Goal: Task Accomplishment & Management: Manage account settings

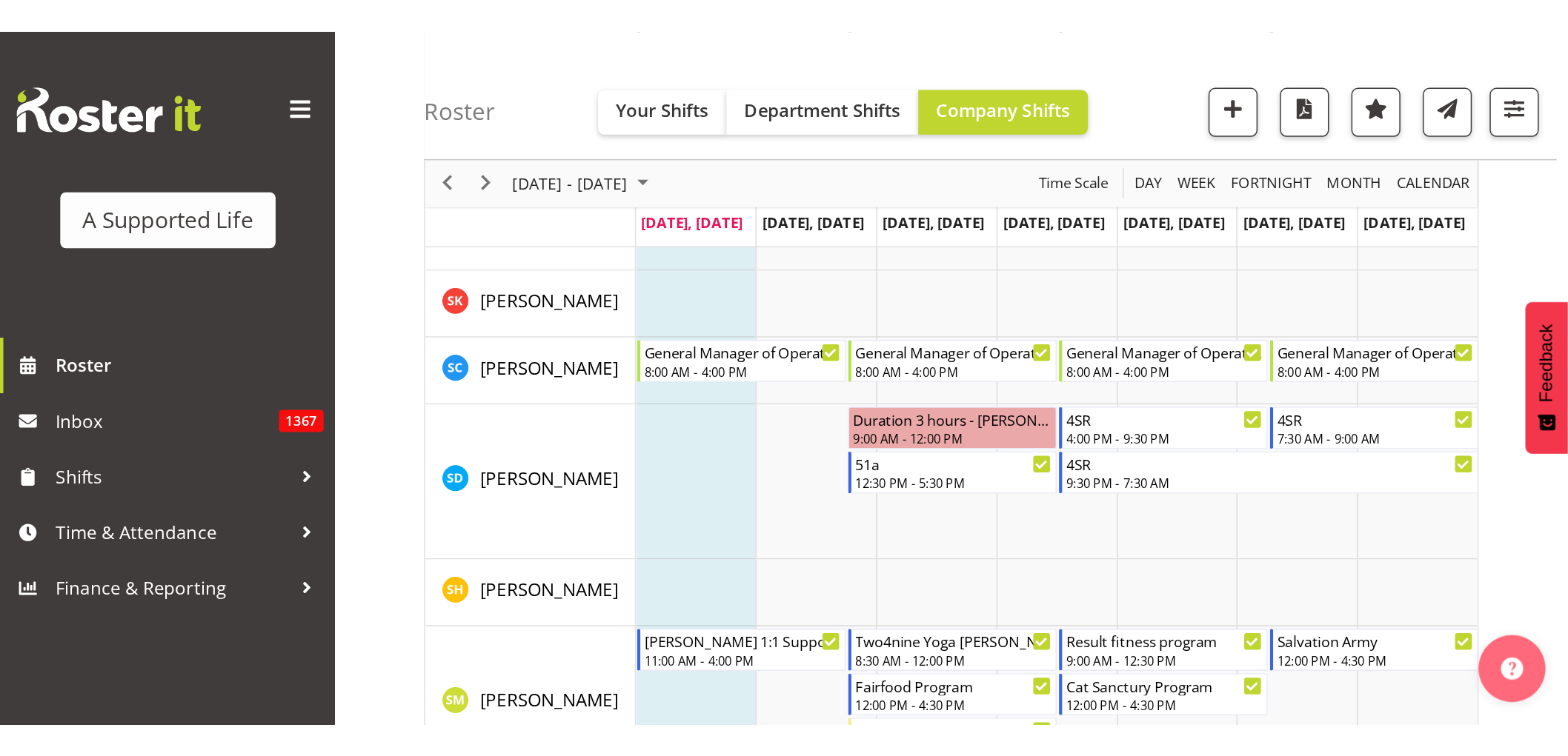
scroll to position [8030, 0]
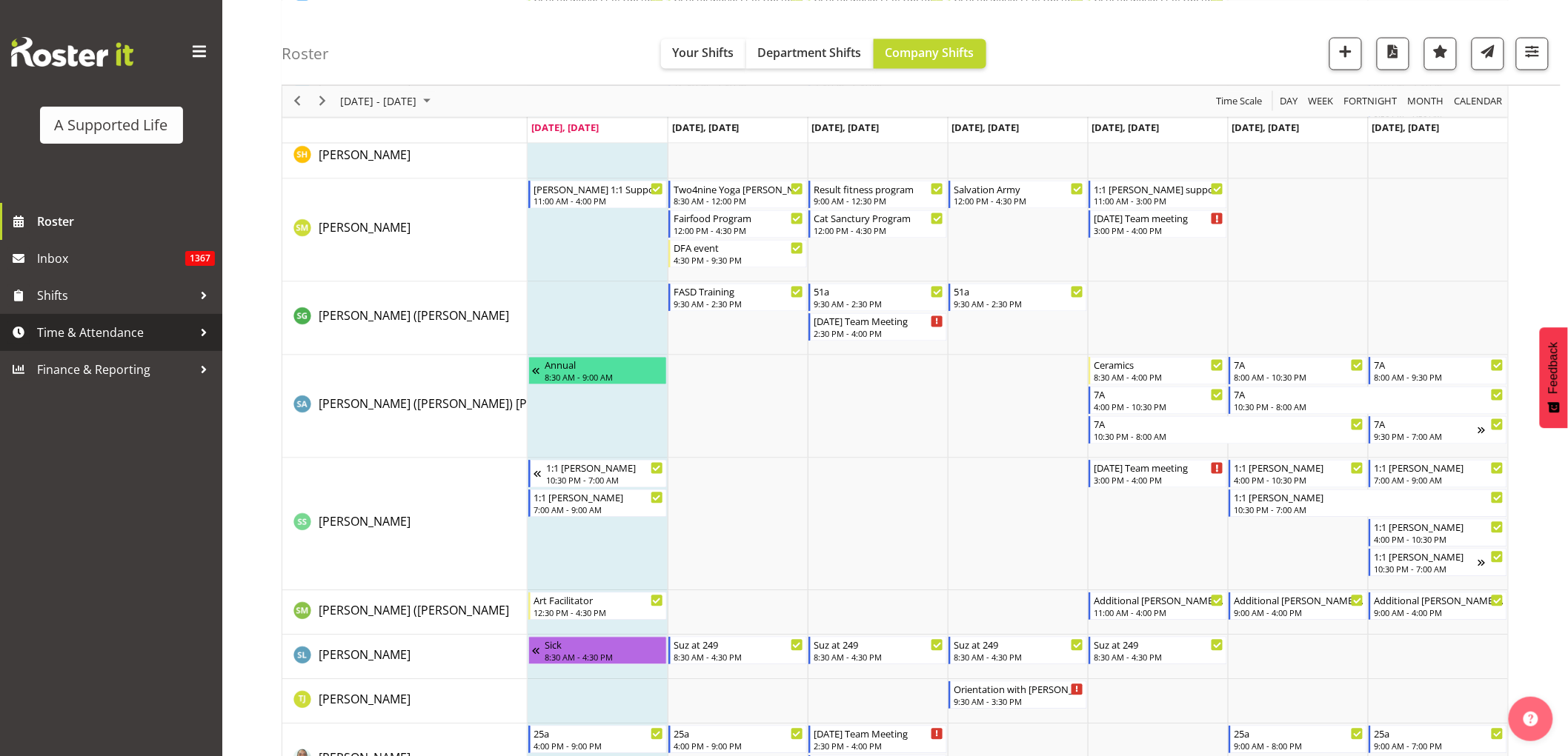
click at [106, 331] on span "Time & Attendance" at bounding box center [115, 332] width 156 height 22
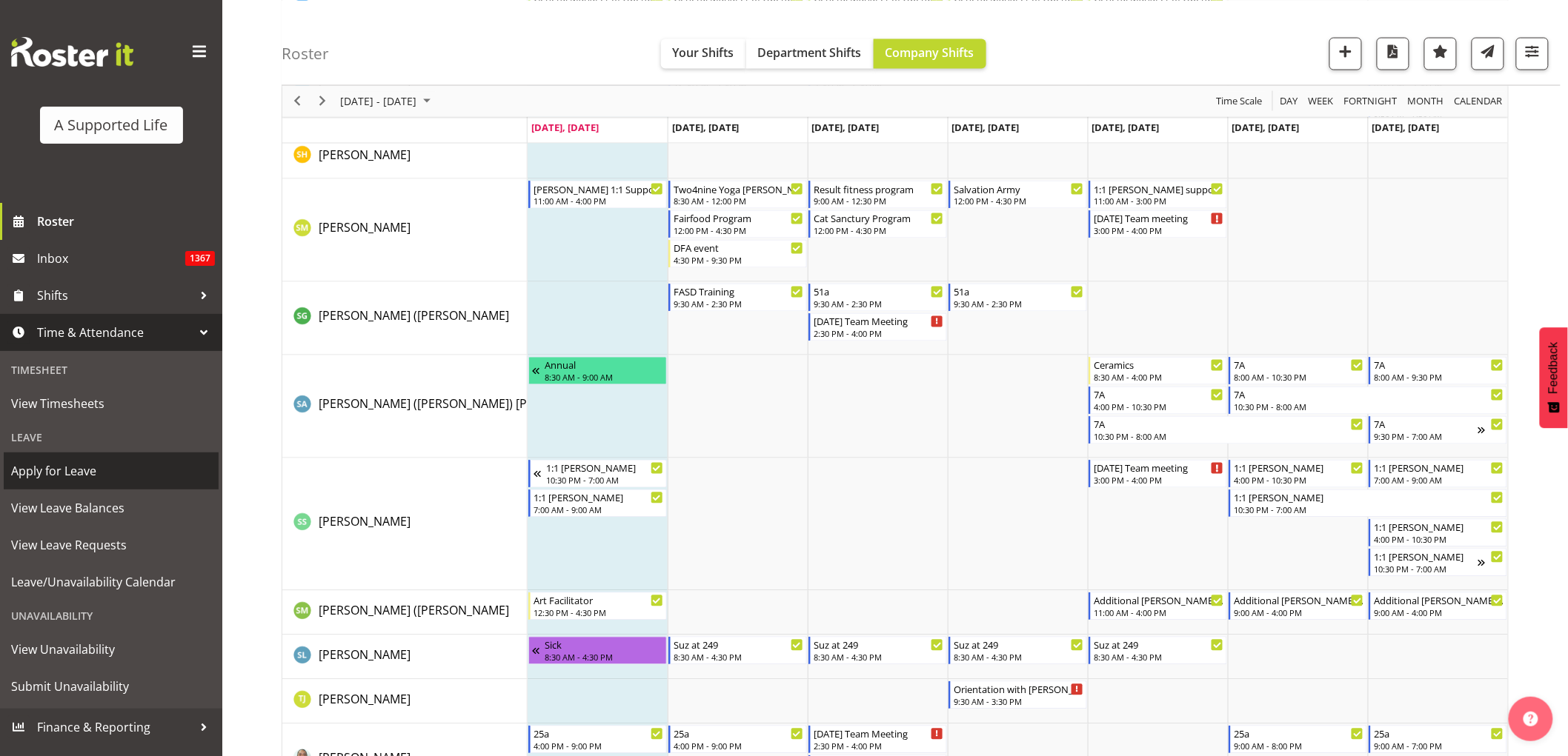
click at [102, 459] on span "Apply for Leave" at bounding box center [111, 471] width 200 height 22
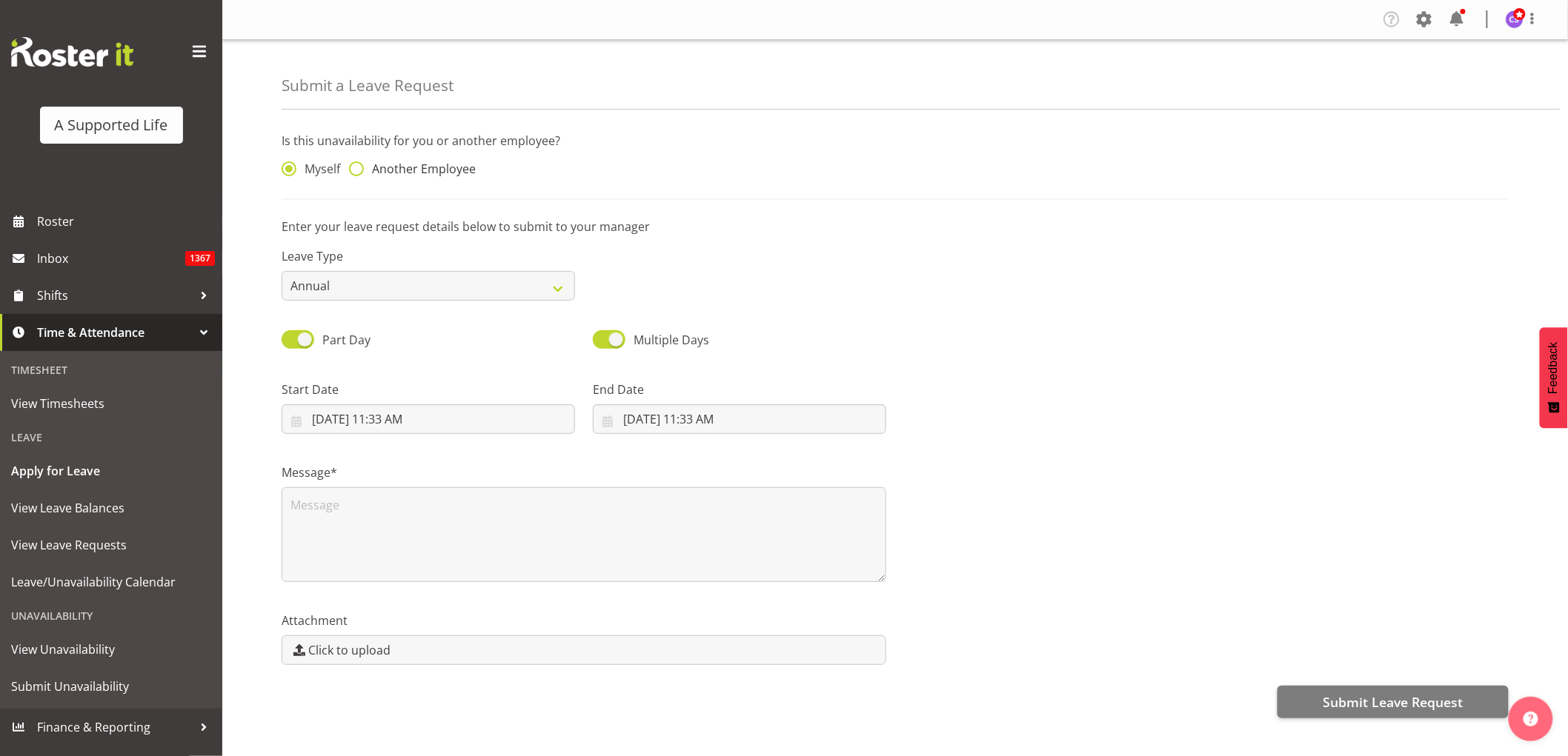
click at [358, 163] on span at bounding box center [357, 169] width 15 height 15
click at [358, 164] on input "Another Employee" at bounding box center [354, 169] width 9 height 9
radio input "true"
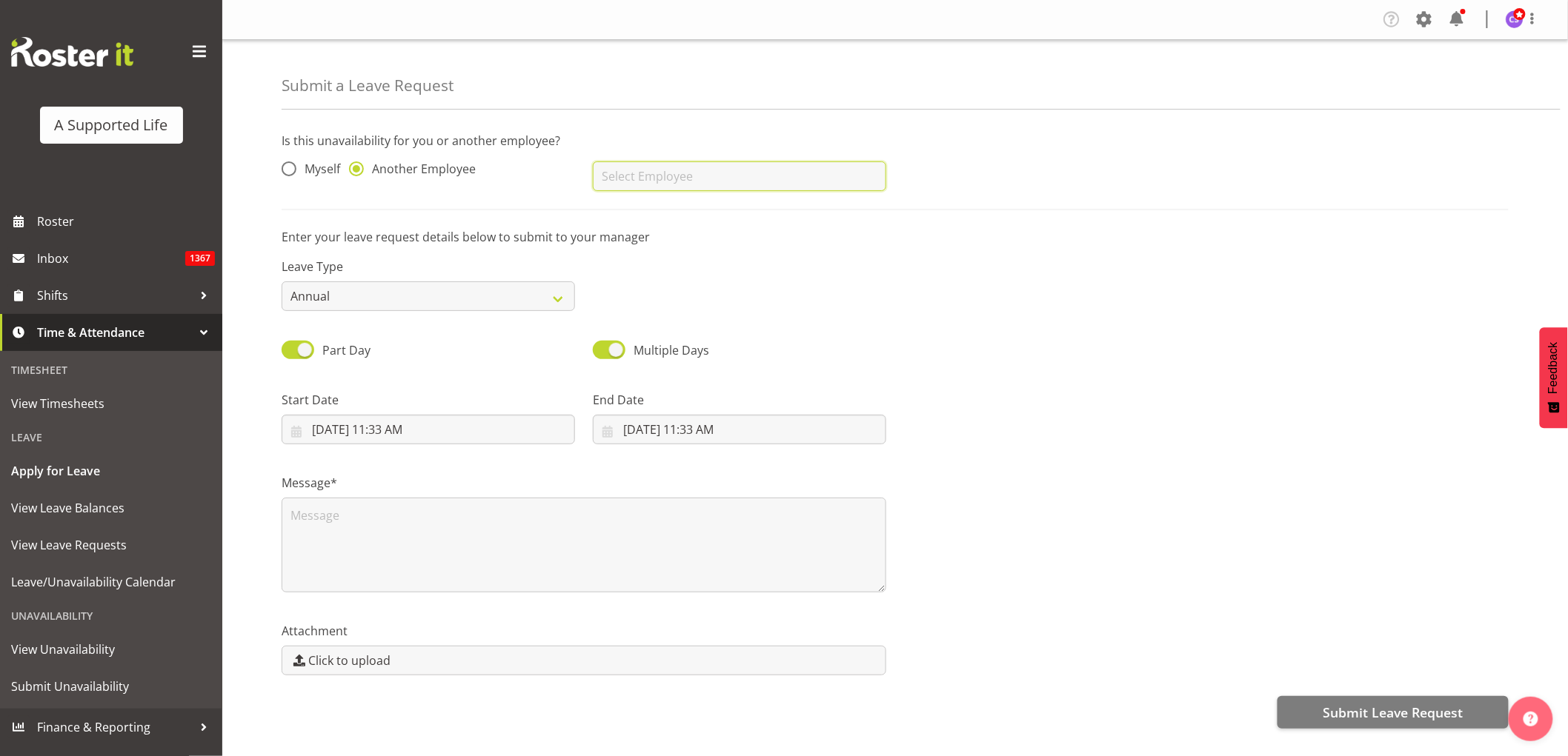
click at [627, 169] on input "text" at bounding box center [740, 176] width 293 height 30
click at [637, 217] on span "[PERSON_NAME] ([PERSON_NAME]" at bounding box center [699, 213] width 191 height 16
type input "[PERSON_NAME] ([PERSON_NAME]"
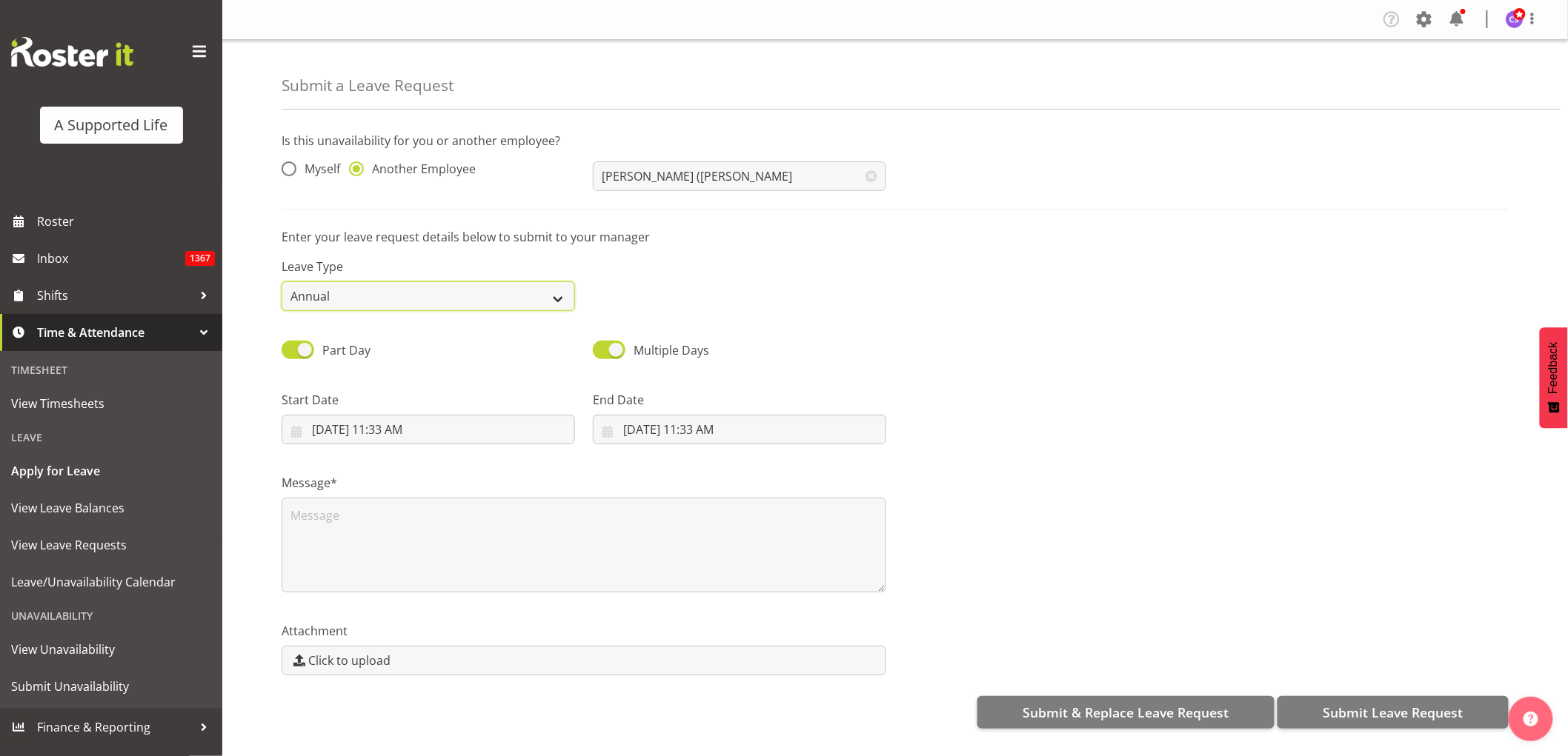
click at [532, 295] on select "Annual Sick Bereavement Domestic Violence Parental Jury Service Day In Lieu Oth…" at bounding box center [428, 296] width 293 height 30
click at [281, 281] on select "Annual Sick Bereavement Domestic Violence Parental Jury Service Day In Lieu Oth…" at bounding box center [428, 296] width 293 height 30
click at [427, 432] on input "10/6/2025, 11:33 AM" at bounding box center [428, 429] width 293 height 30
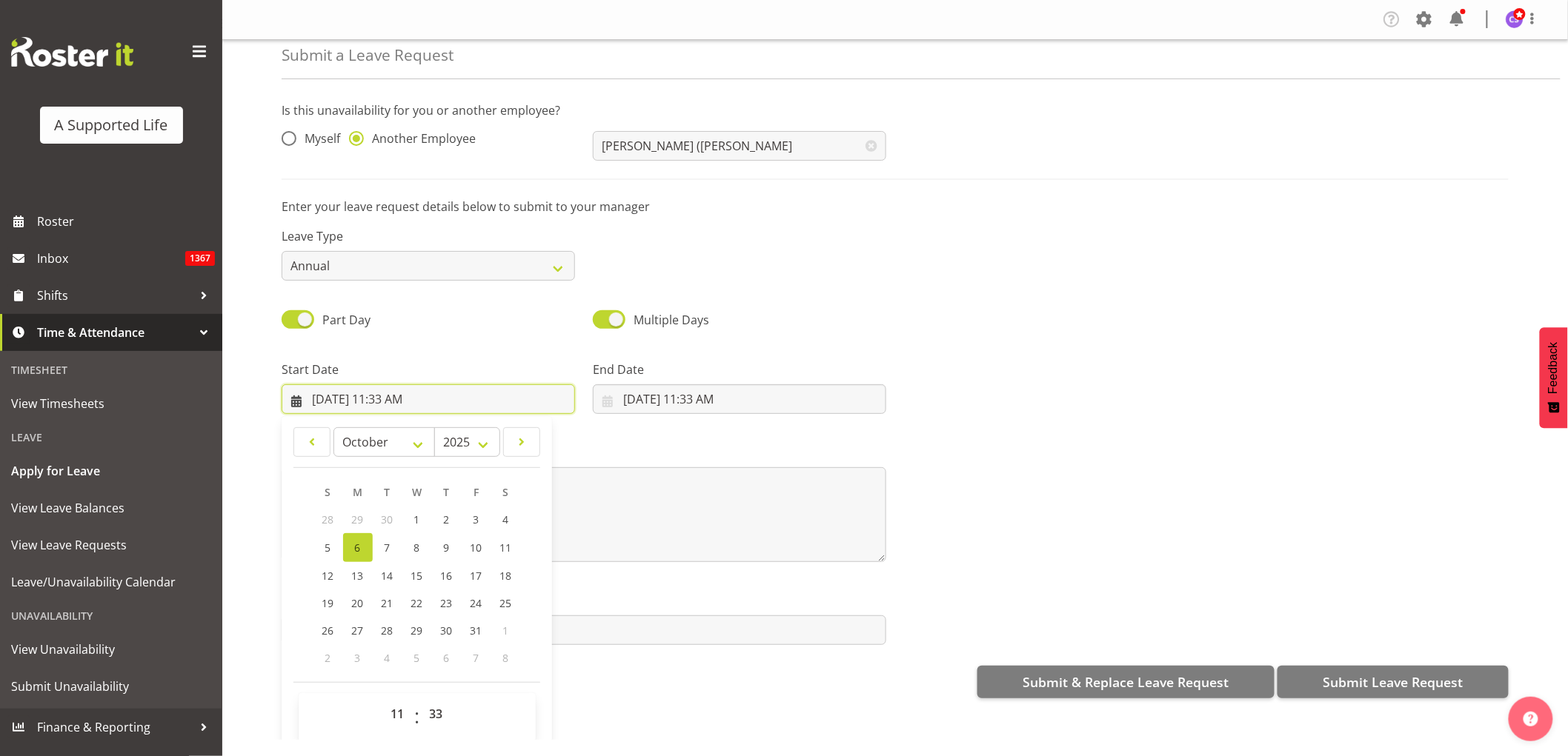
scroll to position [42, 0]
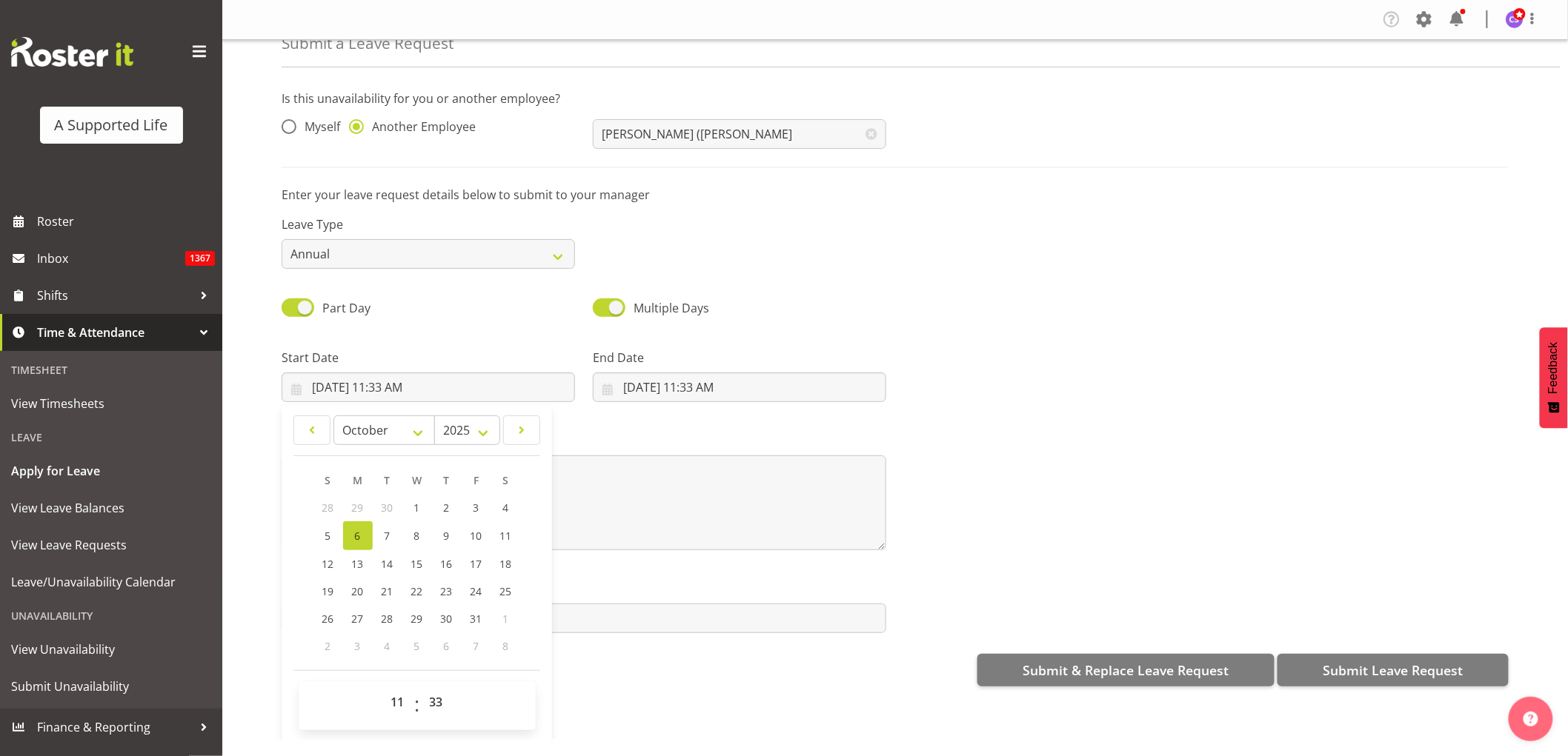
click at [381, 707] on div "00 01 02 03 04 05 06 07 08 09 10 11 12 13 14 15 16 17 18 19 20 21 22 23" at bounding box center [398, 706] width 34 height 37
click at [391, 700] on select "00 01 02 03 04 05 06 07 08 09 10 11 12 13 14 15 16 17 18 19 20 21 22 23" at bounding box center [400, 702] width 34 height 30
select select "12"
click at [383, 687] on select "00 01 02 03 04 05 06 07 08 09 10 11 12 13 14 15 16 17 18 19 20 21 22 23" at bounding box center [400, 702] width 34 height 30
type input "10/6/2025, 12:33 PM"
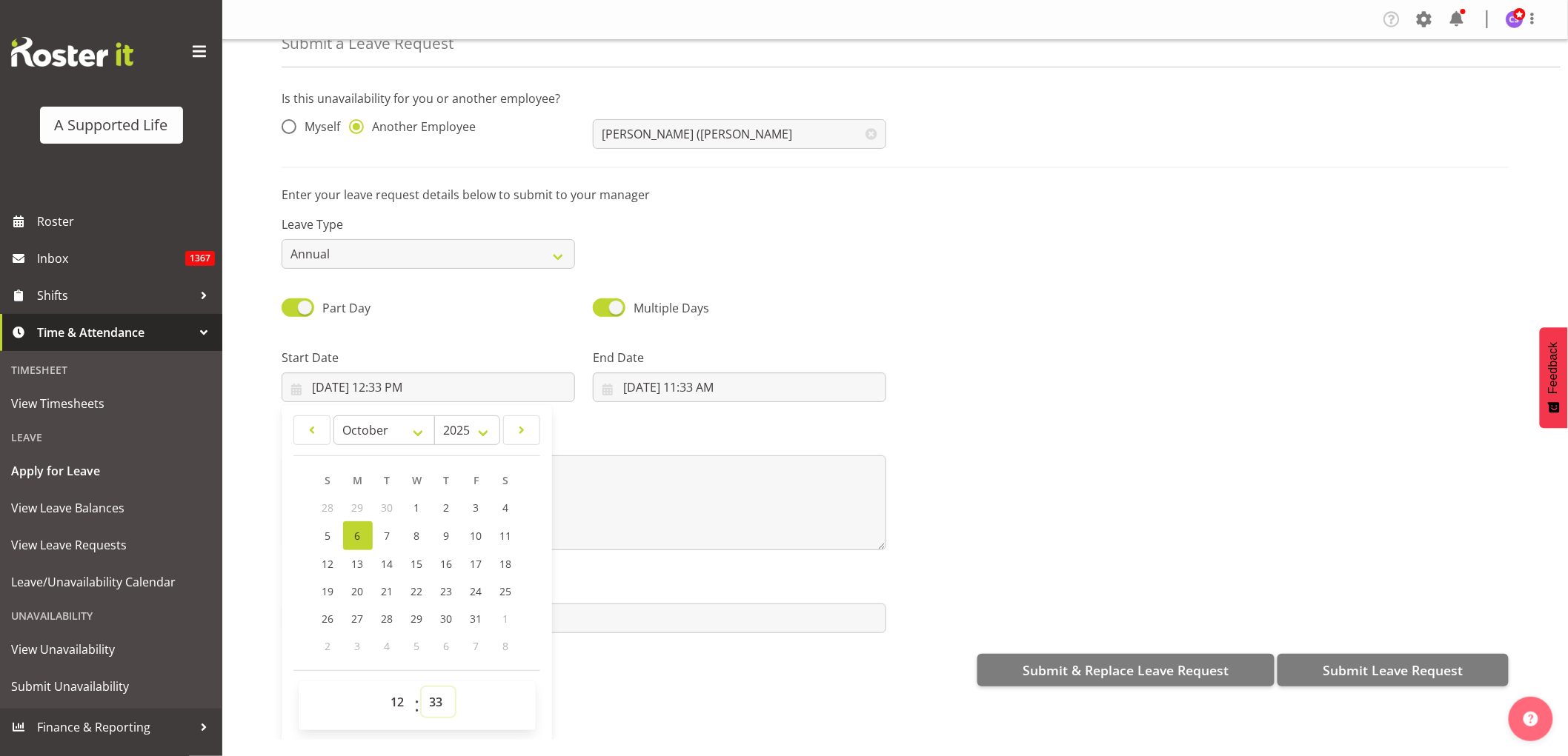
click at [442, 699] on select "00 01 02 03 04 05 06 07 08 09 10 11 12 13 14 15 16 17 18 19 20 21 22 23 24 25 2…" at bounding box center [438, 702] width 34 height 30
select select "30"
click at [421, 687] on select "00 01 02 03 04 05 06 07 08 09 10 11 12 13 14 15 16 17 18 19 20 21 22 23 24 25 2…" at bounding box center [438, 702] width 34 height 30
type input "10/6/2025, 12:30 PM"
click at [665, 387] on input "10/6/2025, 11:33 AM" at bounding box center [740, 387] width 293 height 30
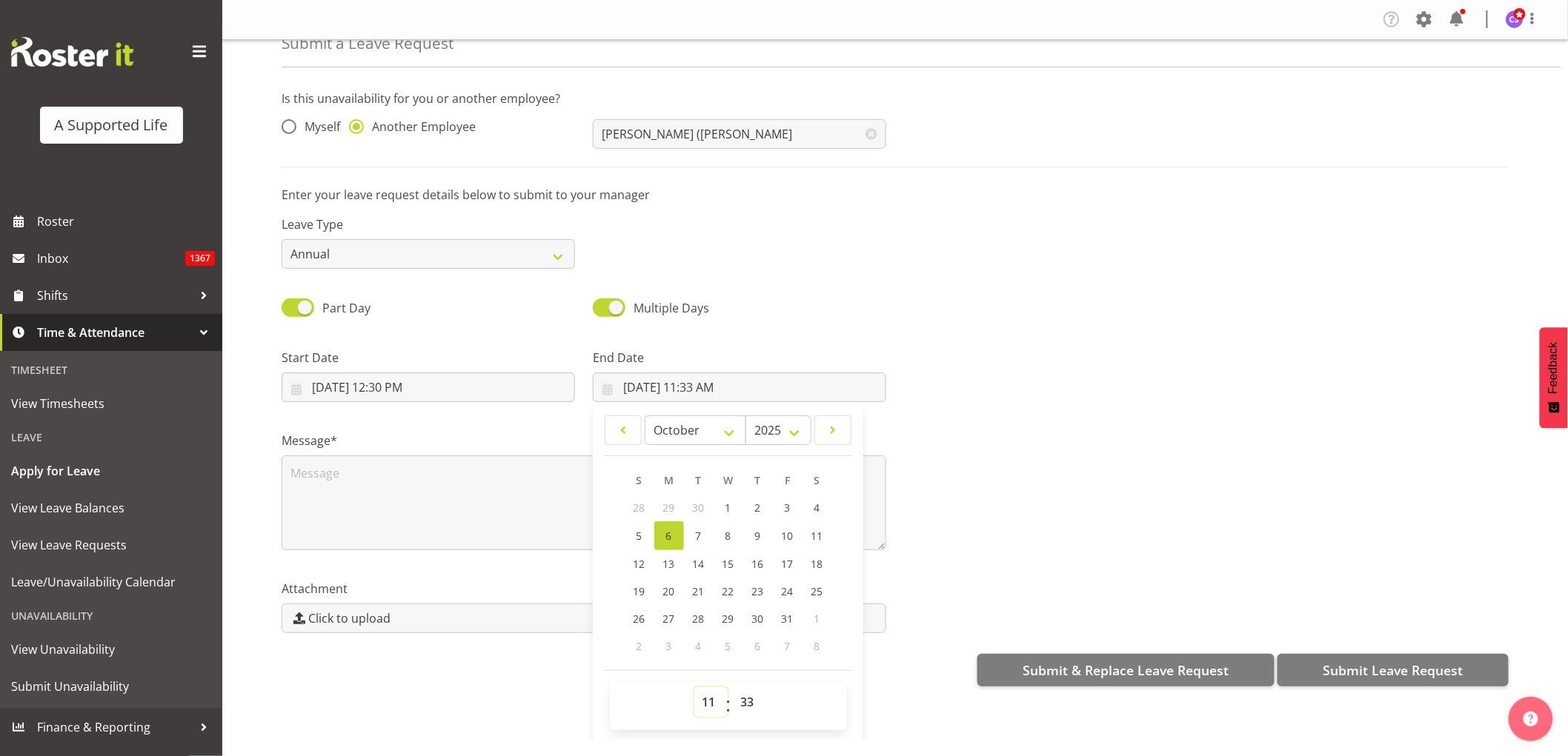
click at [704, 699] on select "00 01 02 03 04 05 06 07 08 09 10 11 12 13 14 15 16 17 18 19 20 21 22 23" at bounding box center [711, 702] width 34 height 30
select select "16"
click at [694, 687] on select "00 01 02 03 04 05 06 07 08 09 10 11 12 13 14 15 16 17 18 19 20 21 22 23" at bounding box center [711, 702] width 34 height 30
type input "10/6/2025, 4:33 PM"
click at [752, 699] on select "00 01 02 03 04 05 06 07 08 09 10 11 12 13 14 15 16 17 18 19 20 21 22 23 24 25 2…" at bounding box center [750, 702] width 34 height 30
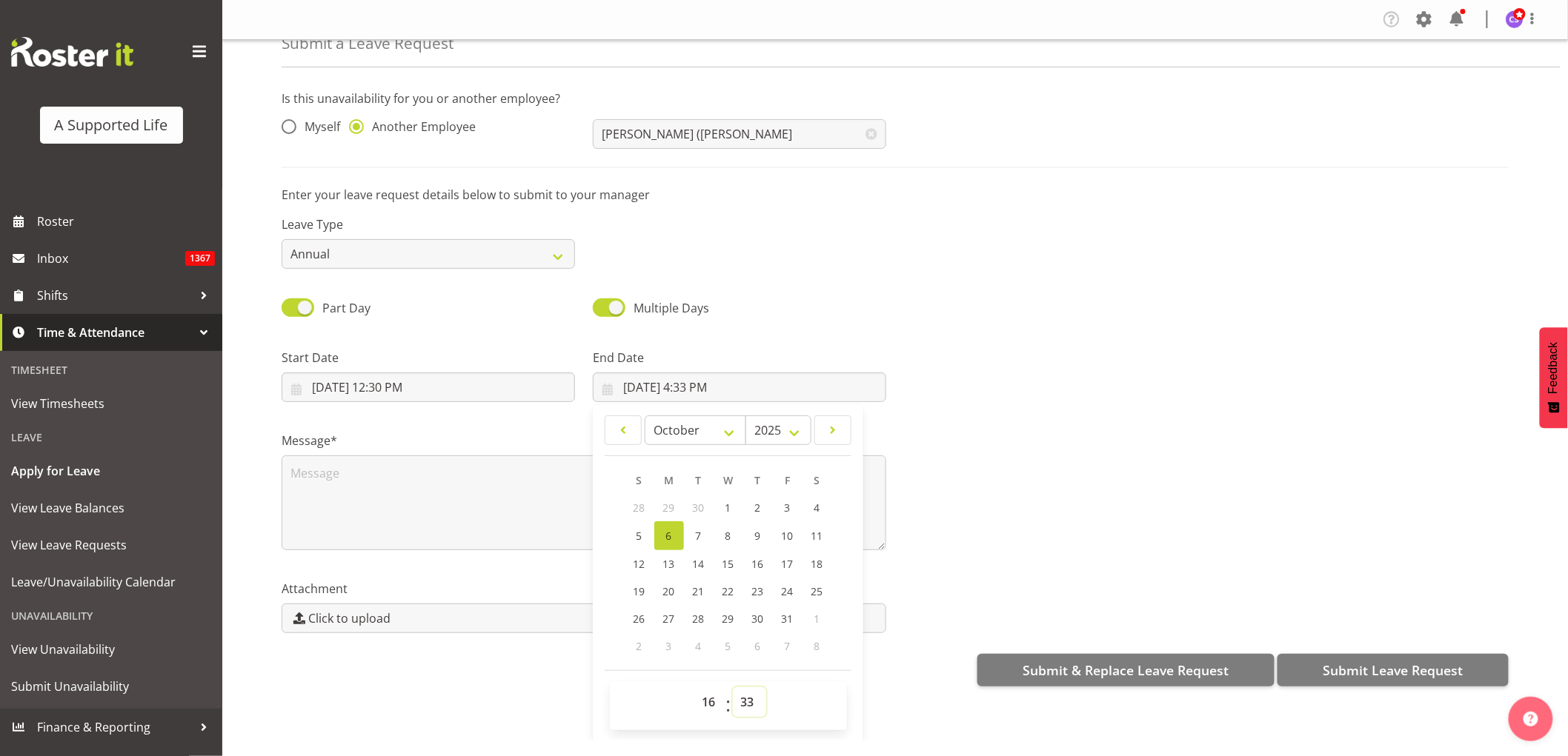
select select "30"
click at [733, 687] on select "00 01 02 03 04 05 06 07 08 09 10 11 12 13 14 15 16 17 18 19 20 21 22 23 24 25 2…" at bounding box center [750, 702] width 34 height 30
type input "10/6/2025, 4:30 PM"
click at [379, 498] on textarea at bounding box center [583, 503] width 604 height 95
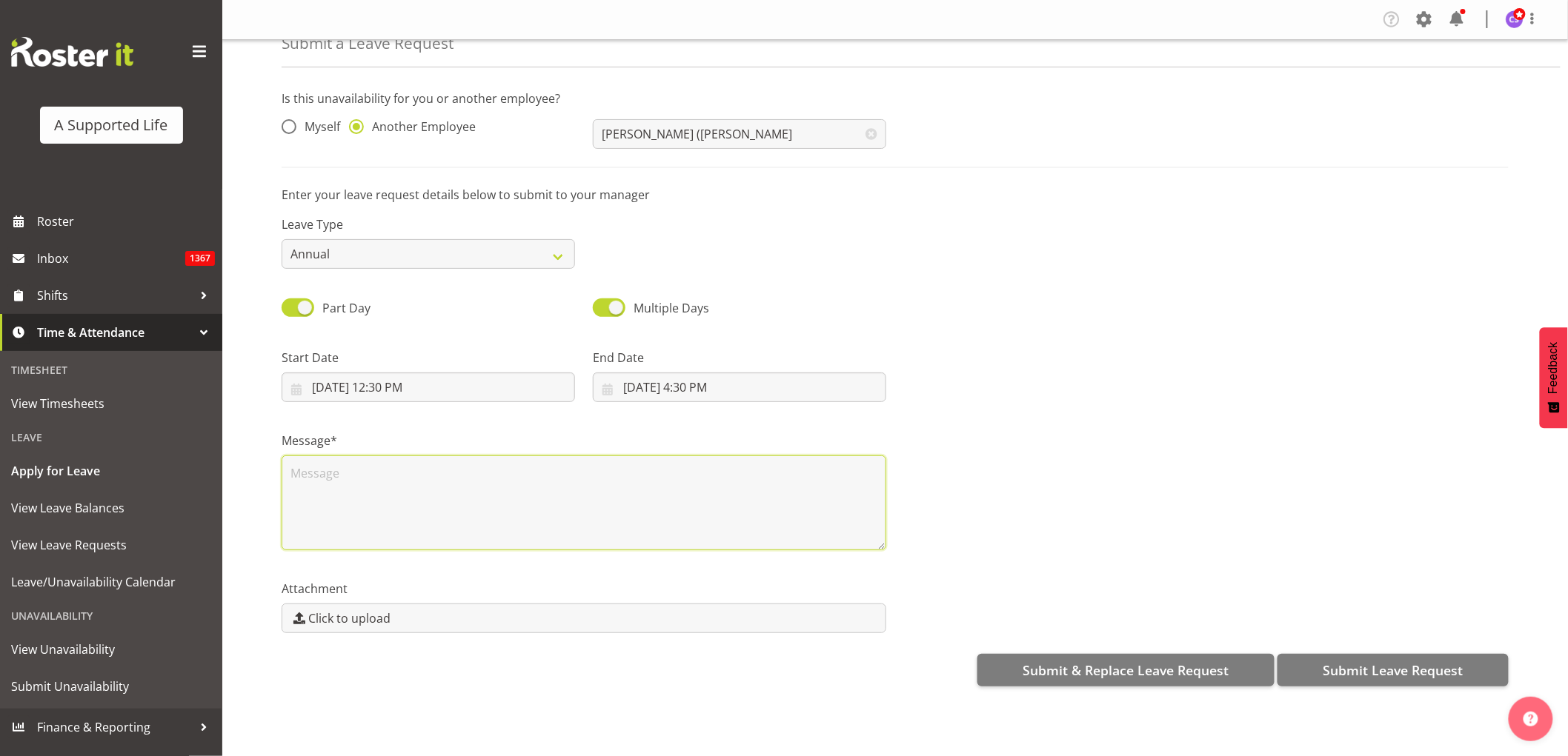
scroll to position [0, 0]
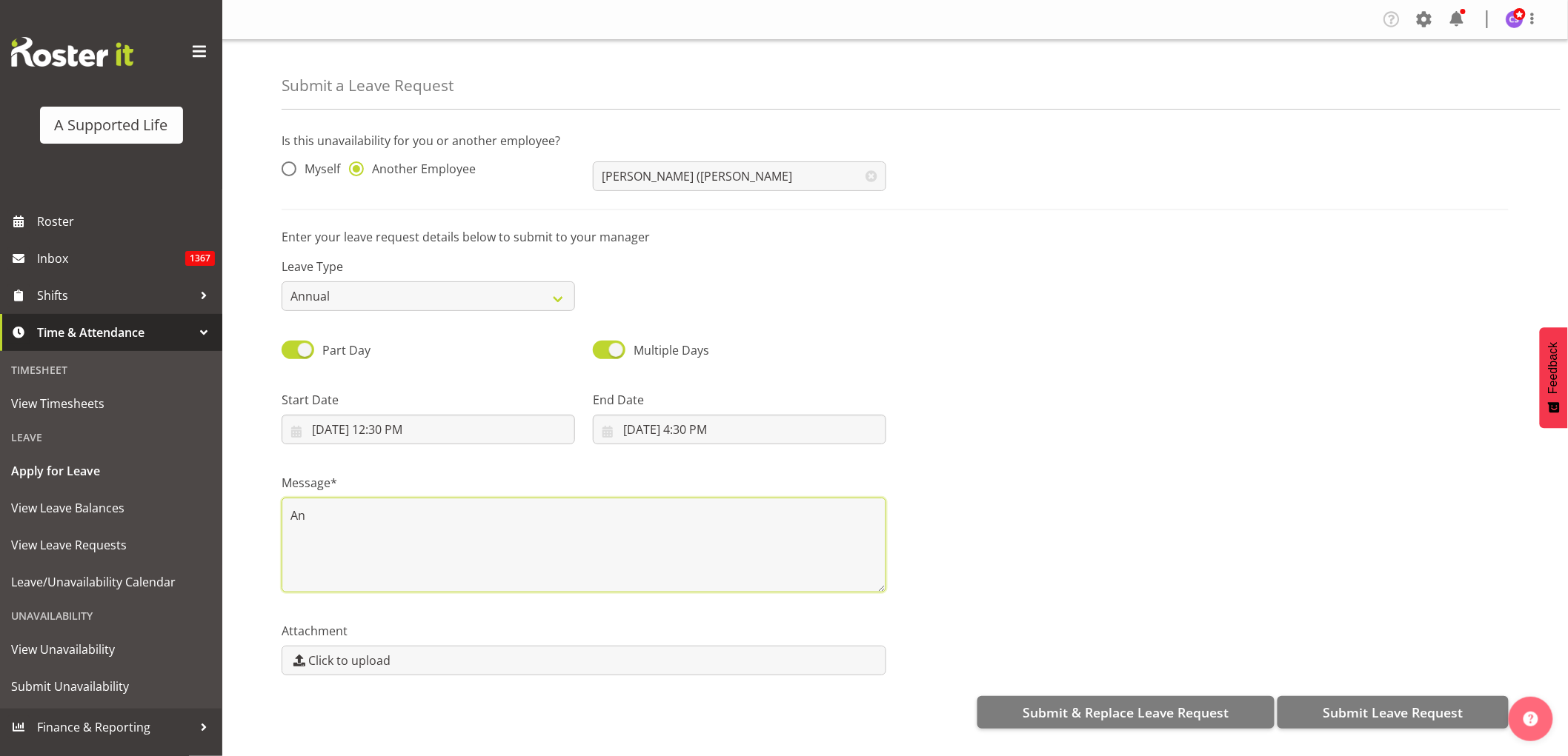
type textarea "A"
type textarea "Short notice annual"
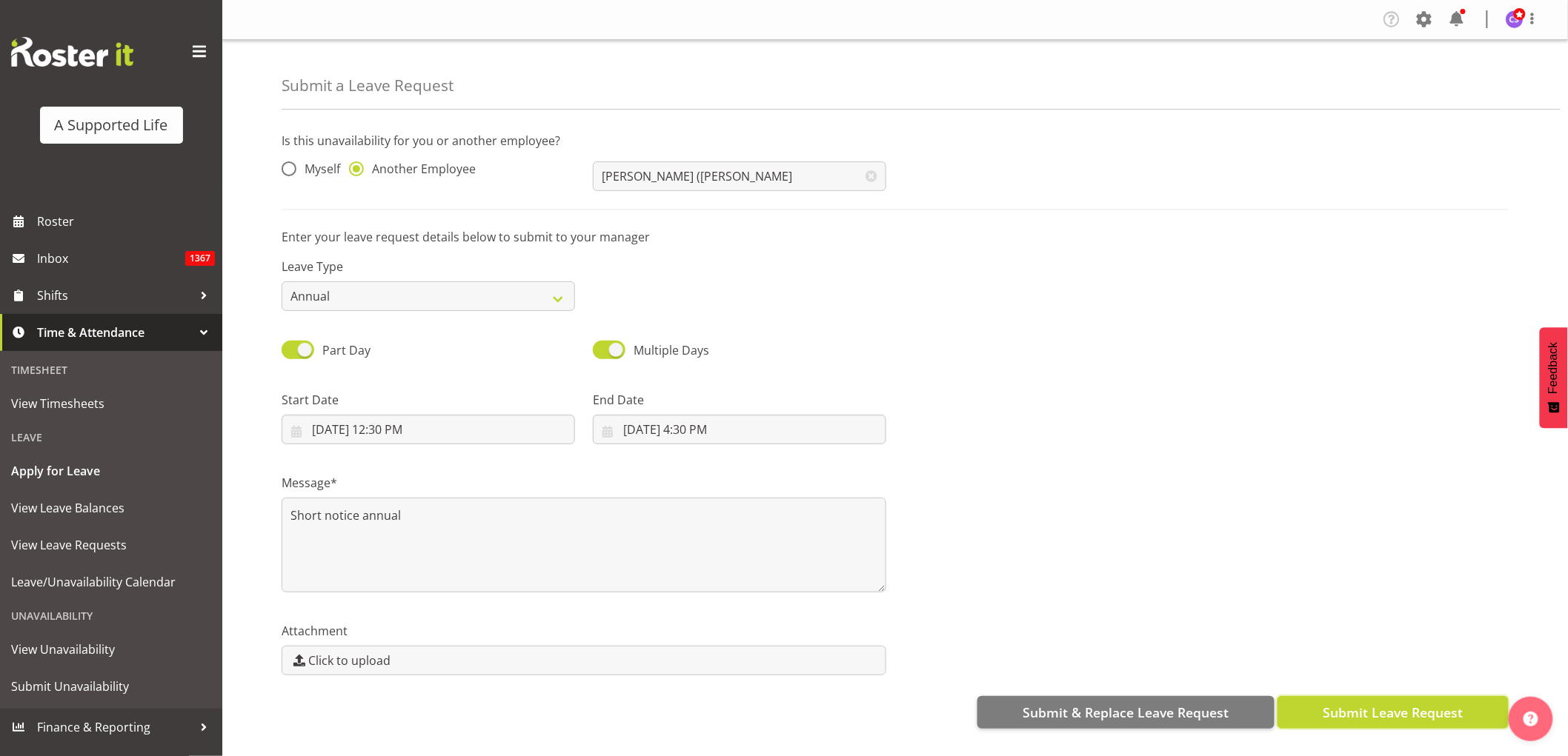
click at [1400, 720] on span "Submit Leave Request" at bounding box center [1392, 712] width 140 height 20
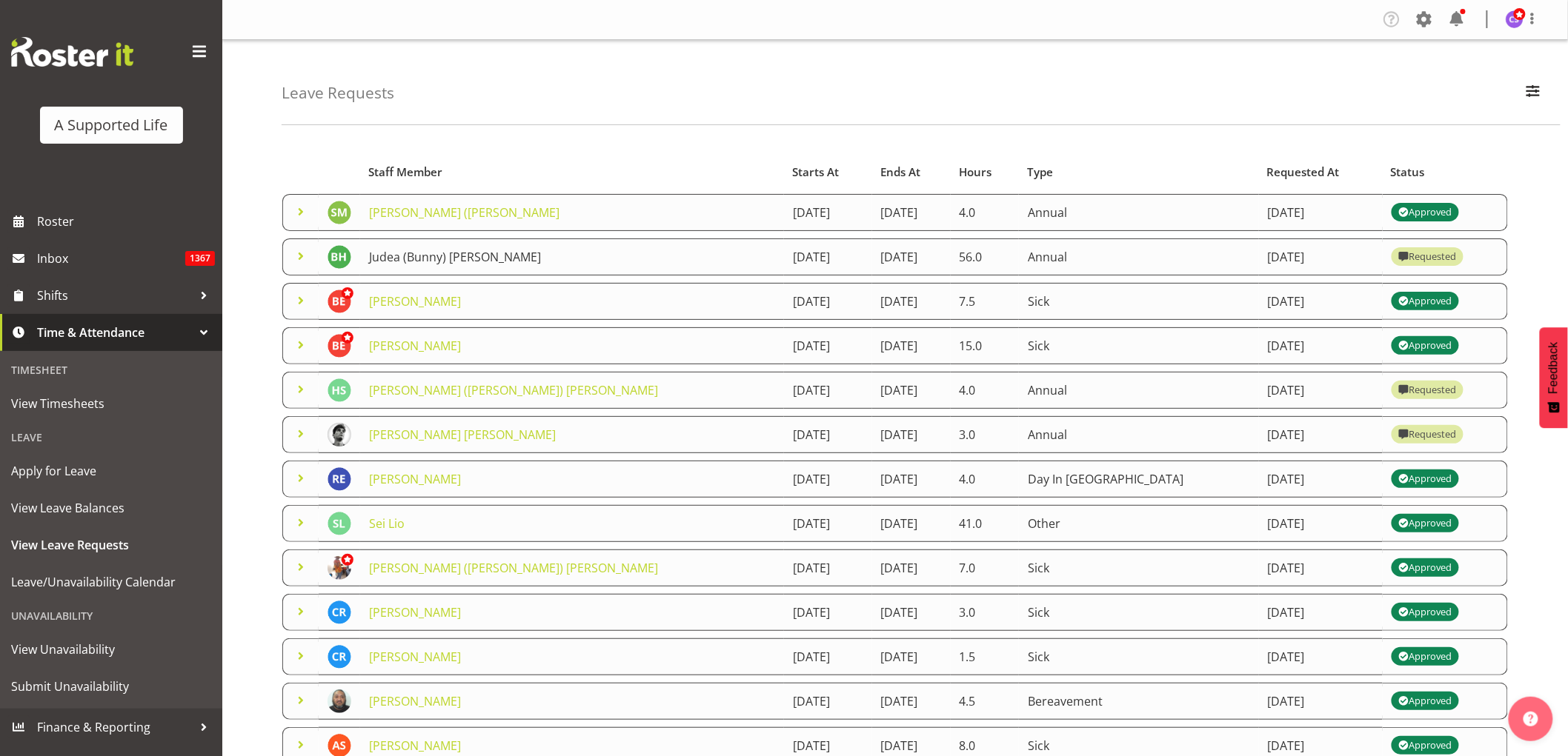
click at [446, 254] on link "Judea (Bunny) [PERSON_NAME]" at bounding box center [455, 257] width 172 height 16
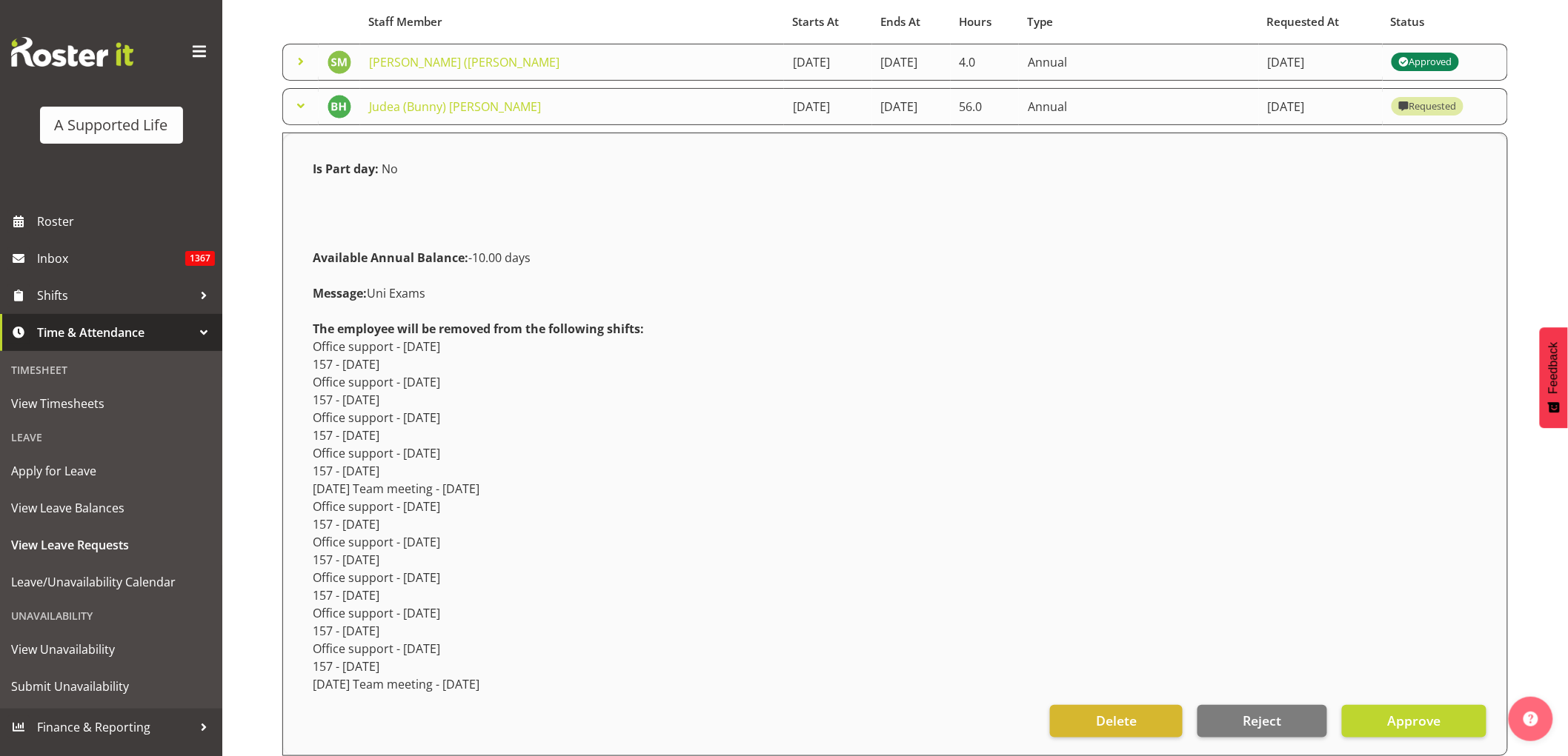
scroll to position [164, 0]
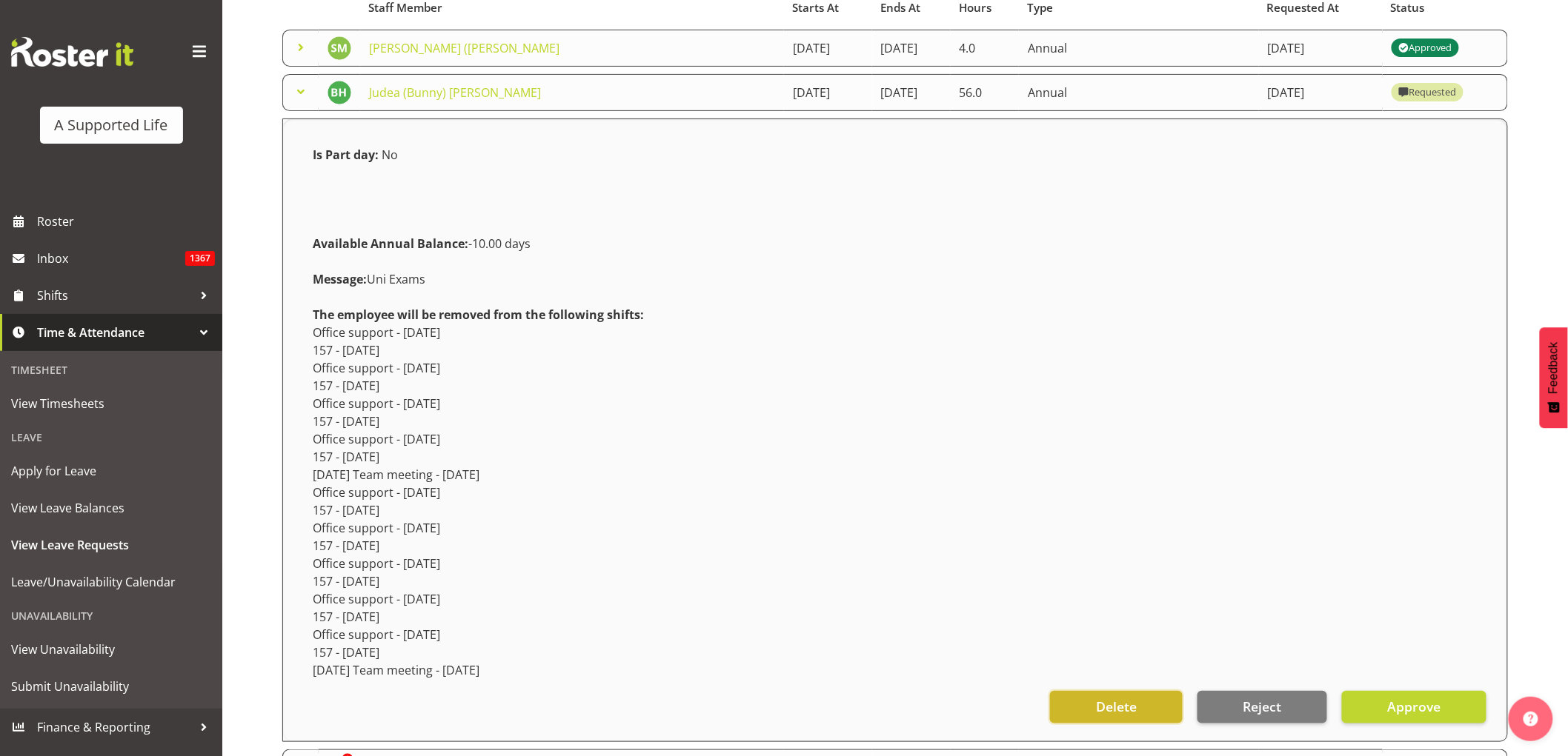
click at [1123, 704] on span "Delete" at bounding box center [1116, 707] width 41 height 20
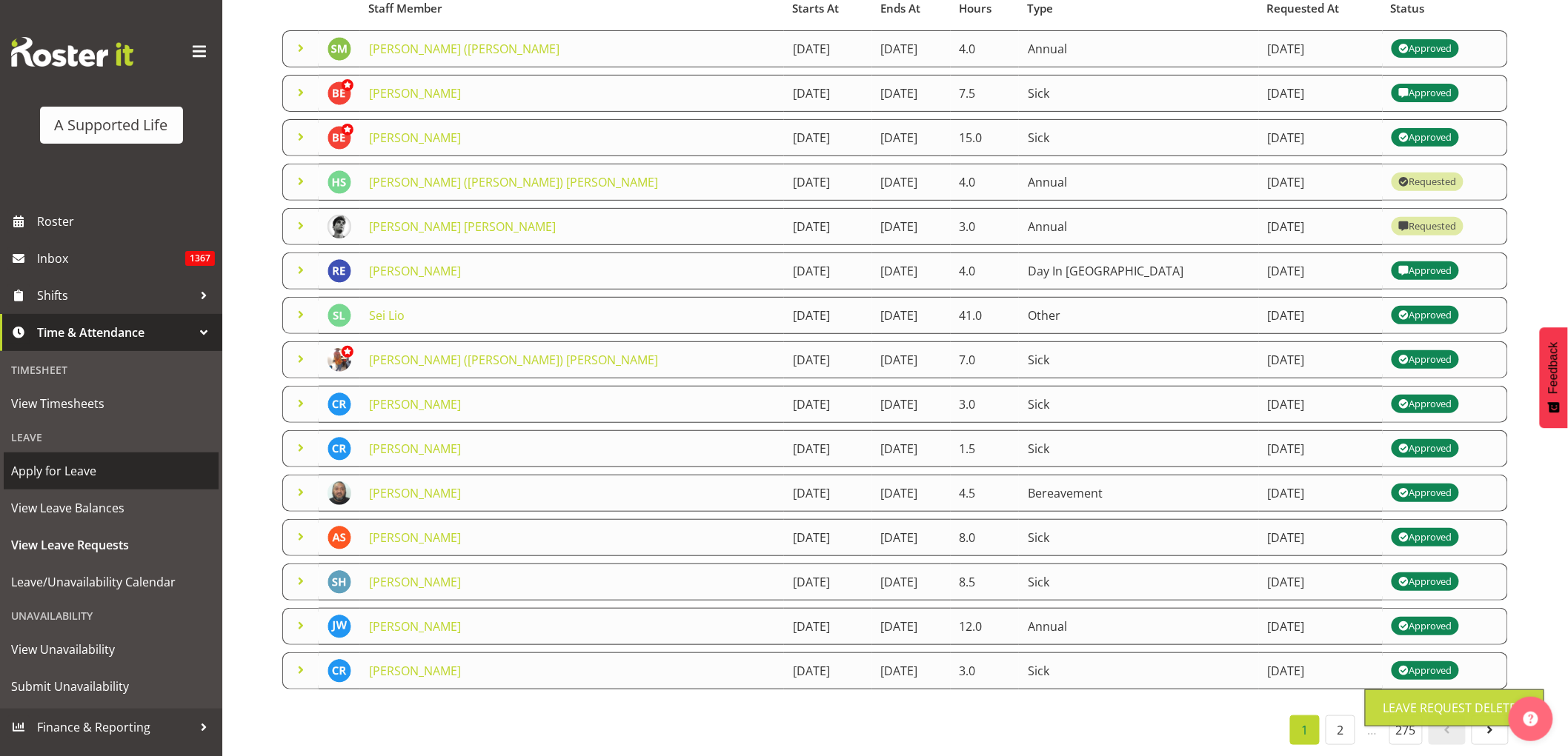
click at [67, 474] on span "Apply for Leave" at bounding box center [111, 471] width 200 height 22
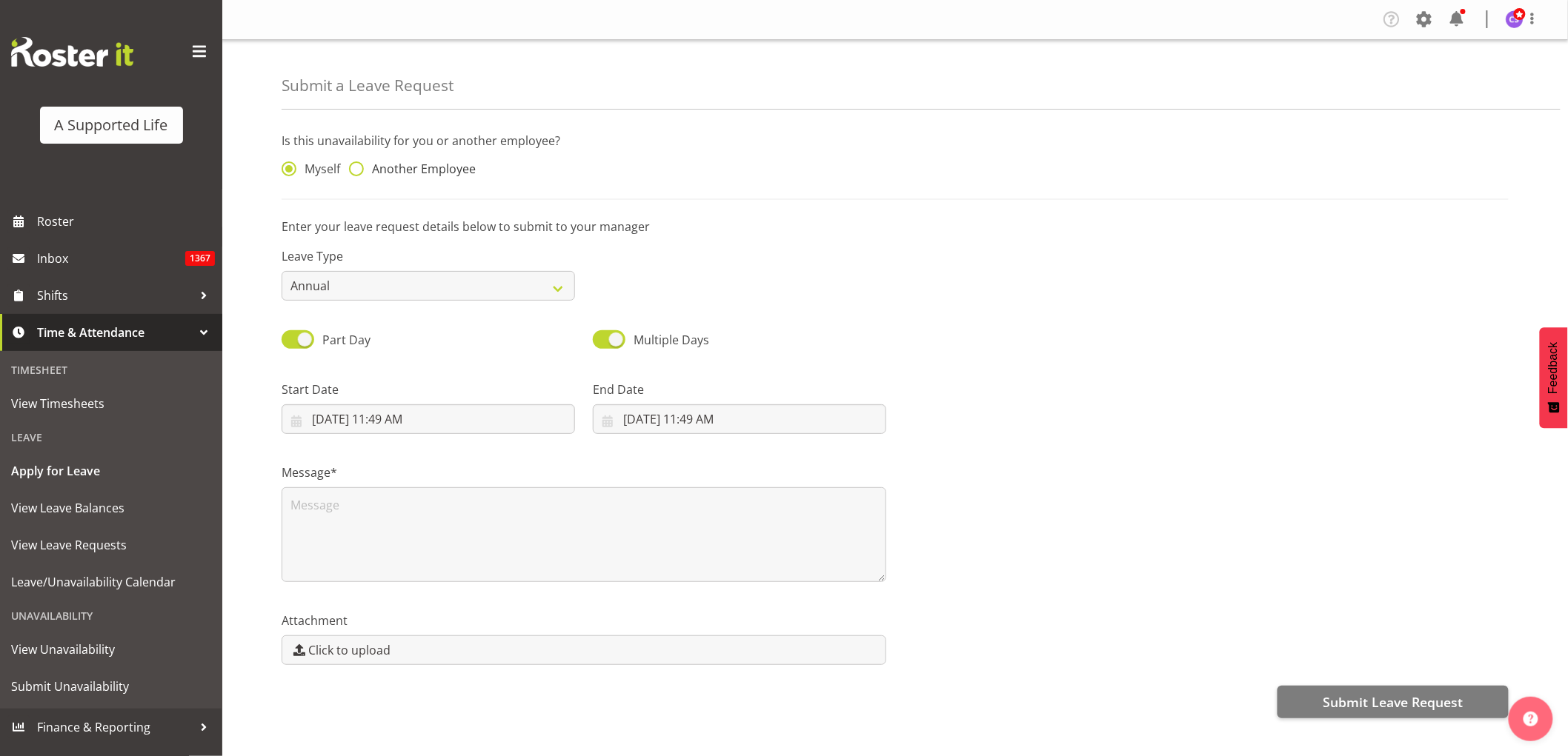
click at [357, 173] on span at bounding box center [357, 169] width 15 height 15
click at [357, 173] on input "Another Employee" at bounding box center [354, 169] width 9 height 9
radio input "true"
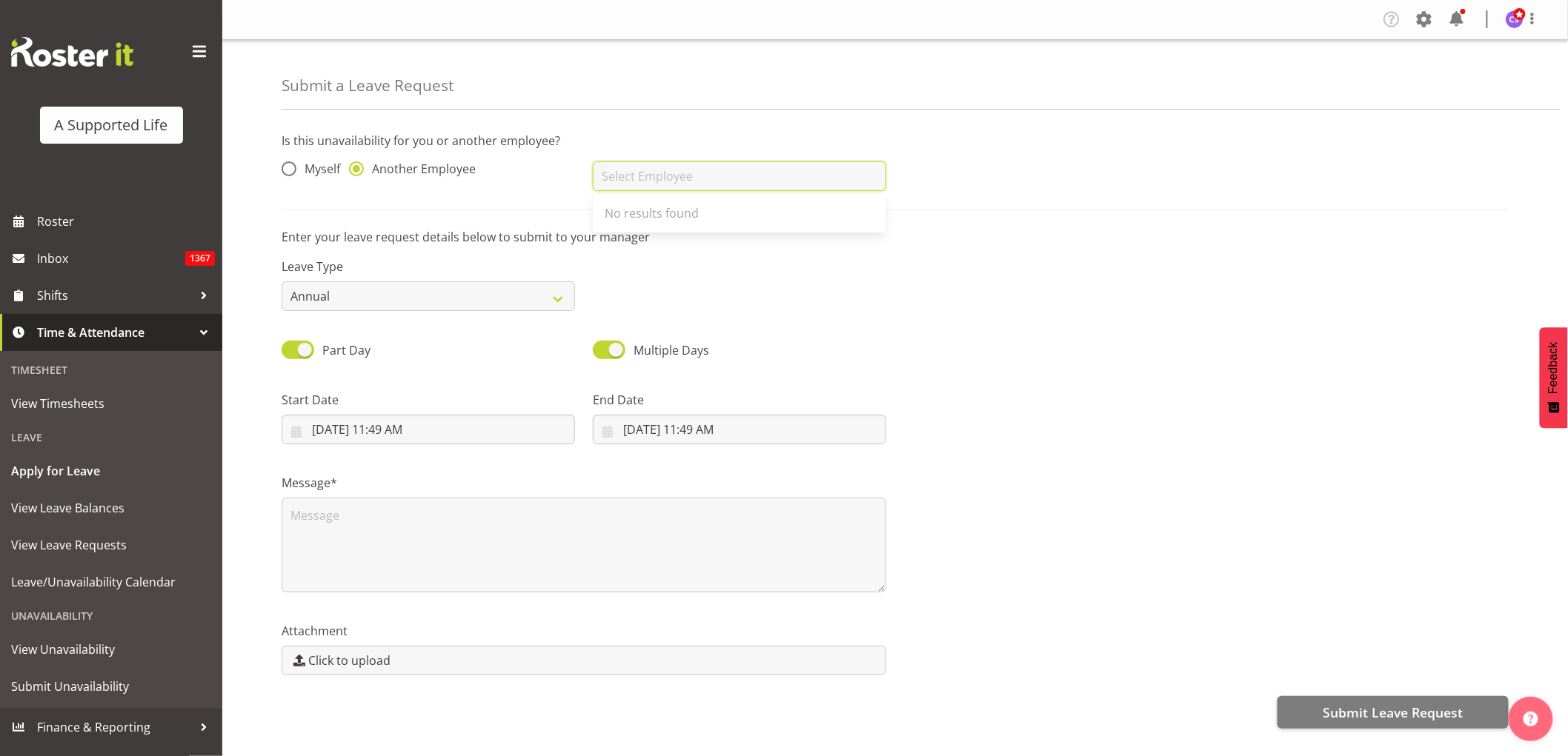
click at [643, 181] on input "text" at bounding box center [740, 176] width 293 height 30
click at [710, 213] on span "Judea (Bunny) [PERSON_NAME]" at bounding box center [690, 213] width 172 height 16
type input "Judea (Bunny) [PERSON_NAME]"
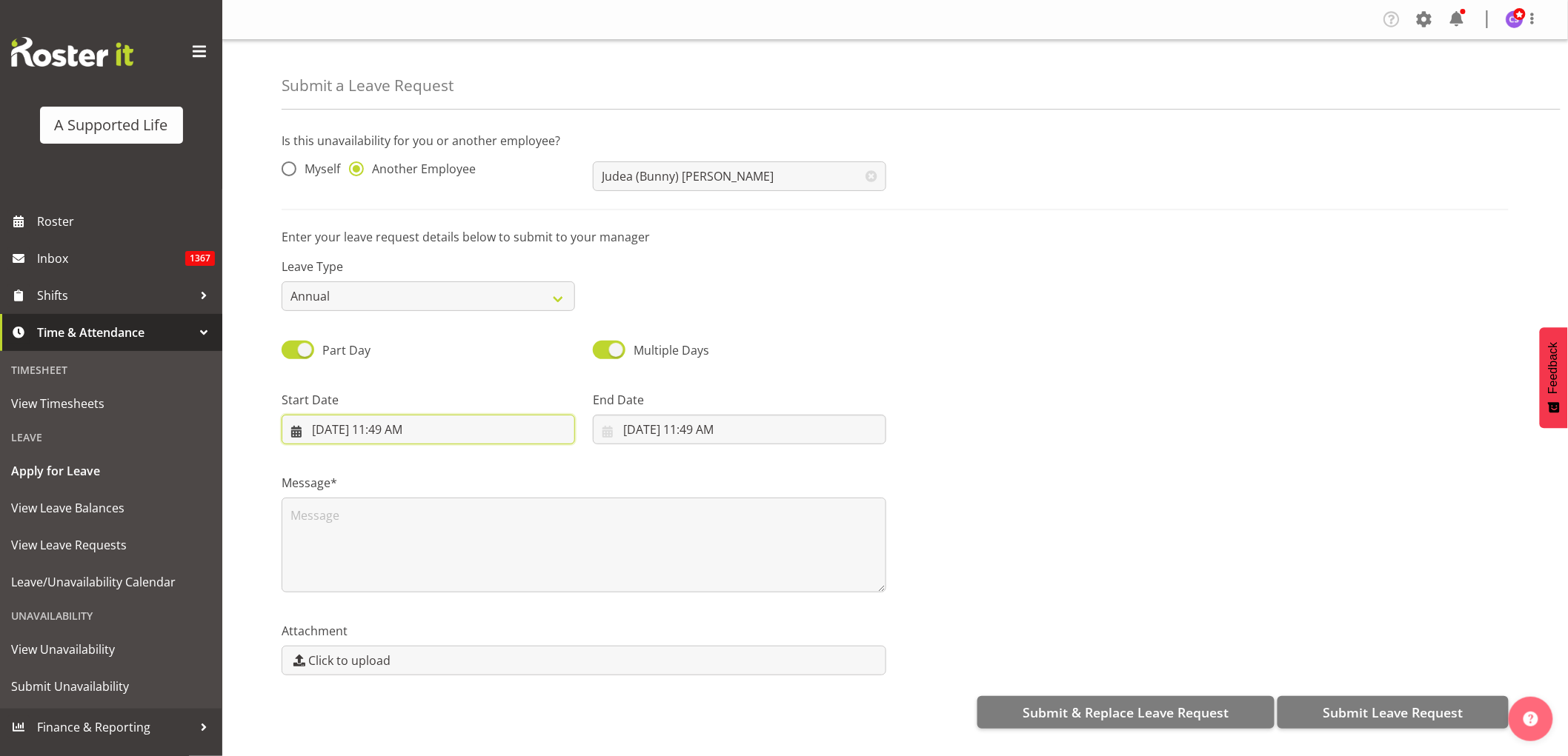
click at [400, 426] on input "10/6/2025, 11:49 AM" at bounding box center [428, 429] width 293 height 30
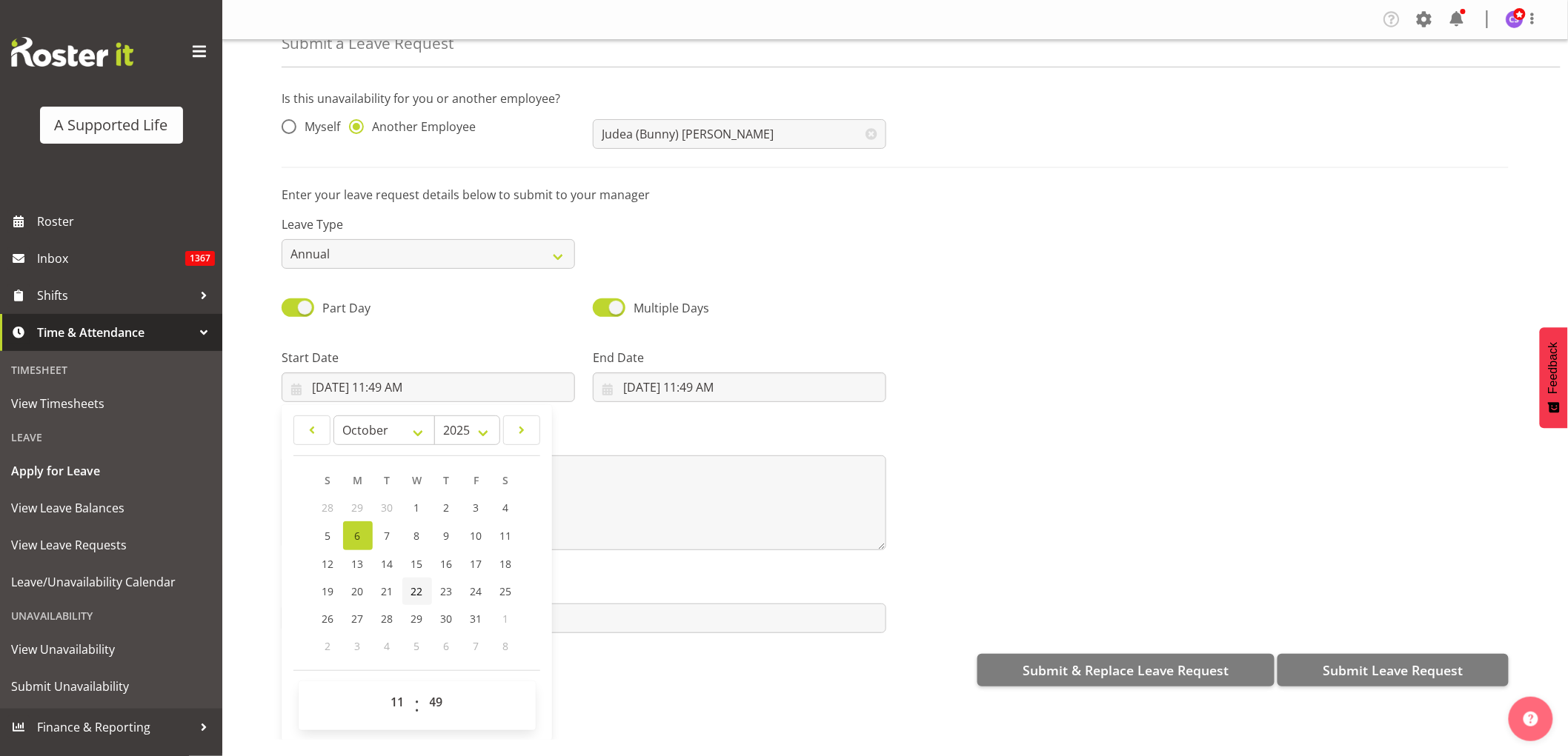
click at [407, 590] on link "22" at bounding box center [417, 591] width 30 height 27
type input "10/22/2025, 11:49 AM"
click at [397, 704] on select "00 01 02 03 04 05 06 07 08 09 10 11 12 13 14 15 16 17 18 19 20 21 22 23" at bounding box center [400, 702] width 34 height 30
select select "12"
click at [383, 687] on select "00 01 02 03 04 05 06 07 08 09 10 11 12 13 14 15 16 17 18 19 20 21 22 23" at bounding box center [400, 702] width 34 height 30
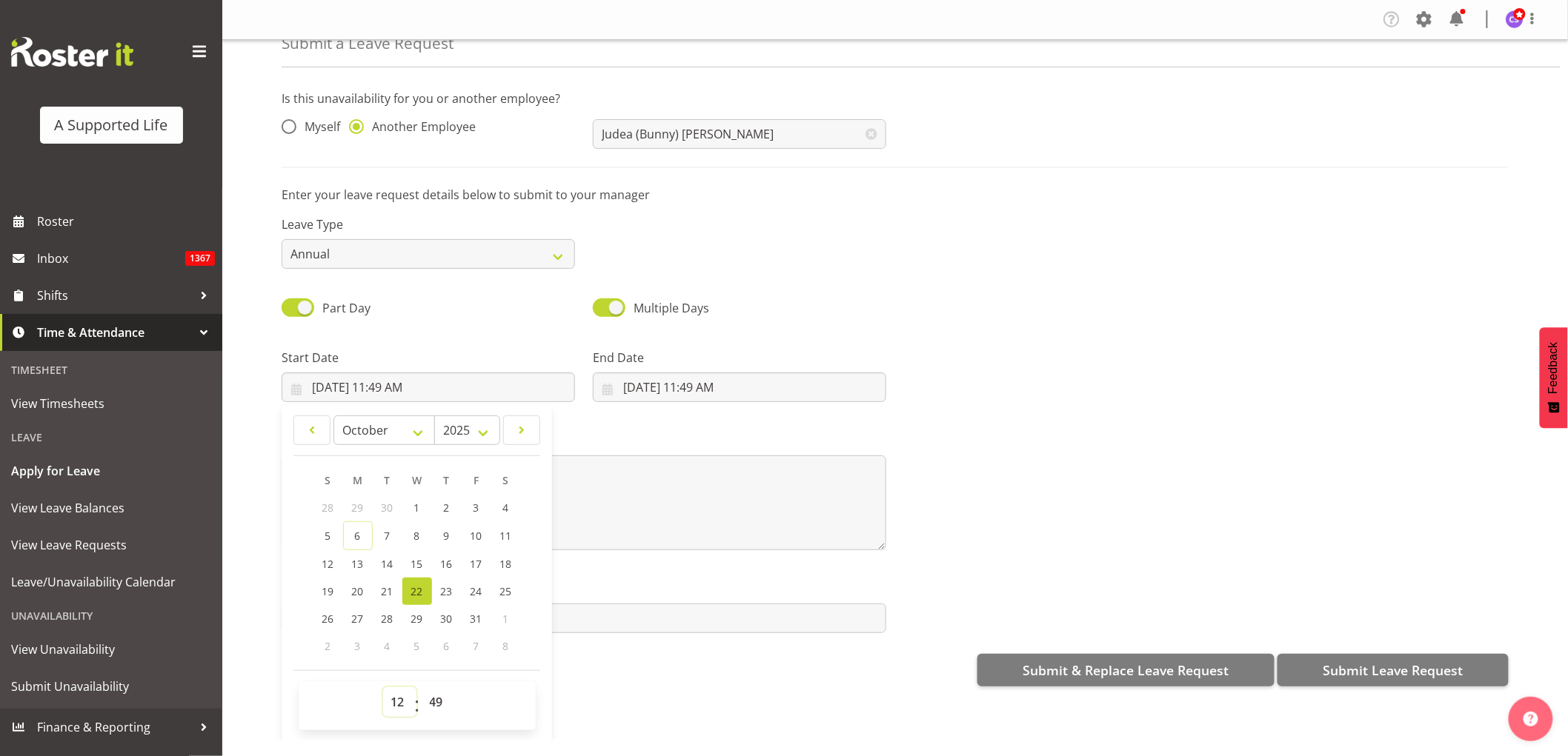
type input "10/22/2025, 12:49 PM"
click at [431, 707] on select "00 01 02 03 04 05 06 07 08 09 10 11 12 13 14 15 16 17 18 19 20 21 22 23 24 25 2…" at bounding box center [438, 702] width 34 height 30
select select "0"
click at [421, 687] on select "00 01 02 03 04 05 06 07 08 09 10 11 12 13 14 15 16 17 18 19 20 21 22 23 24 25 2…" at bounding box center [438, 702] width 34 height 30
type input "10/22/2025, 12:00 PM"
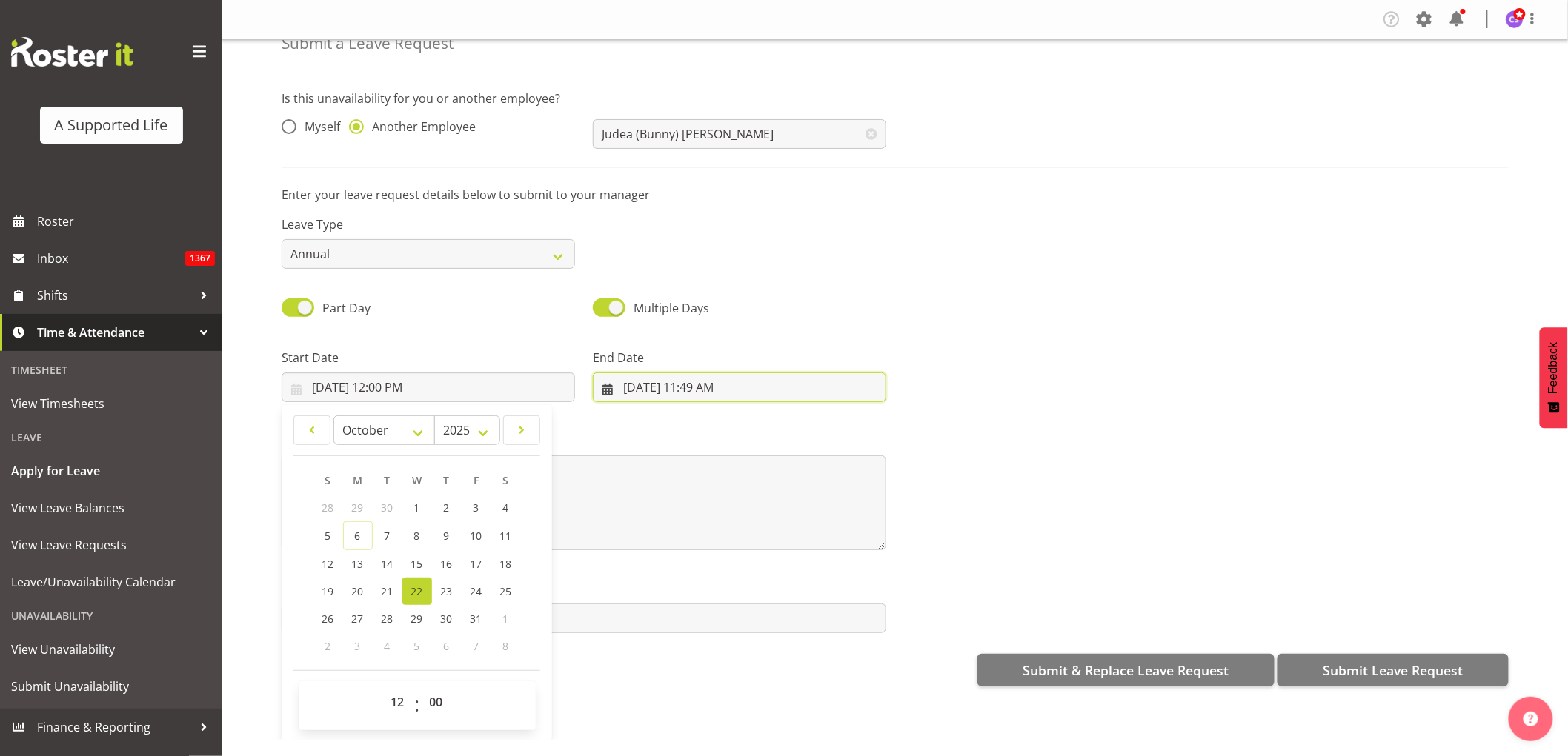
click at [692, 389] on input "10/6/2025, 11:49 AM" at bounding box center [740, 387] width 293 height 30
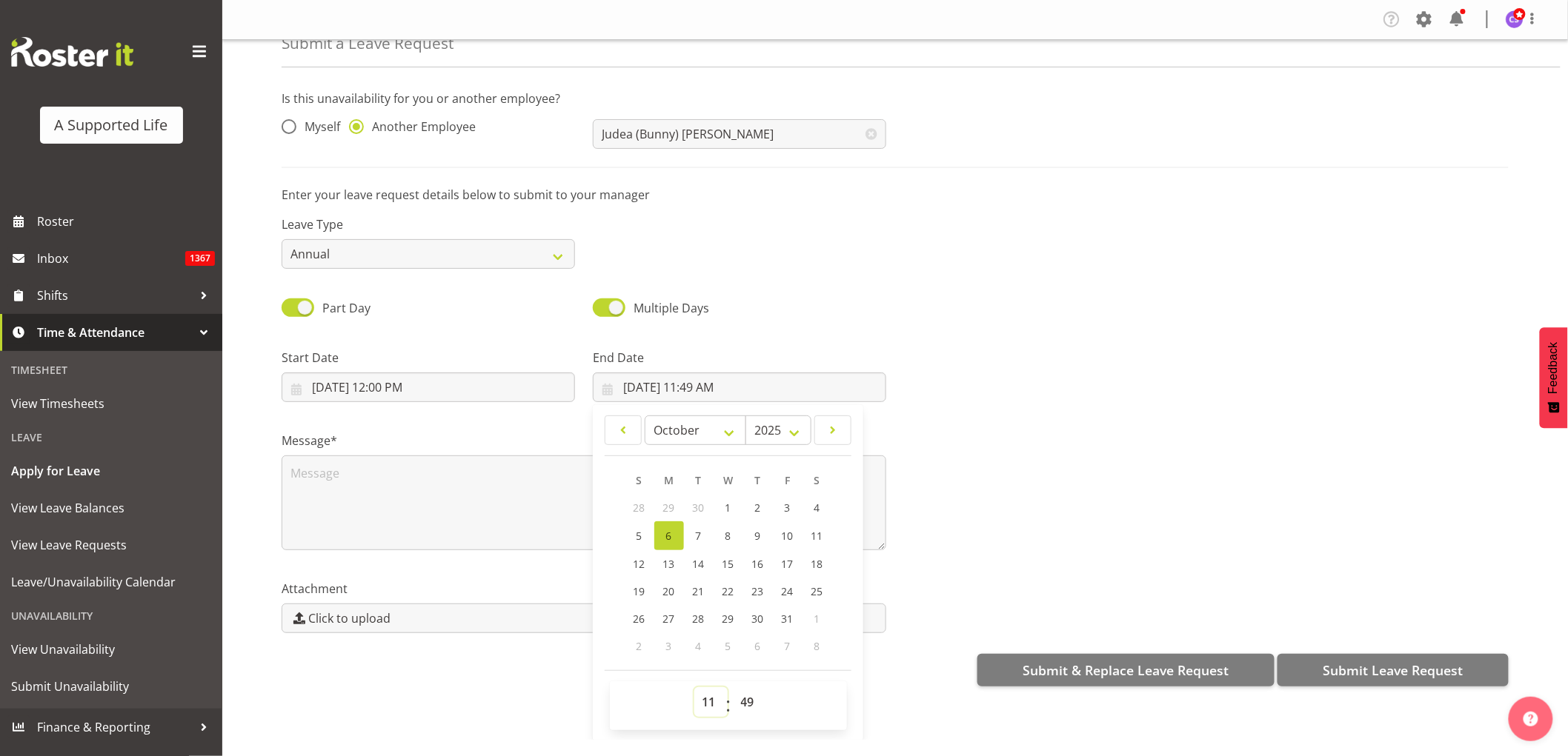
click at [704, 698] on select "00 01 02 03 04 05 06 07 08 09 10 11 12 13 14 15 16 17 18 19 20 21 22 23" at bounding box center [711, 702] width 34 height 30
select select "16"
click at [694, 687] on select "00 01 02 03 04 05 06 07 08 09 10 11 12 13 14 15 16 17 18 19 20 21 22 23" at bounding box center [711, 702] width 34 height 30
type input "10/6/2025, 4:49 PM"
click at [746, 707] on select "00 01 02 03 04 05 06 07 08 09 10 11 12 13 14 15 16 17 18 19 20 21 22 23 24 25 2…" at bounding box center [750, 702] width 34 height 30
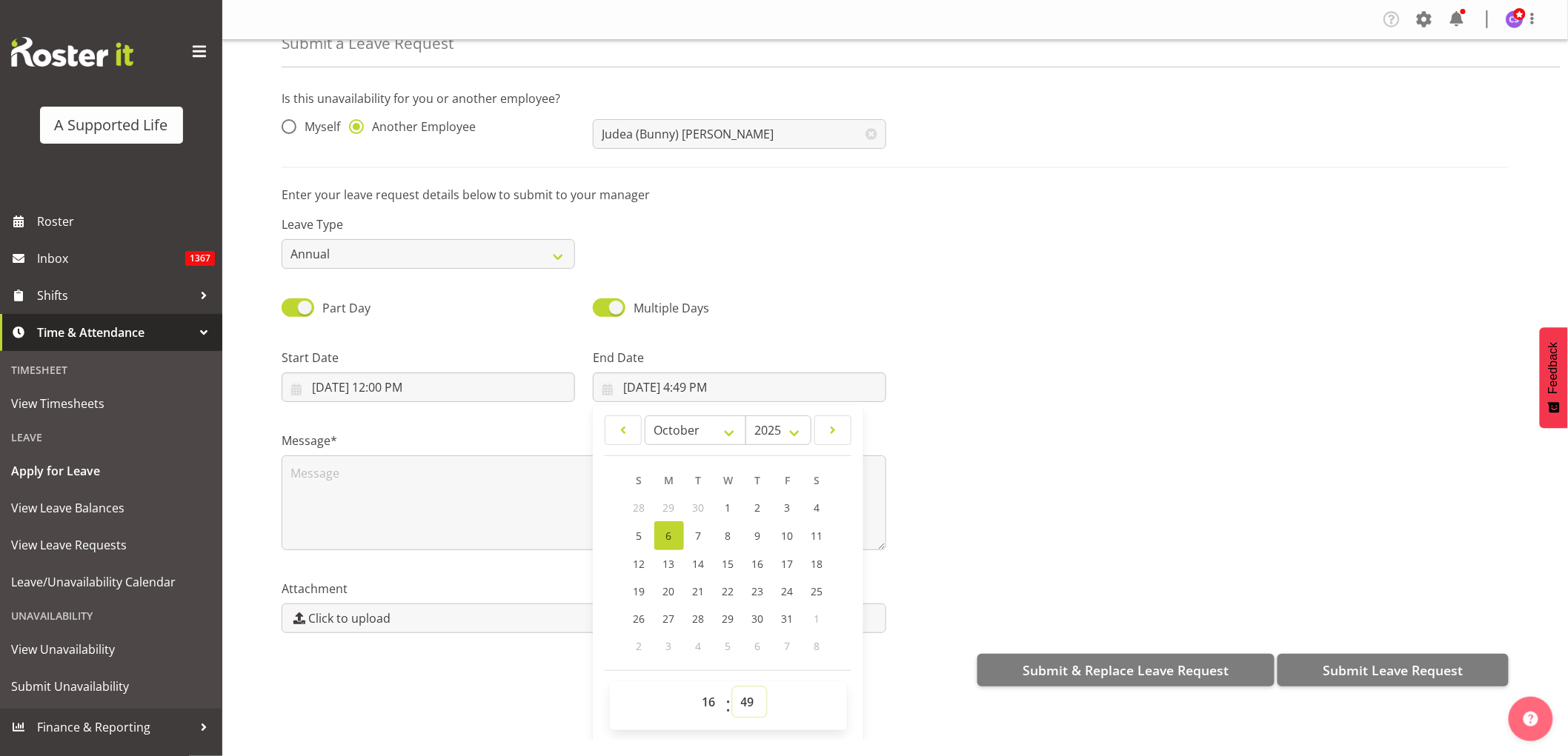
select select "0"
click at [733, 687] on select "00 01 02 03 04 05 06 07 08 09 10 11 12 13 14 15 16 17 18 19 20 21 22 23 24 25 2…" at bounding box center [750, 702] width 34 height 30
click at [788, 613] on span "31" at bounding box center [787, 618] width 12 height 14
type input "10/31/2025, 4:00 PM"
click at [323, 482] on textarea at bounding box center [583, 503] width 604 height 95
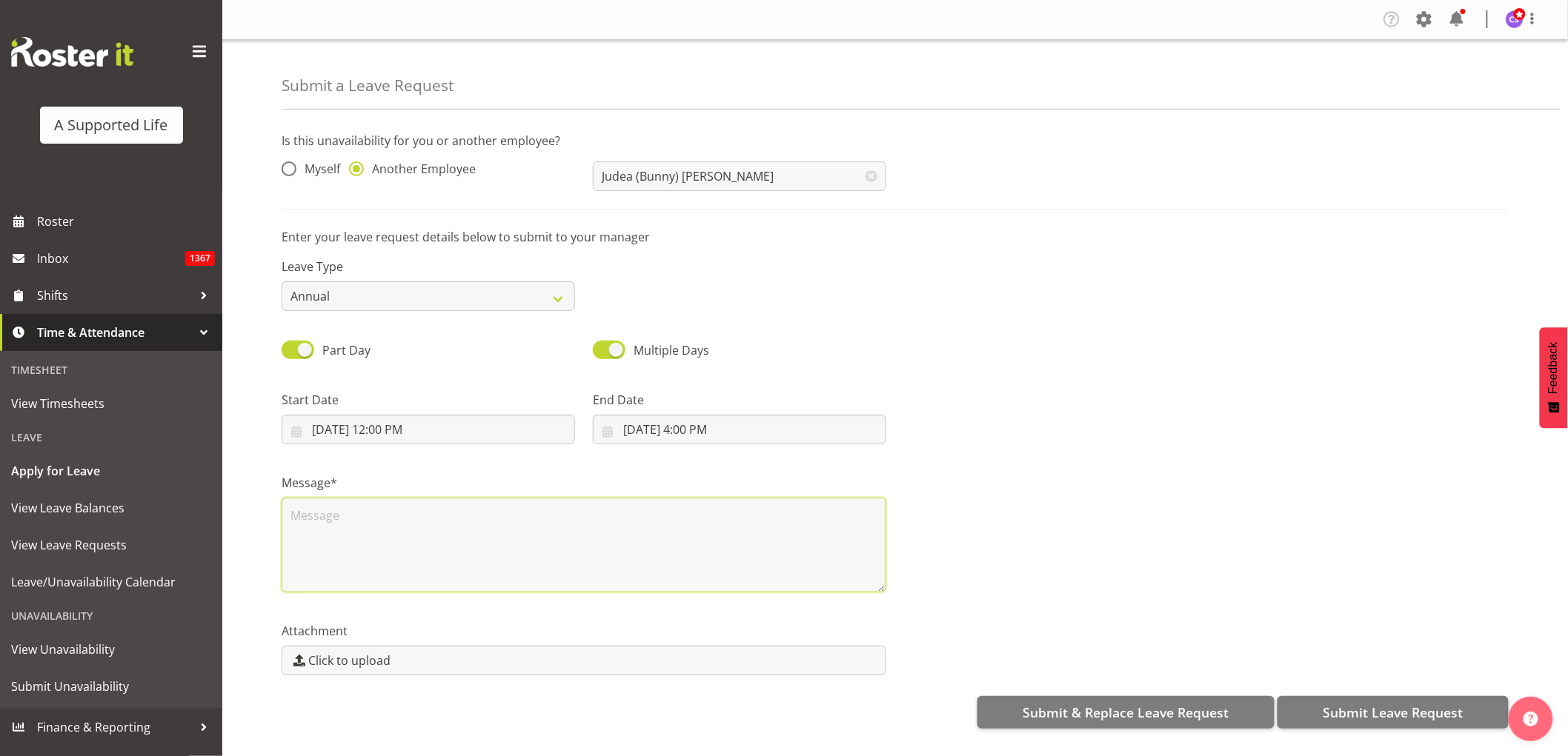
scroll to position [0, 0]
type textarea "Annual for exams"
click at [1426, 701] on button "Submit Leave Request" at bounding box center [1393, 712] width 232 height 33
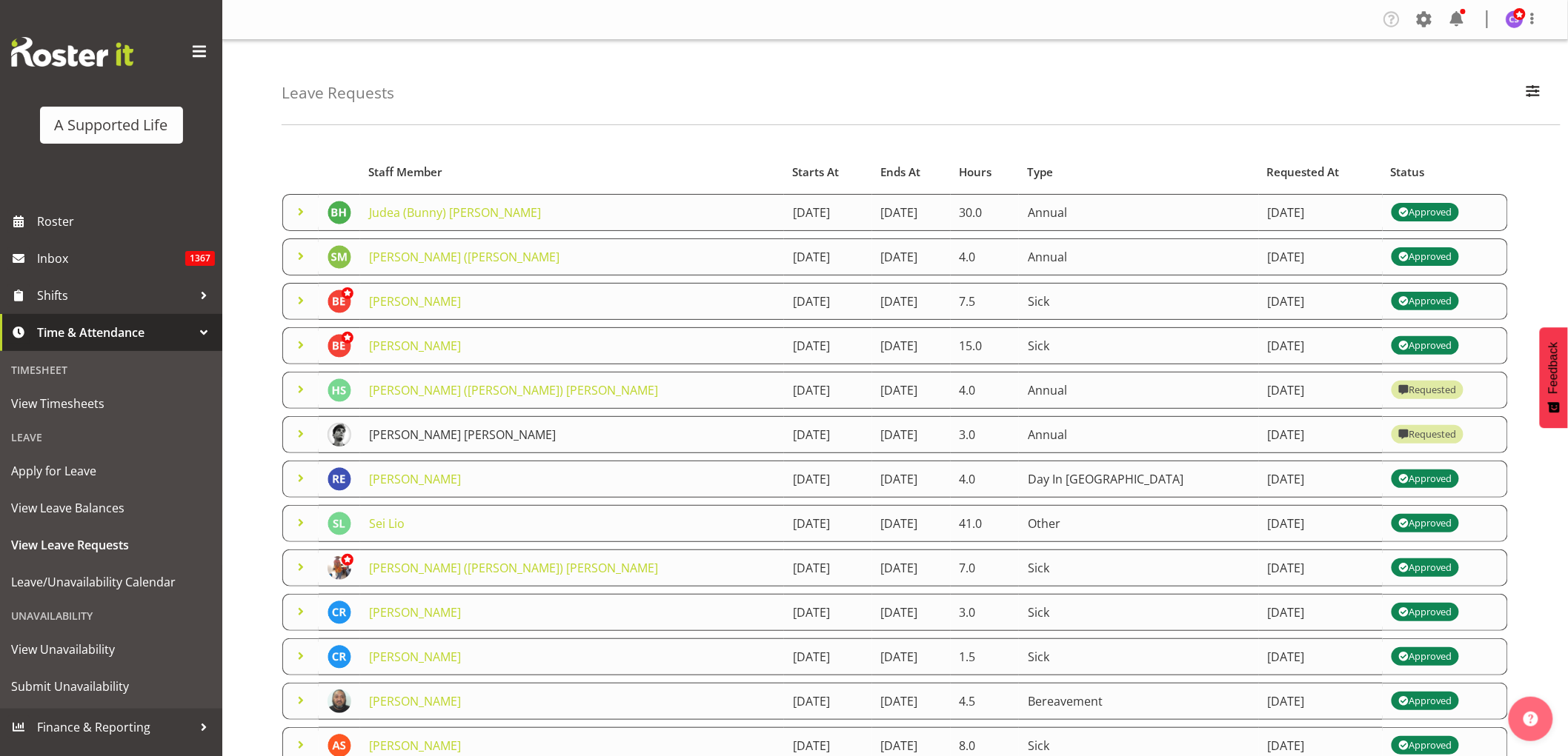
click at [464, 435] on link "[PERSON_NAME] [PERSON_NAME]" at bounding box center [462, 434] width 187 height 16
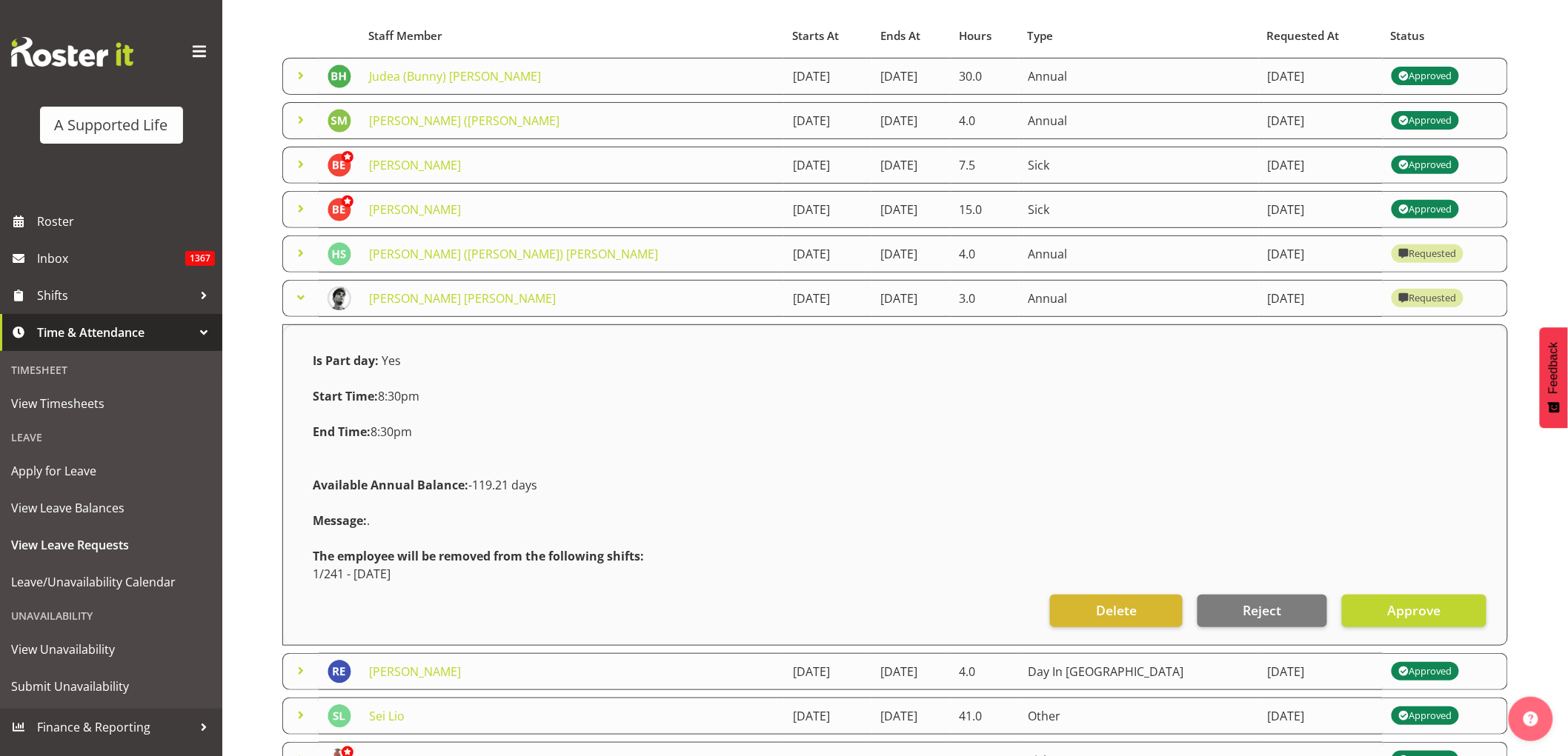
scroll to position [164, 0]
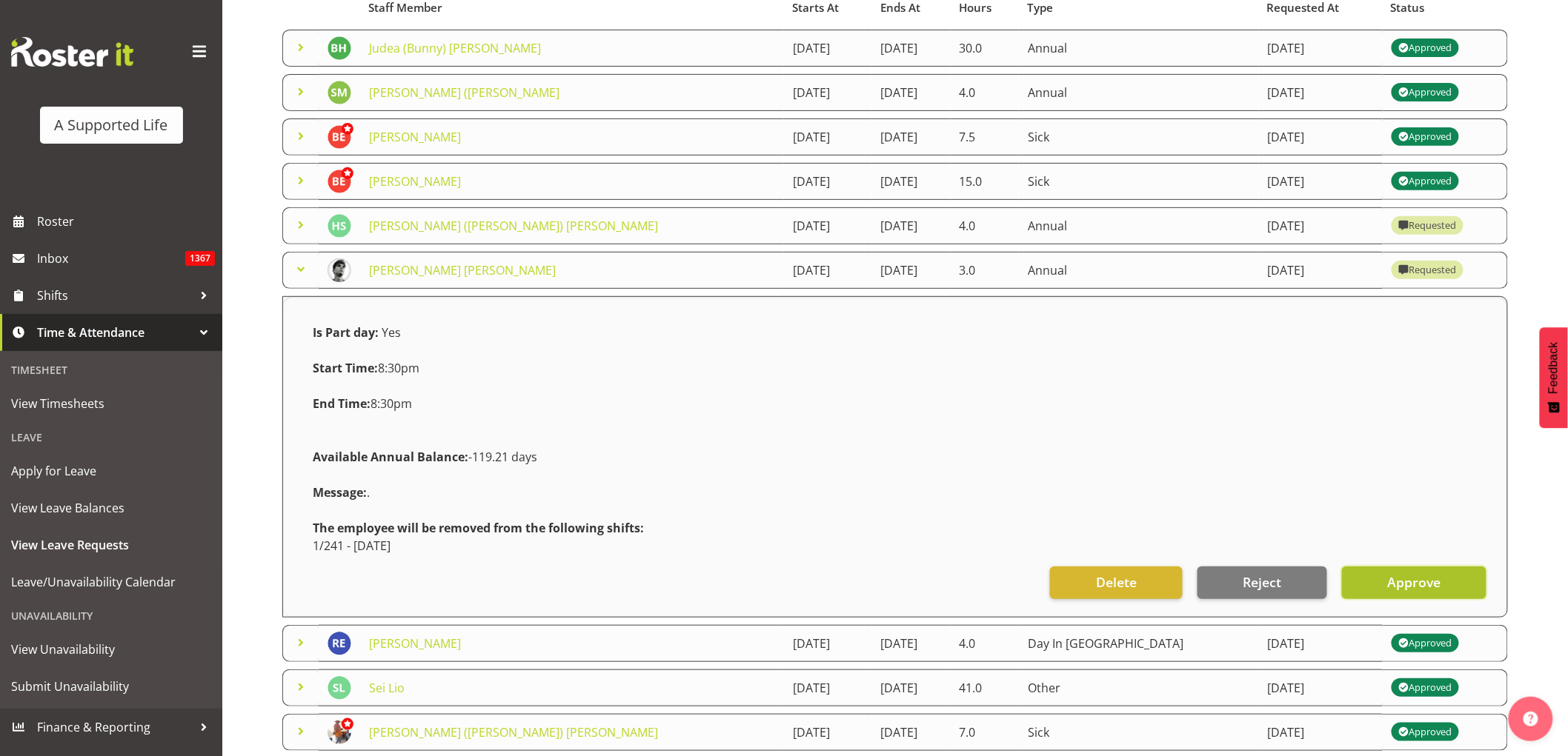
click at [1419, 581] on span "Approve" at bounding box center [1413, 581] width 53 height 20
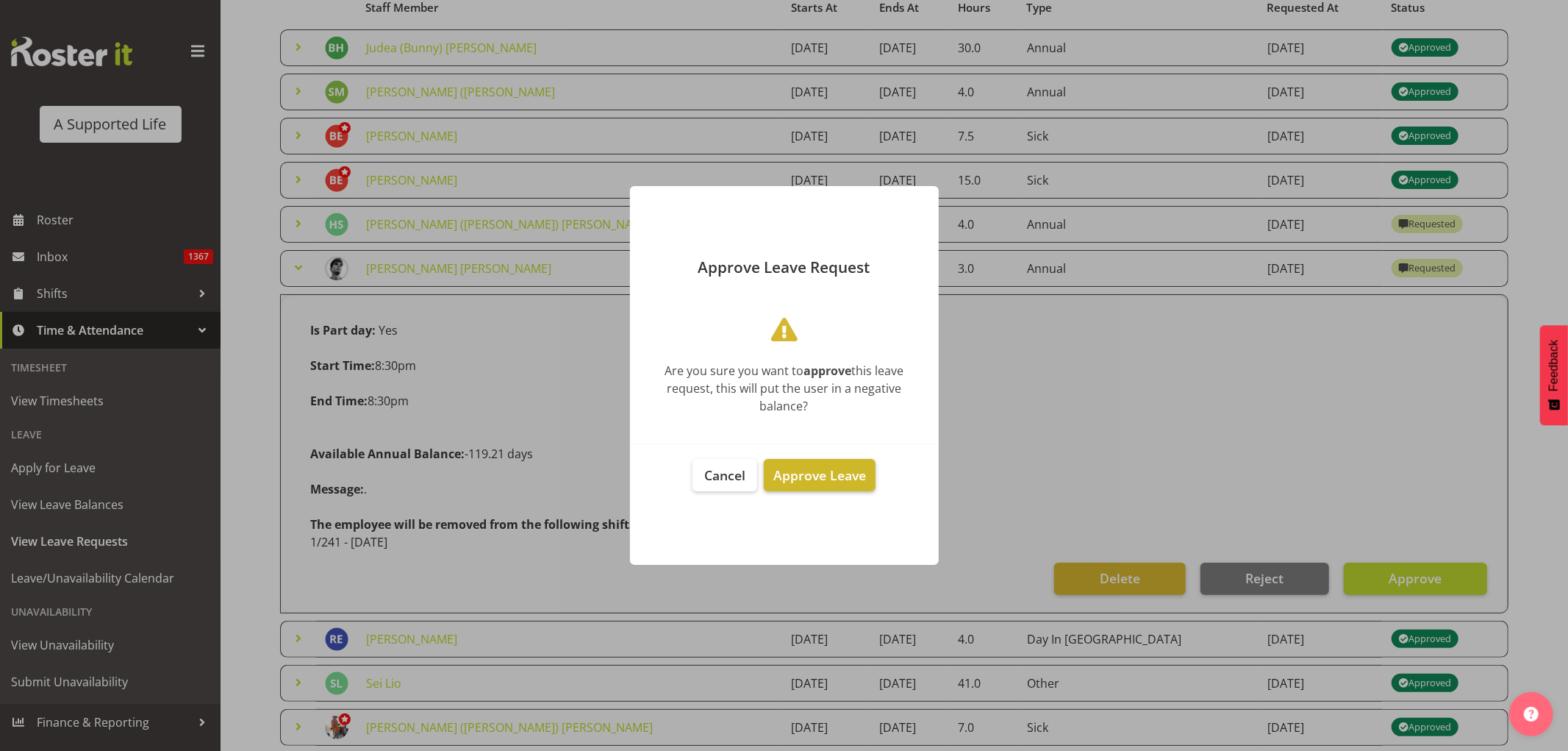
click at [819, 474] on span "Approve Leave" at bounding box center [820, 475] width 93 height 18
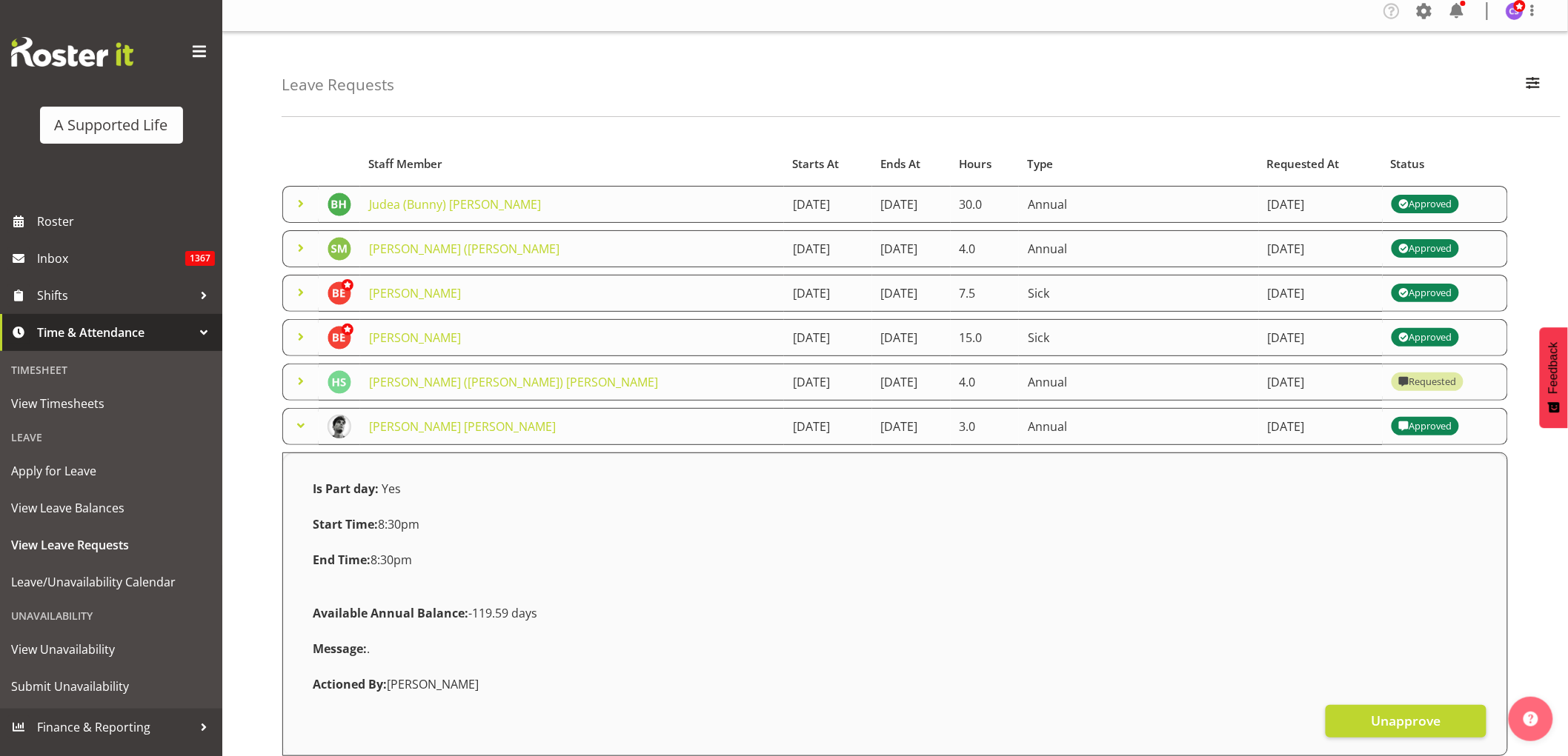
scroll to position [0, 0]
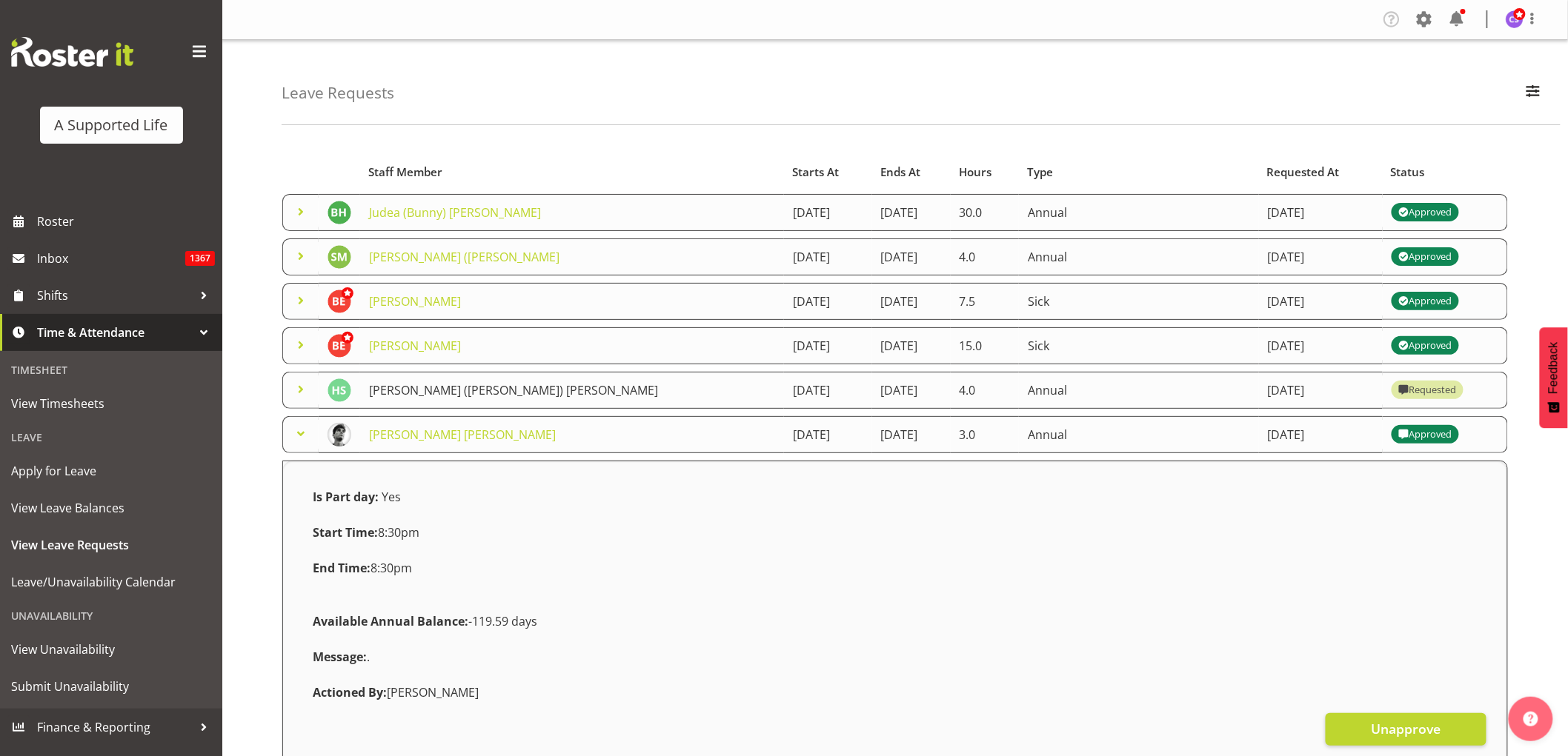
click at [445, 389] on link "[PERSON_NAME] ([PERSON_NAME]) [PERSON_NAME]" at bounding box center [513, 389] width 289 height 16
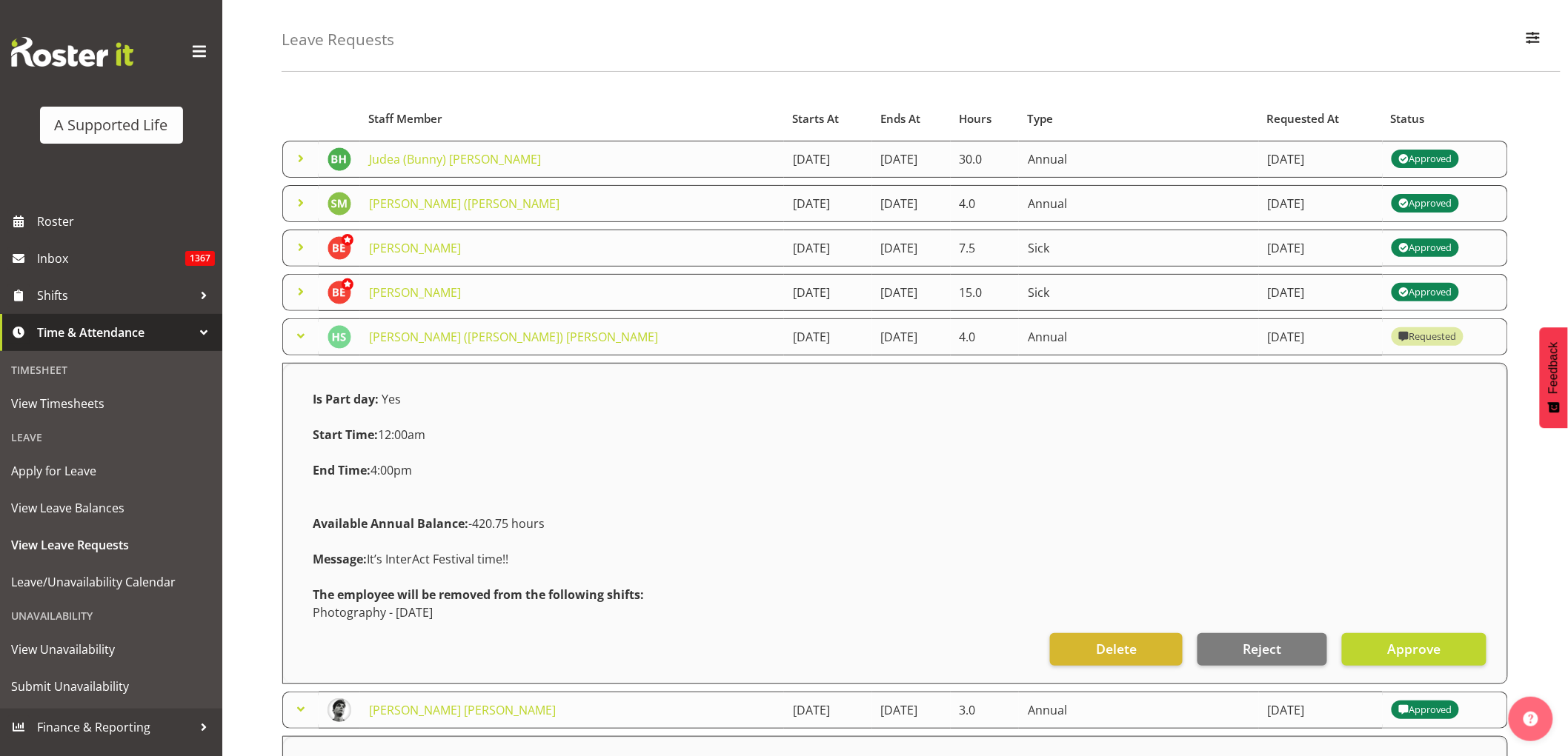
scroll to position [82, 0]
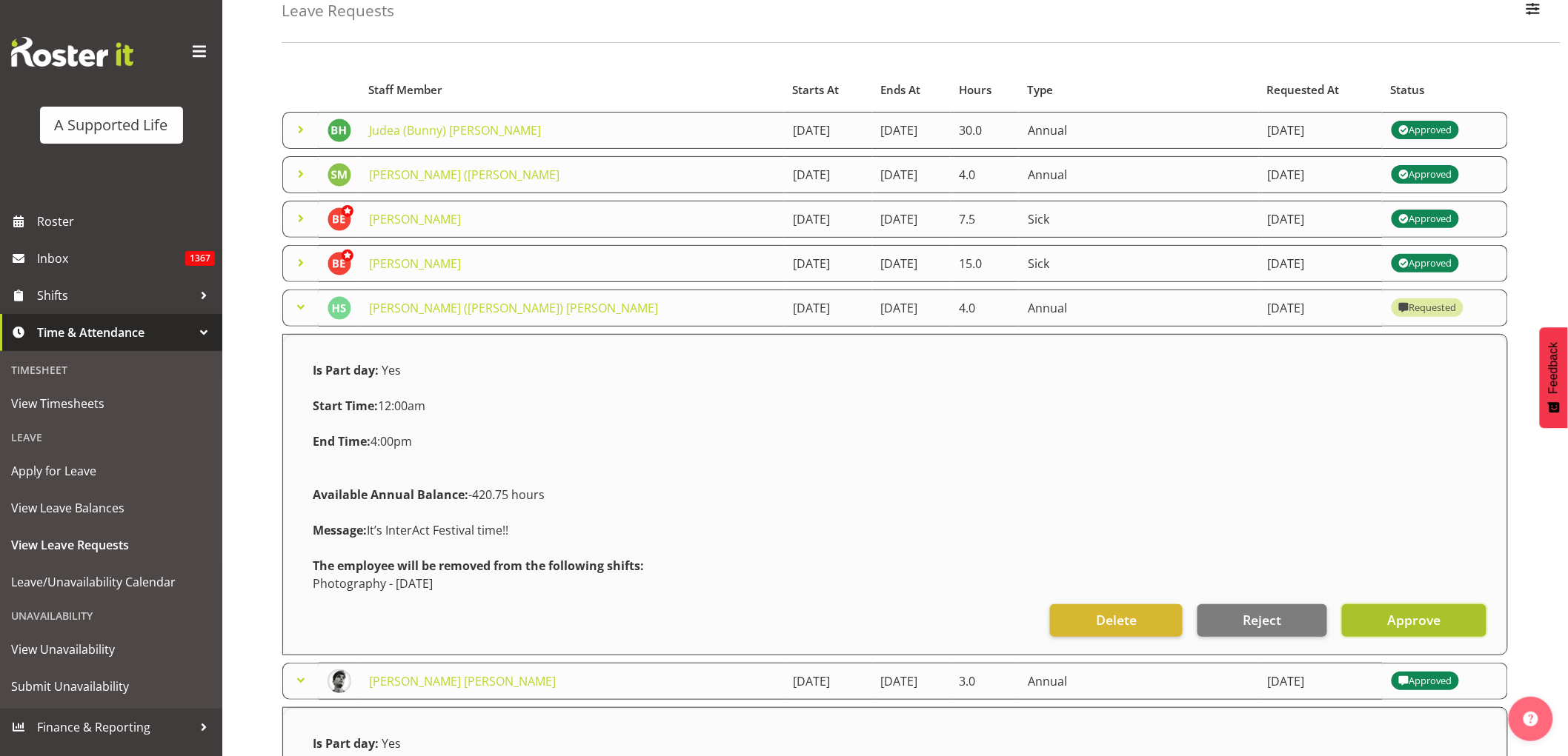
click at [1418, 628] on span "Approve" at bounding box center [1413, 620] width 53 height 20
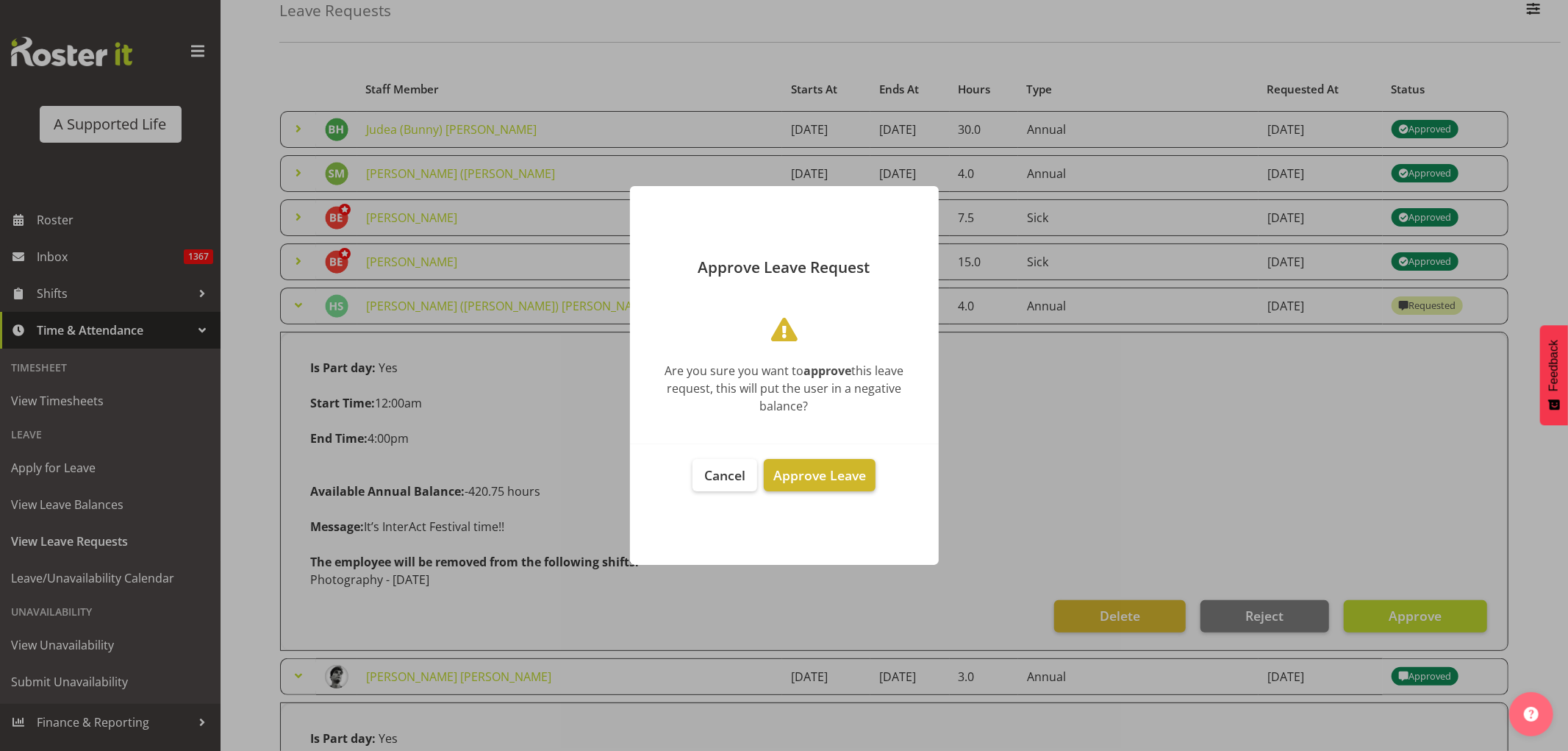
click at [816, 471] on span "Approve Leave" at bounding box center [820, 475] width 93 height 18
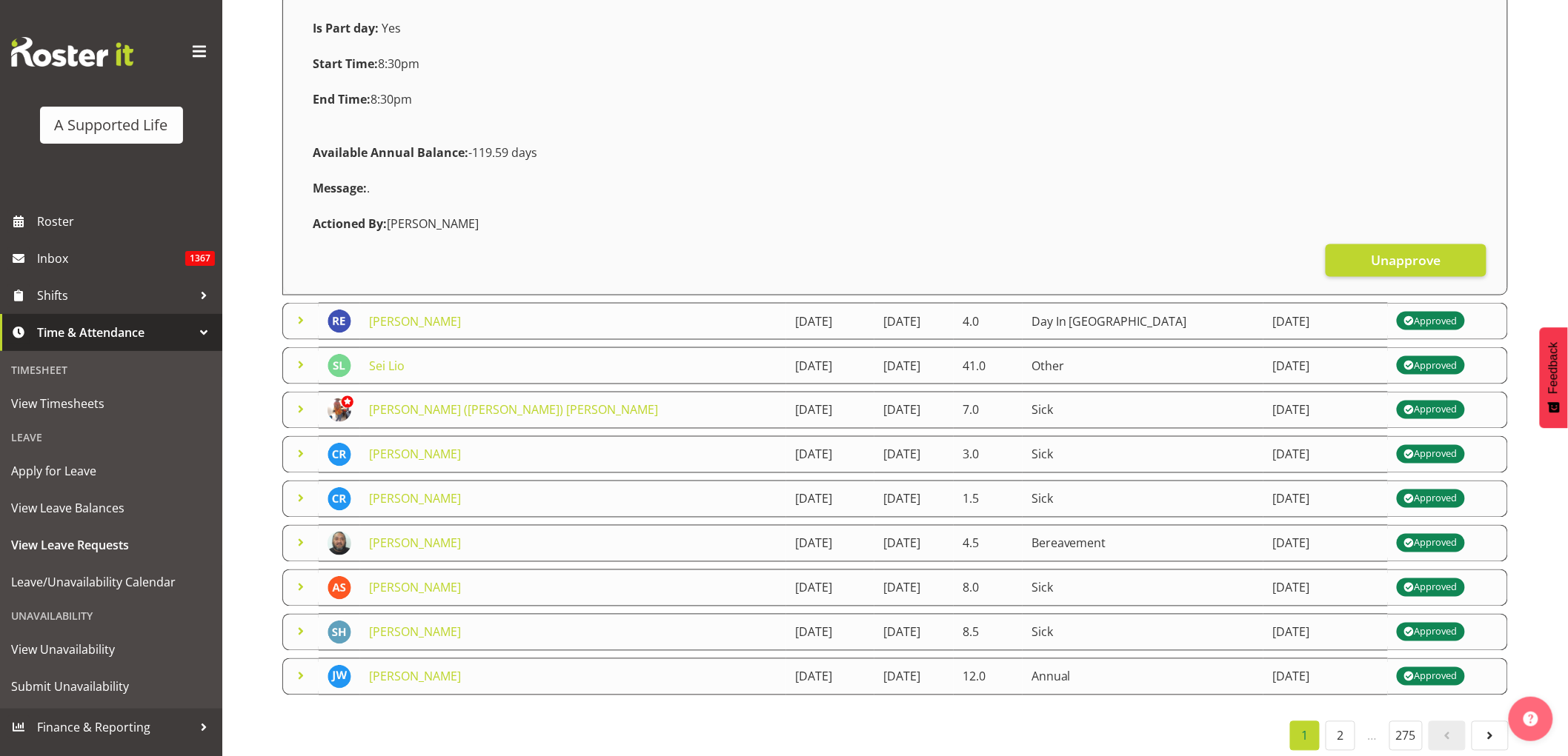
scroll to position [801, 0]
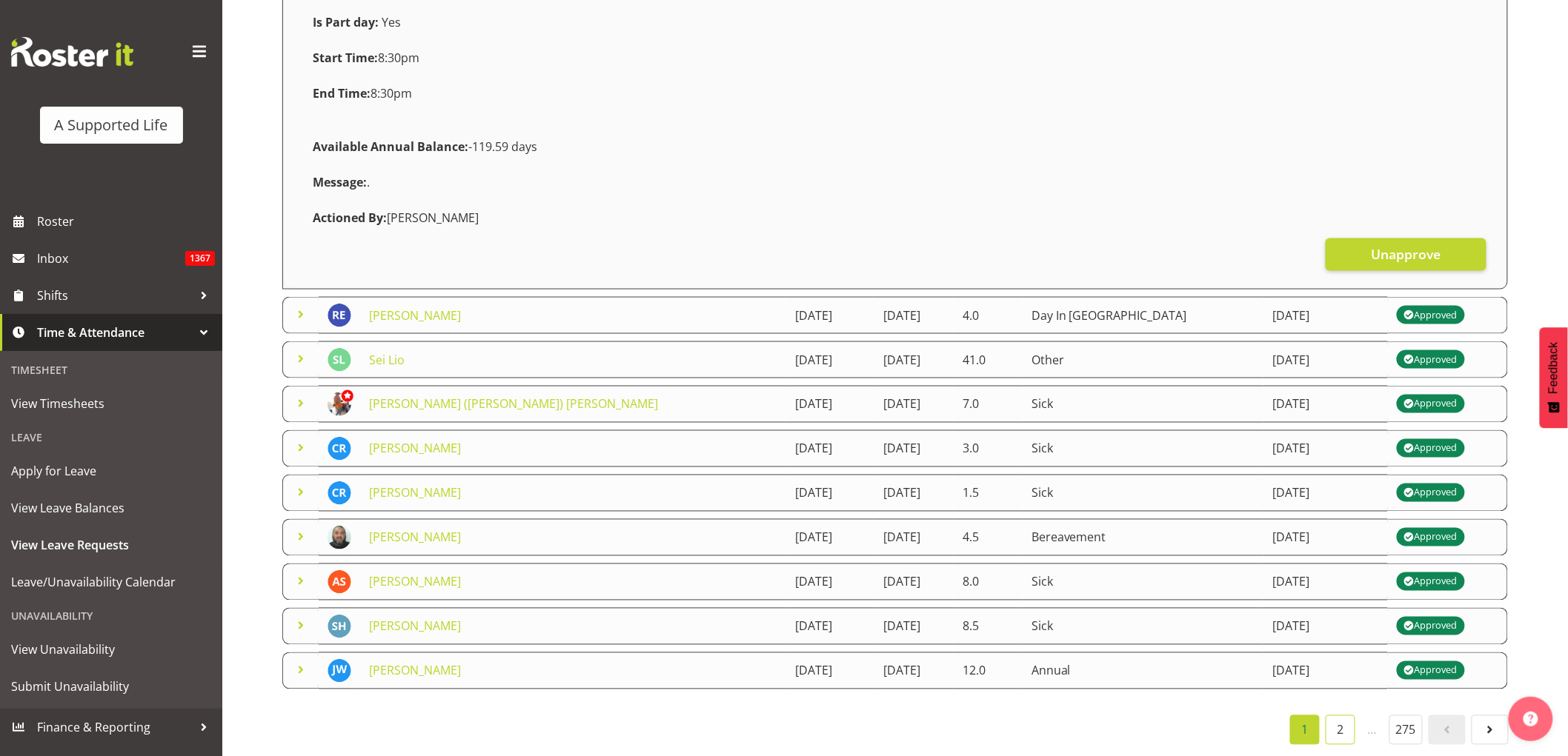
click at [1332, 722] on link "2" at bounding box center [1340, 730] width 30 height 30
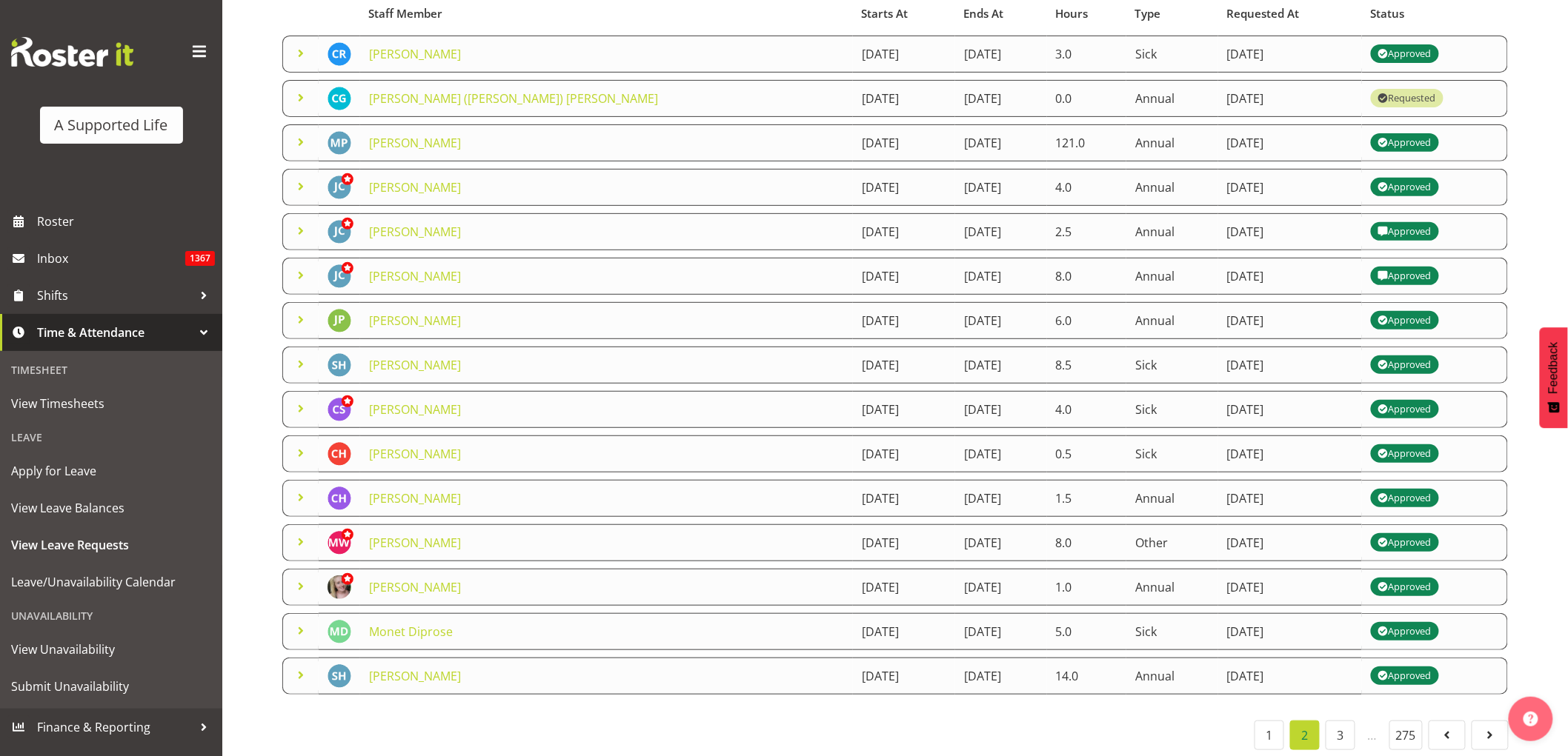
scroll to position [178, 0]
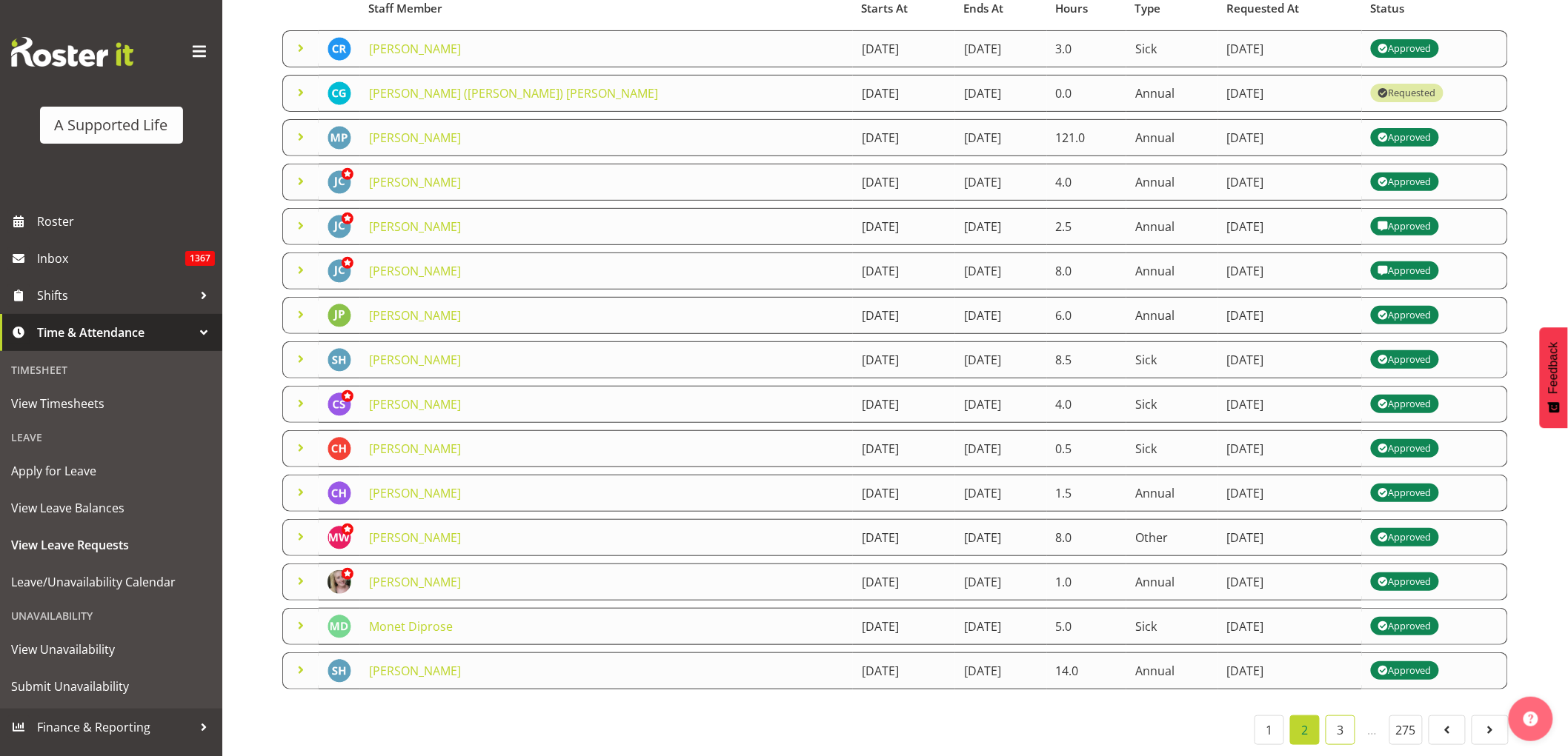
click at [1334, 715] on link "3" at bounding box center [1340, 730] width 30 height 30
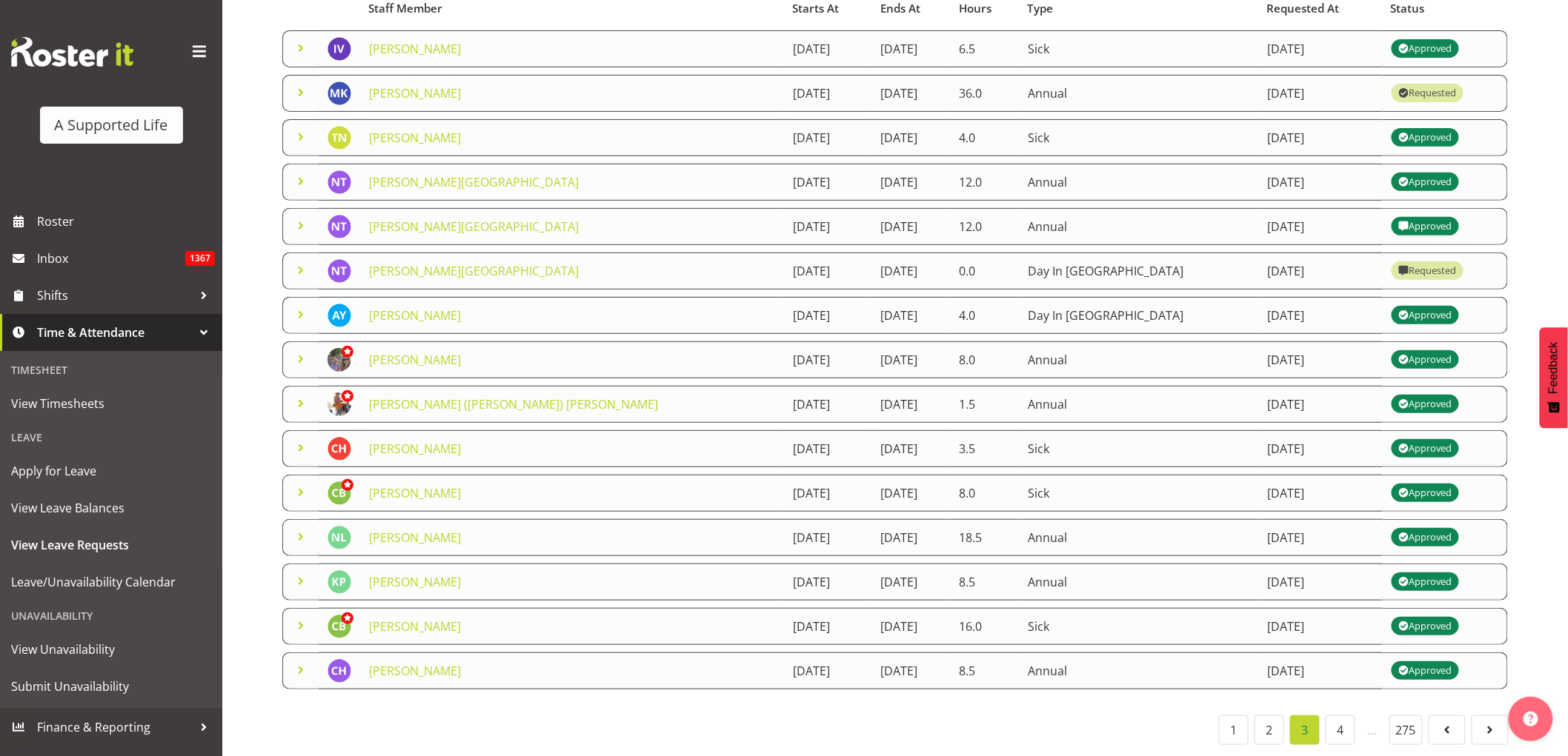
click at [400, 269] on td "[PERSON_NAME][GEOGRAPHIC_DATA]" at bounding box center [572, 272] width 424 height 37
click at [400, 263] on link "[PERSON_NAME][GEOGRAPHIC_DATA]" at bounding box center [473, 271] width 210 height 16
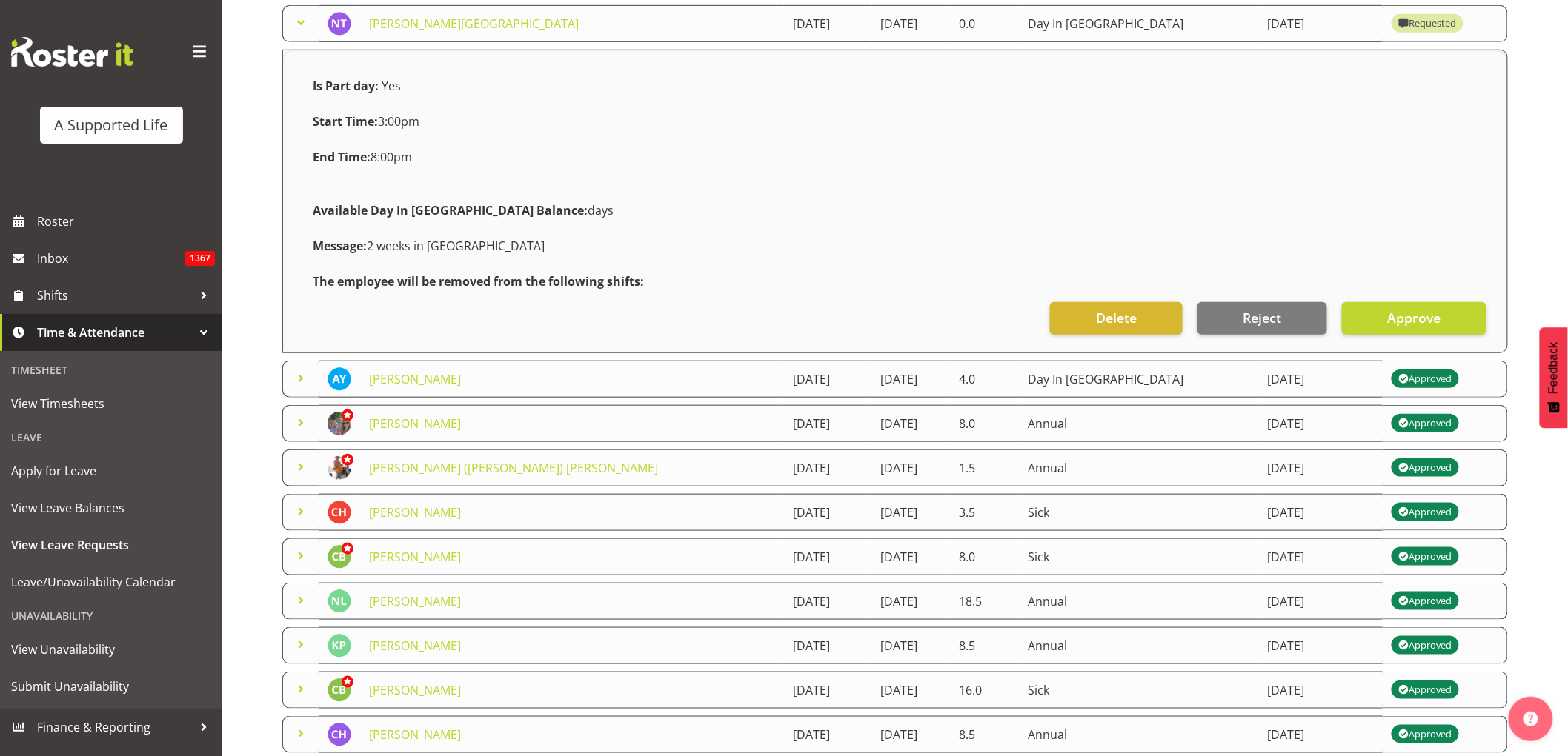
scroll to position [489, 0]
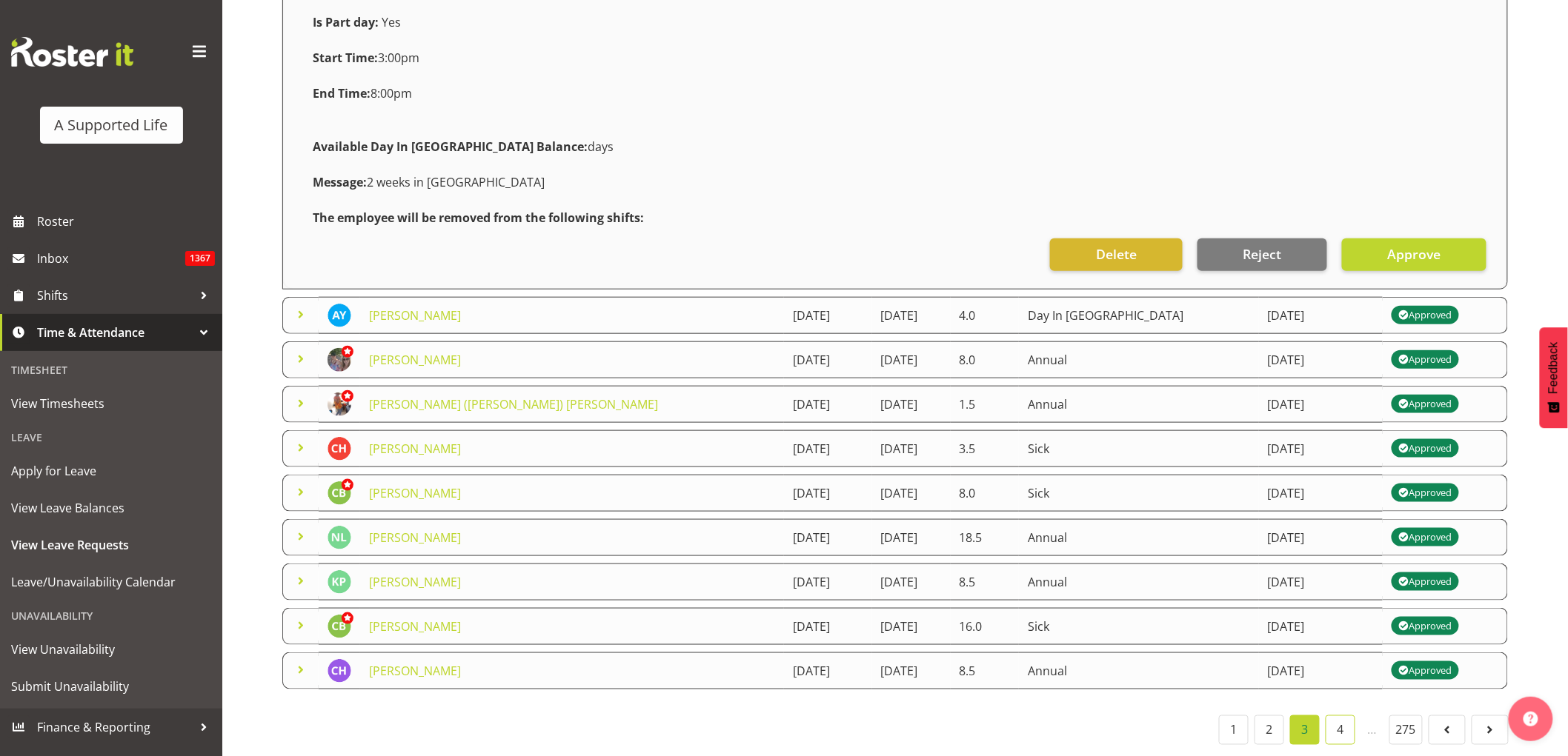
click at [1339, 719] on link "4" at bounding box center [1340, 730] width 30 height 30
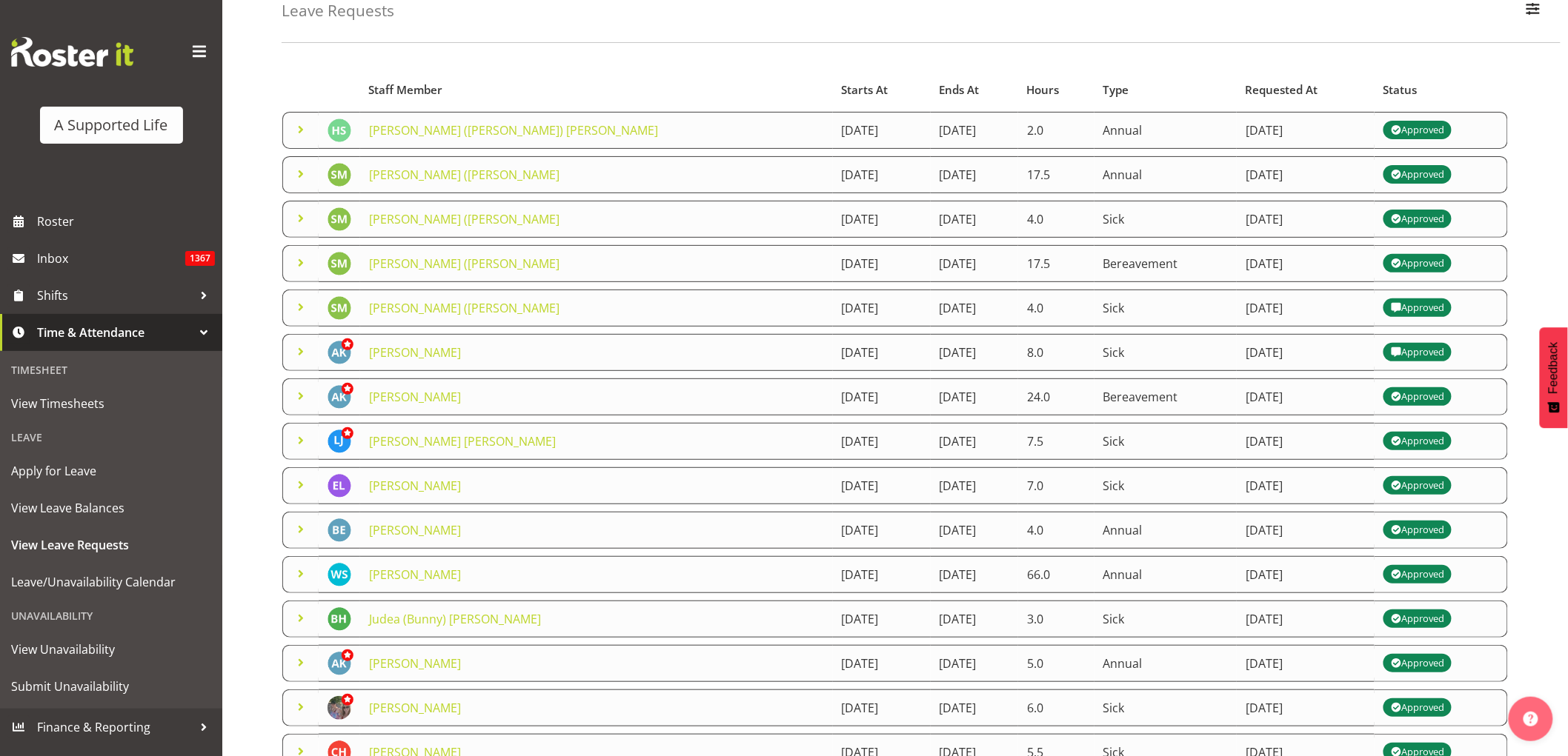
scroll to position [178, 0]
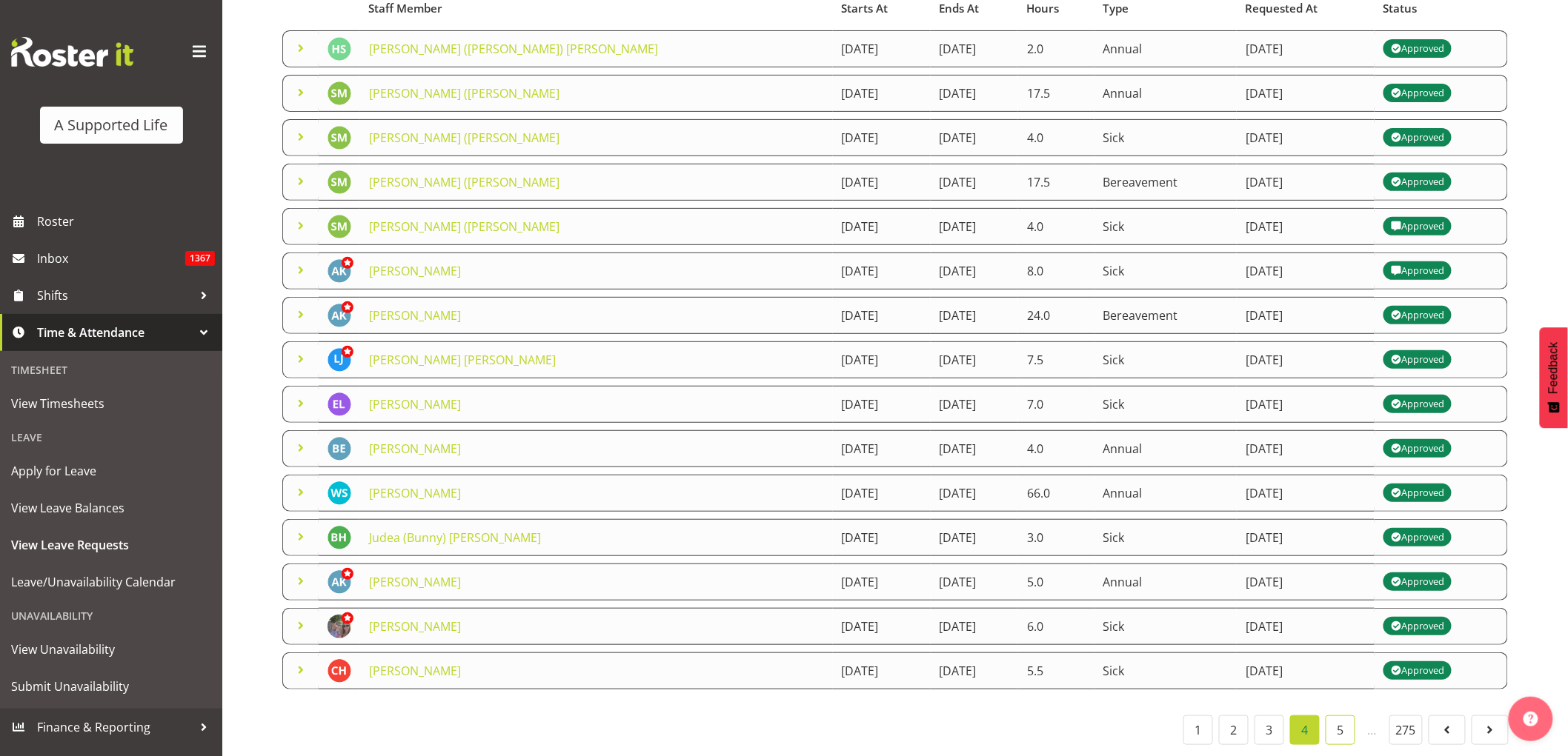
click at [1336, 720] on link "5" at bounding box center [1340, 730] width 30 height 30
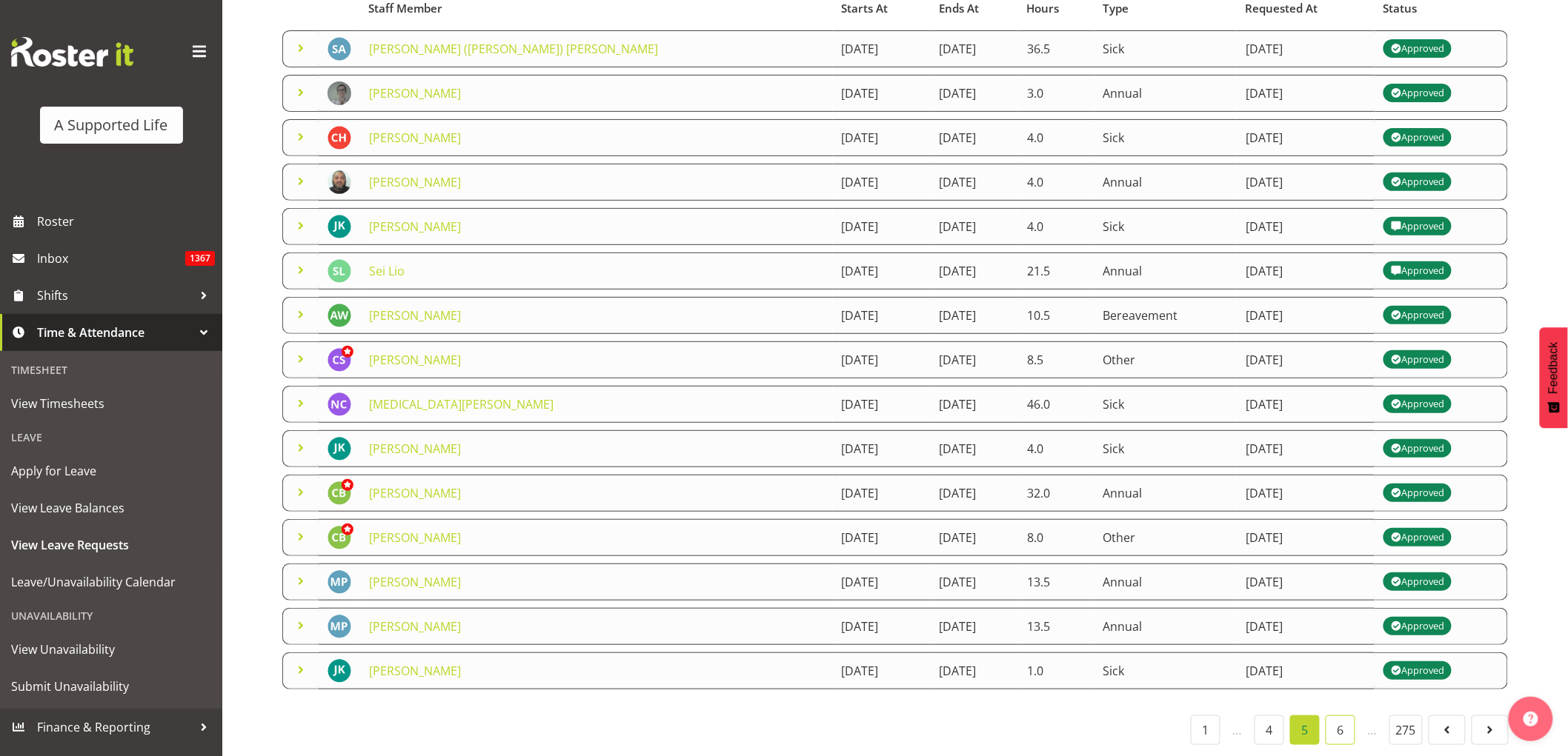
click at [1339, 721] on link "6" at bounding box center [1340, 730] width 30 height 30
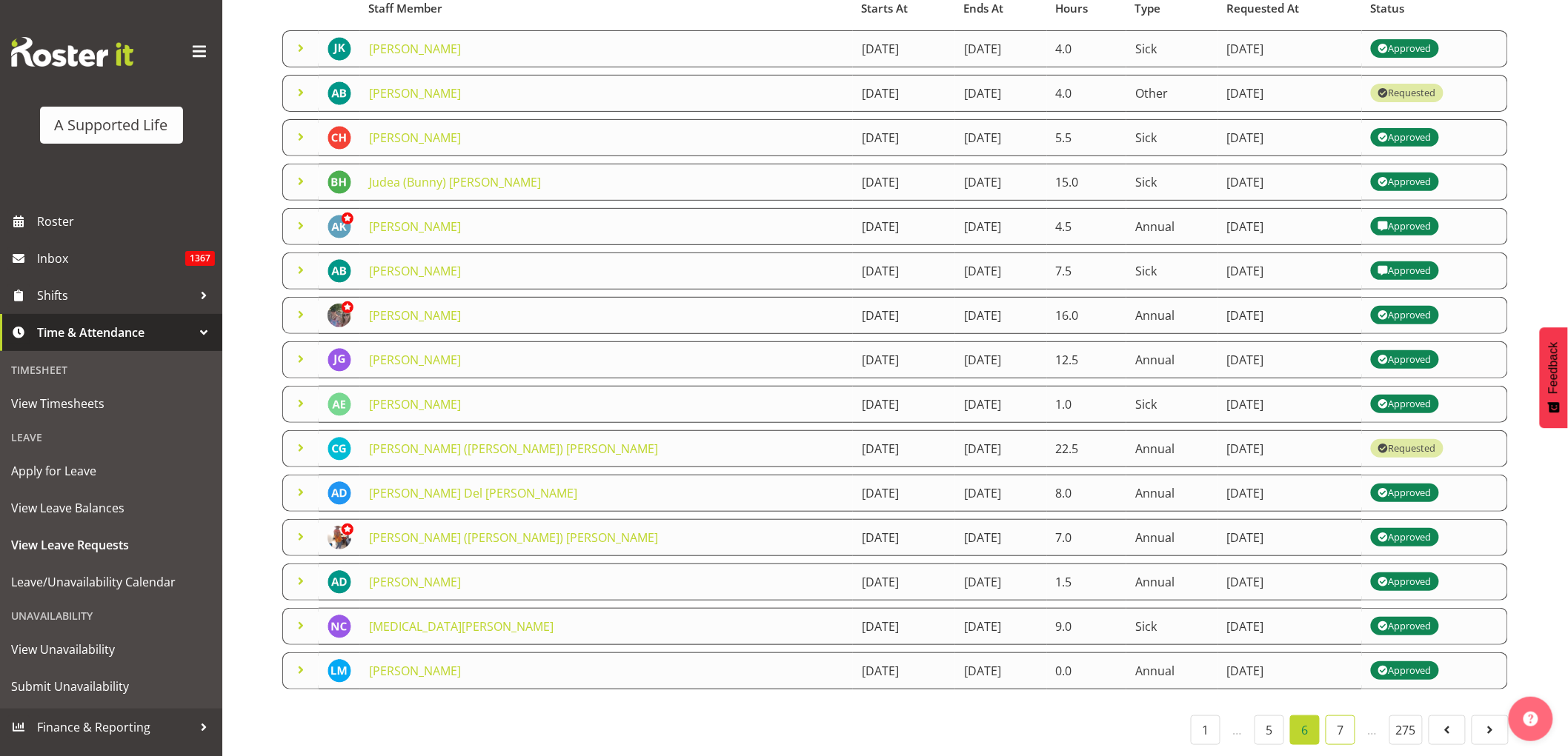
click at [1339, 715] on link "7" at bounding box center [1340, 730] width 30 height 30
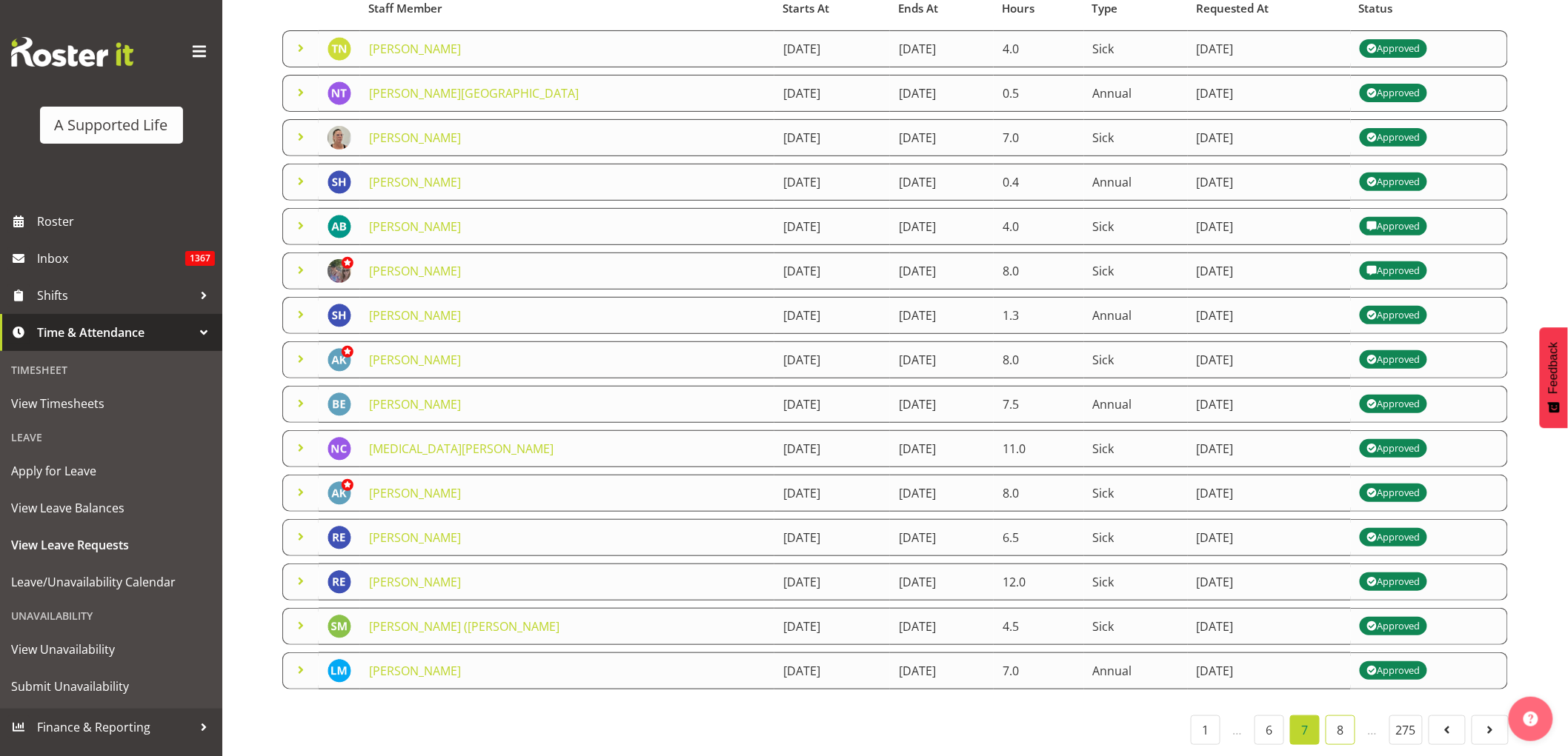
click at [1343, 716] on link "8" at bounding box center [1340, 730] width 30 height 30
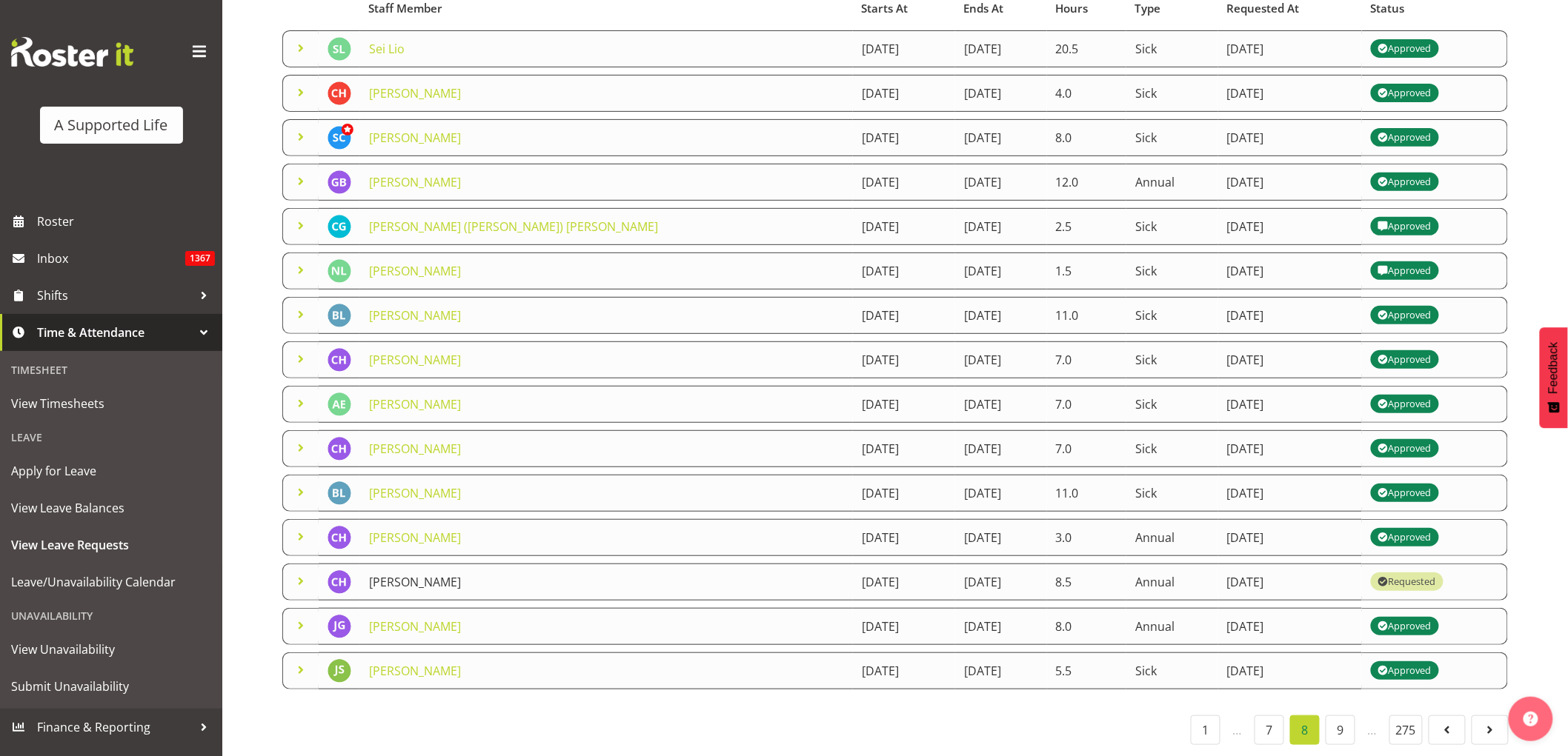
click at [428, 574] on link "[PERSON_NAME]" at bounding box center [415, 581] width 92 height 16
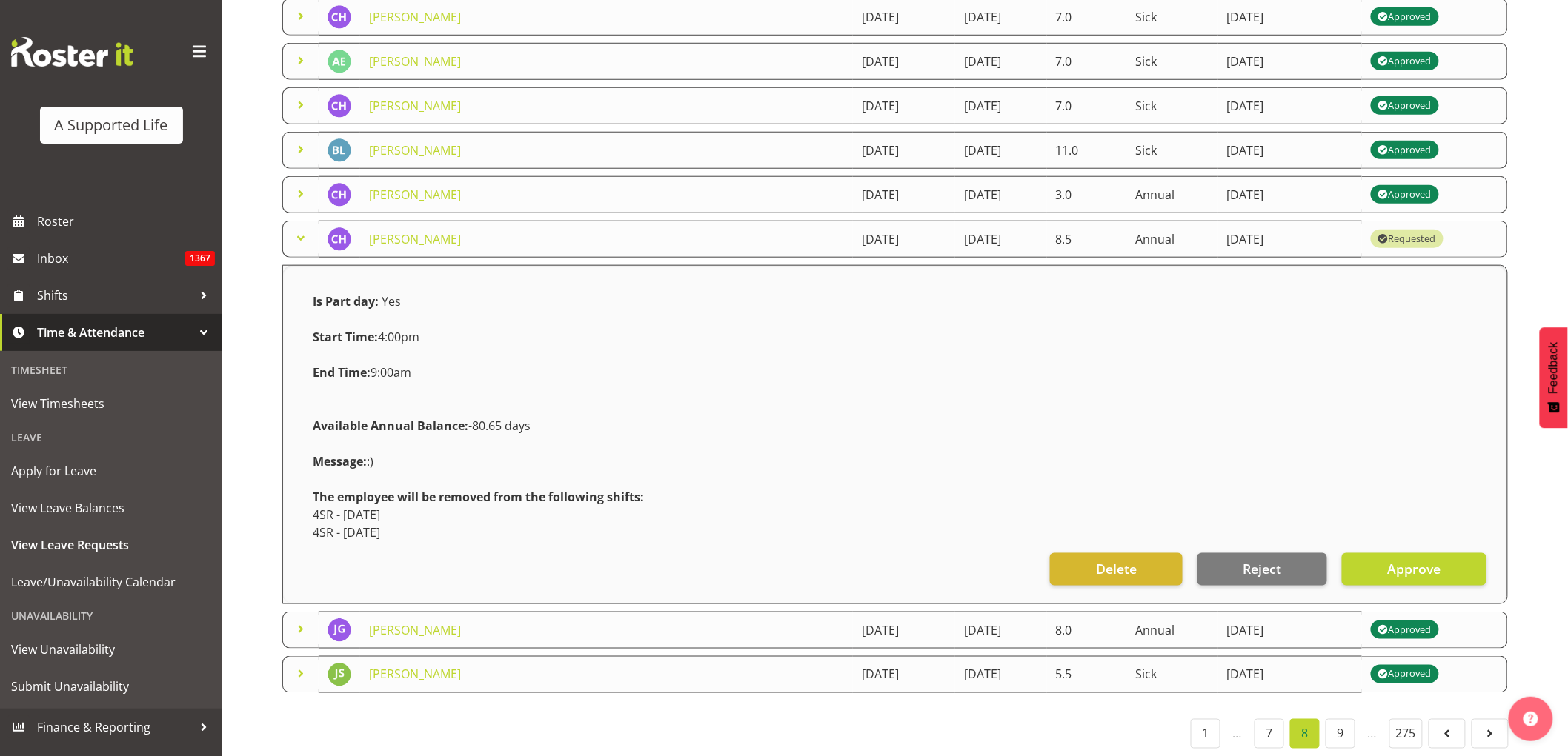
scroll to position [507, 0]
click at [1440, 566] on span "Approve" at bounding box center [1413, 567] width 53 height 20
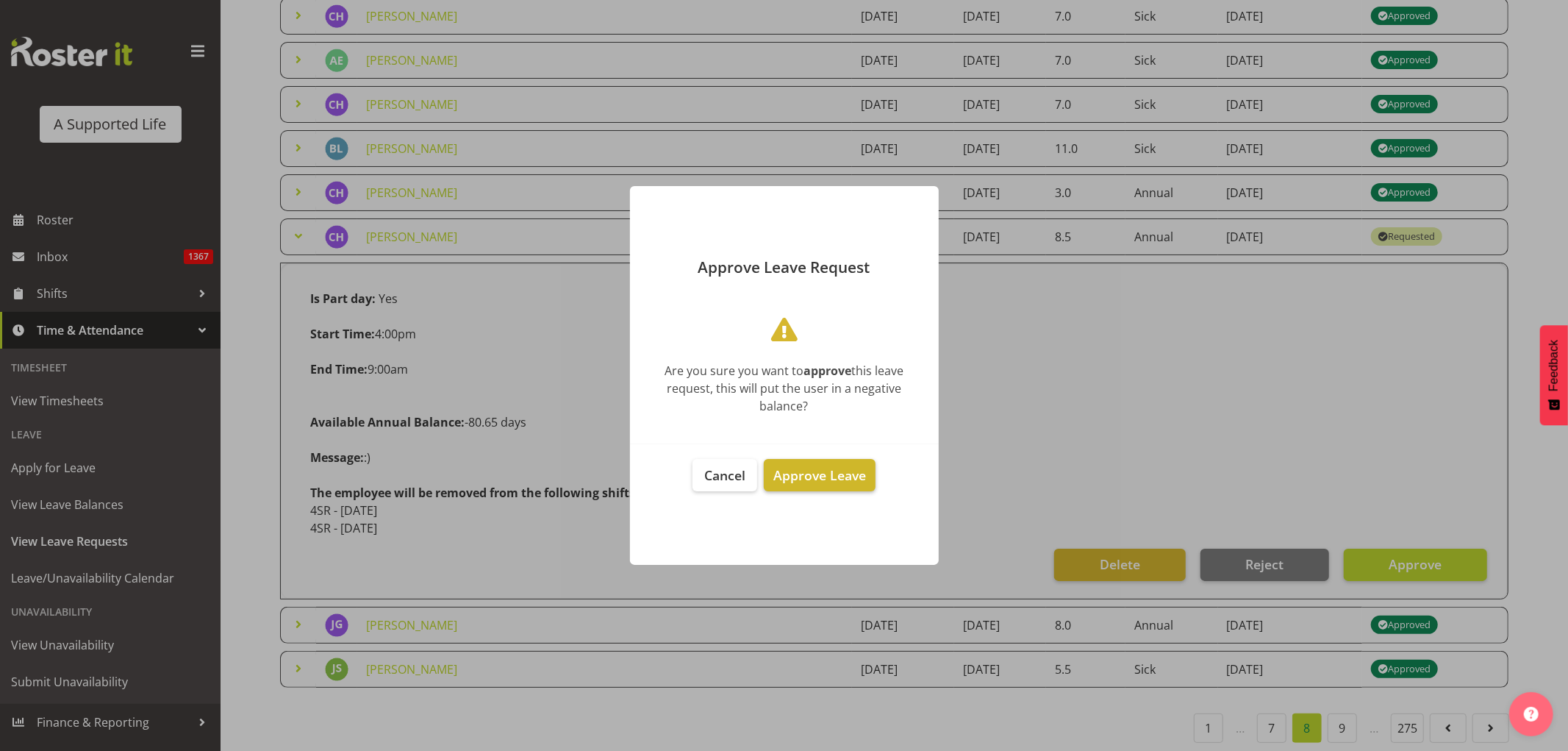
click at [839, 475] on span "Approve Leave" at bounding box center [820, 475] width 93 height 18
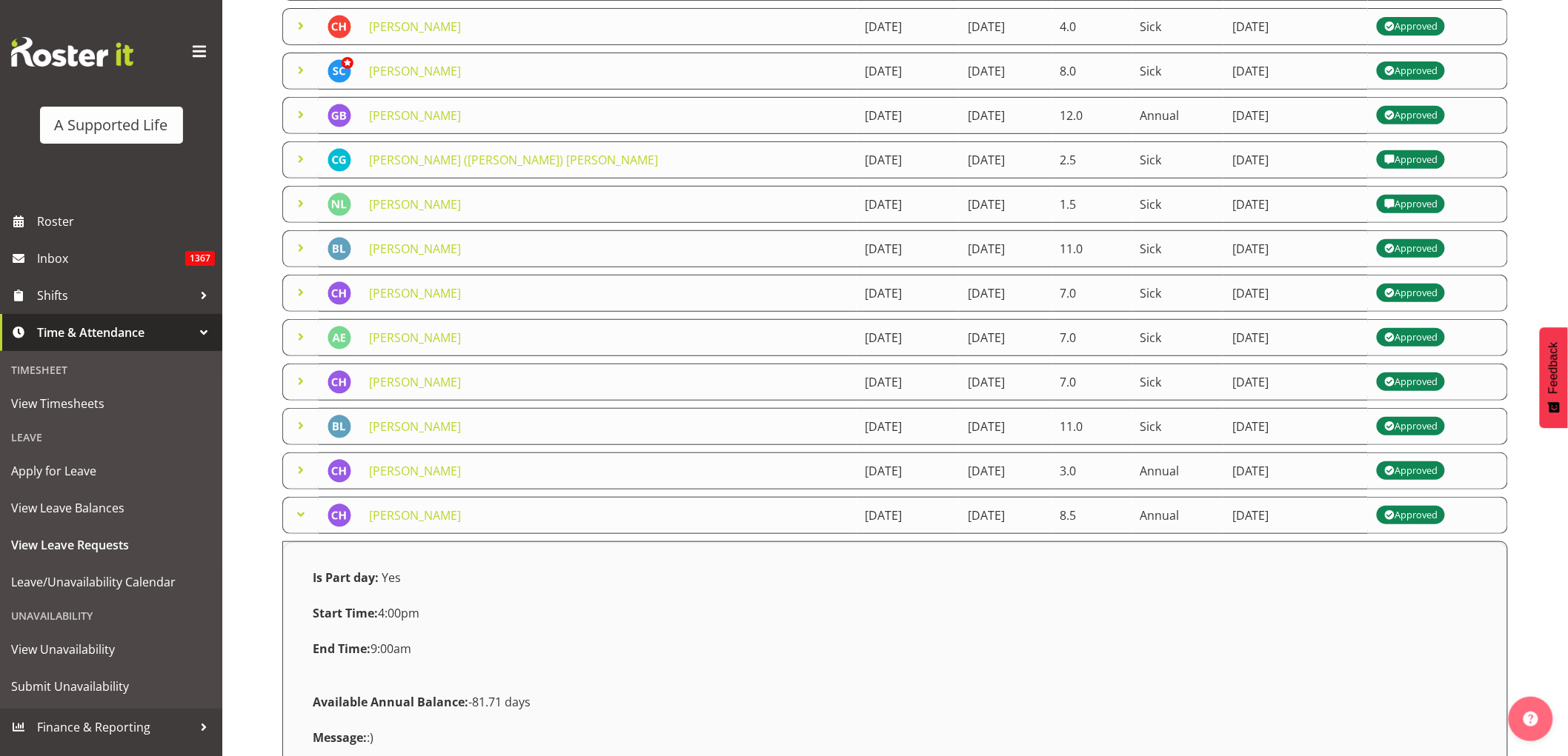
scroll to position [489, 0]
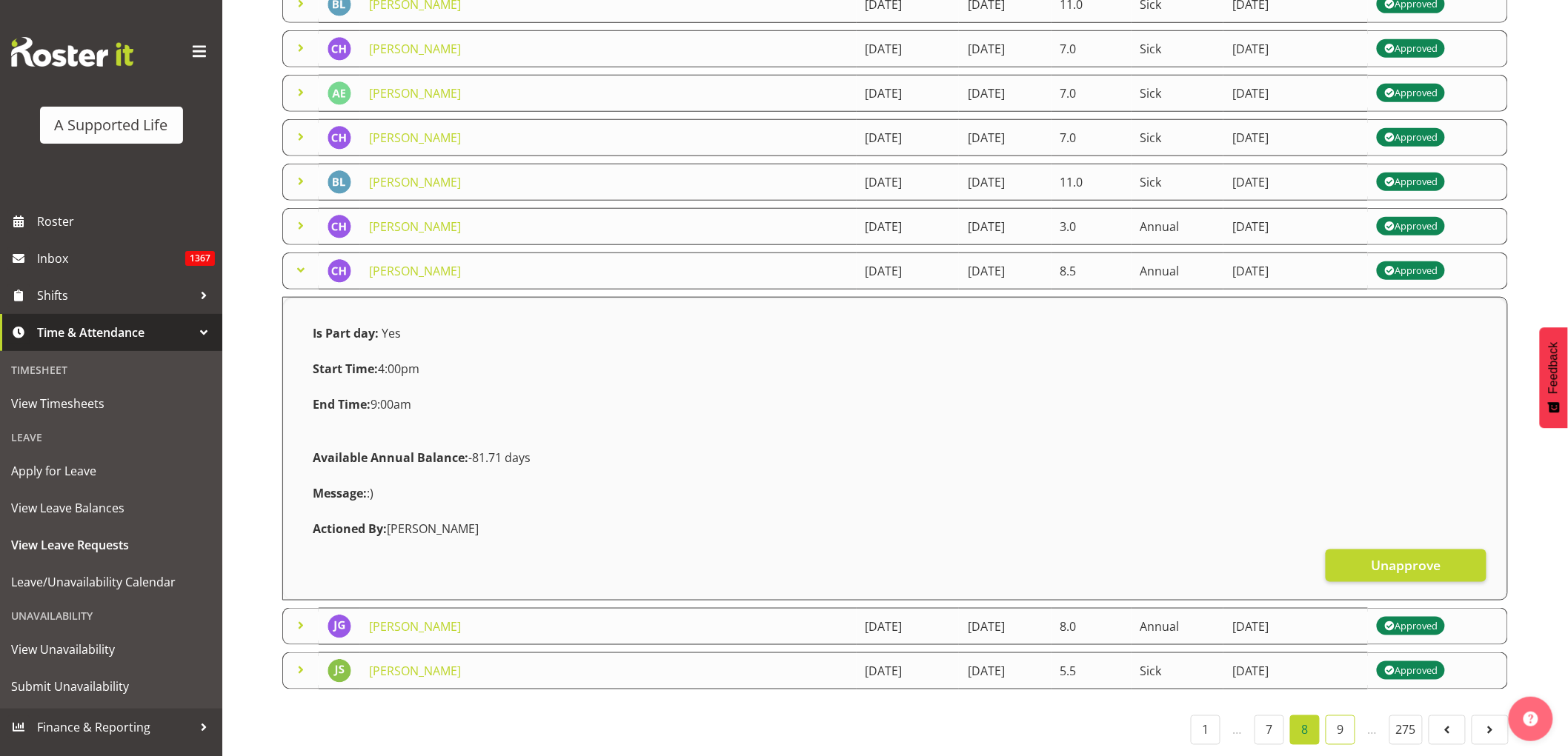
click at [1338, 722] on link "9" at bounding box center [1340, 730] width 30 height 30
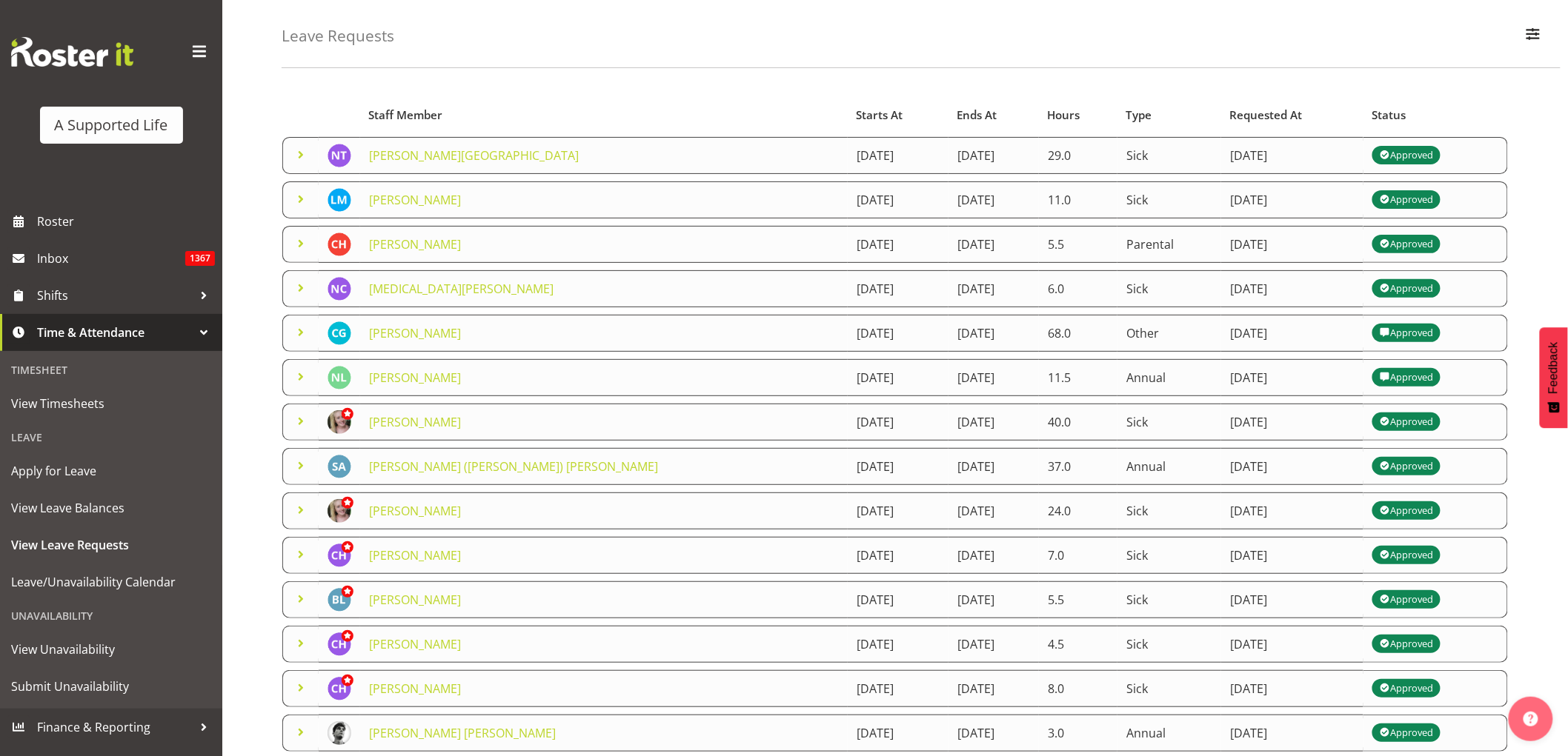
scroll to position [178, 0]
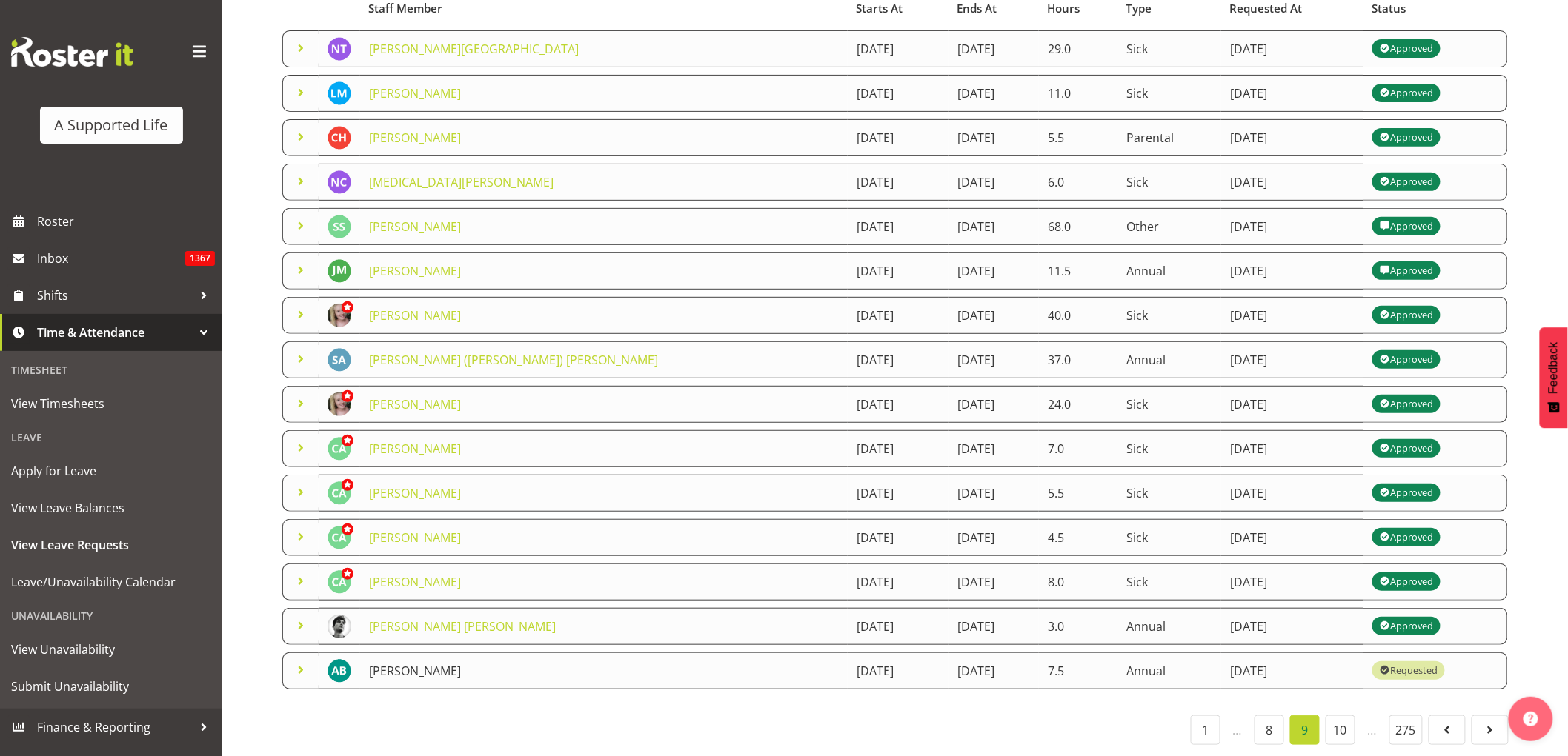
click at [400, 663] on link "[PERSON_NAME]" at bounding box center [415, 670] width 92 height 16
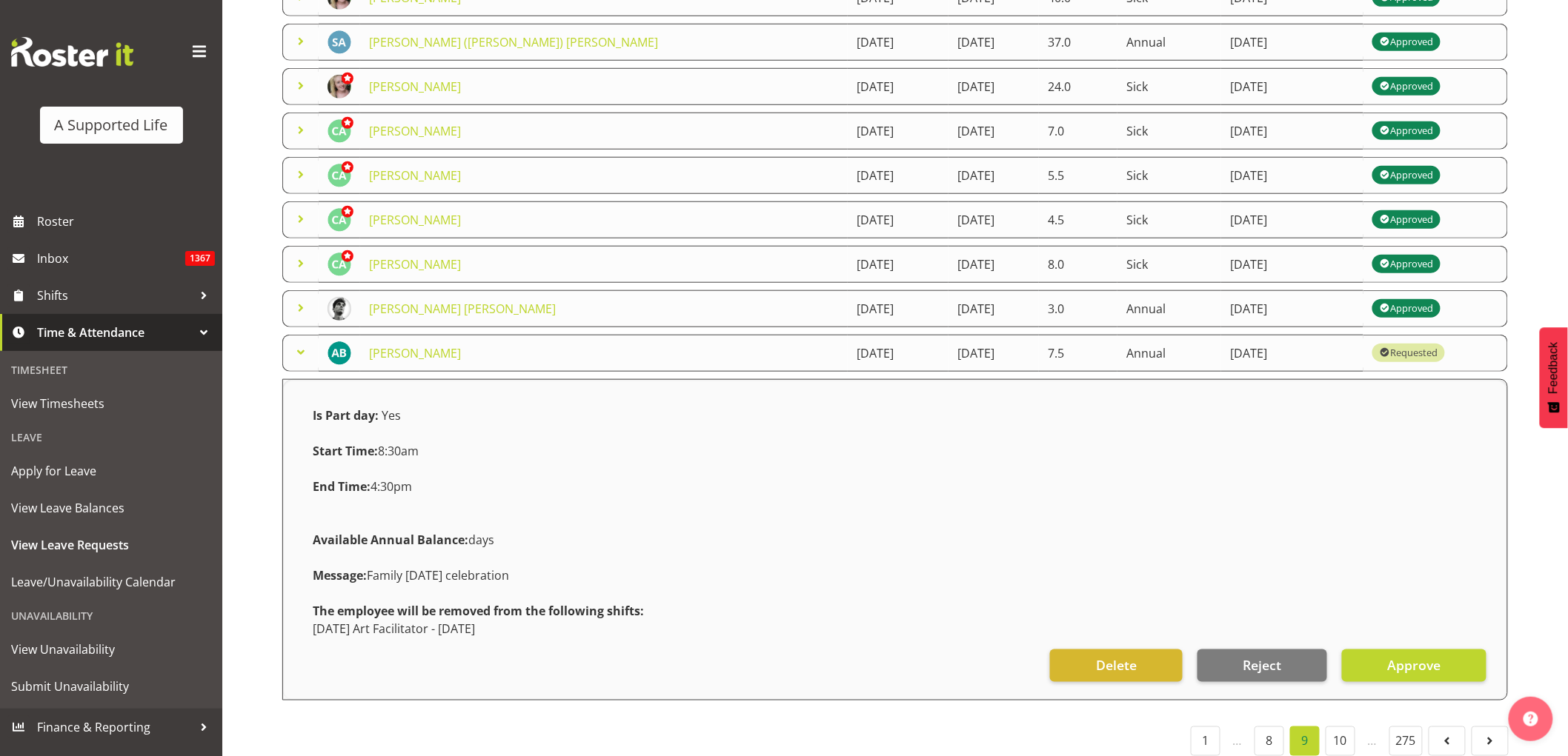
scroll to position [507, 0]
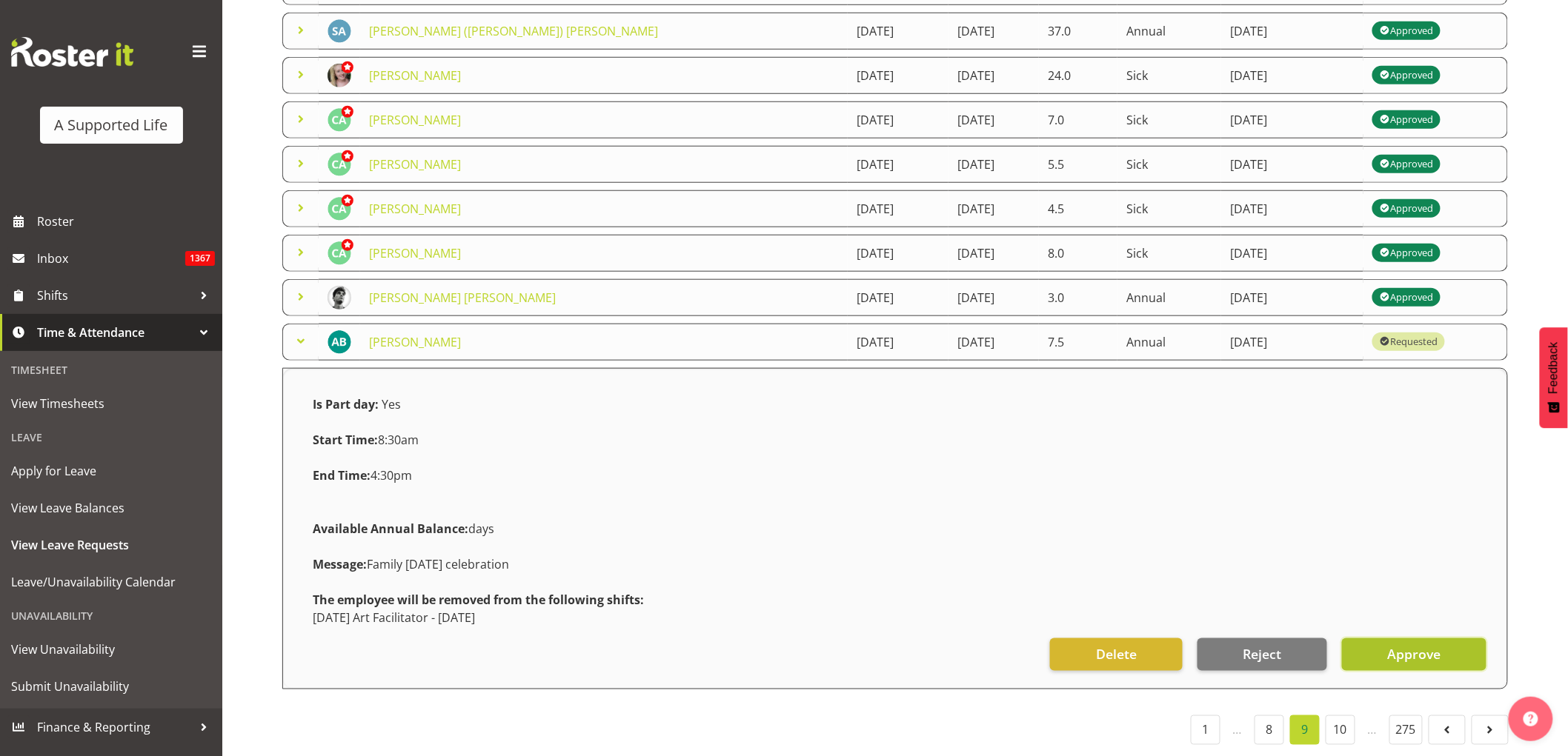
click at [1431, 647] on span "Approve" at bounding box center [1413, 653] width 53 height 20
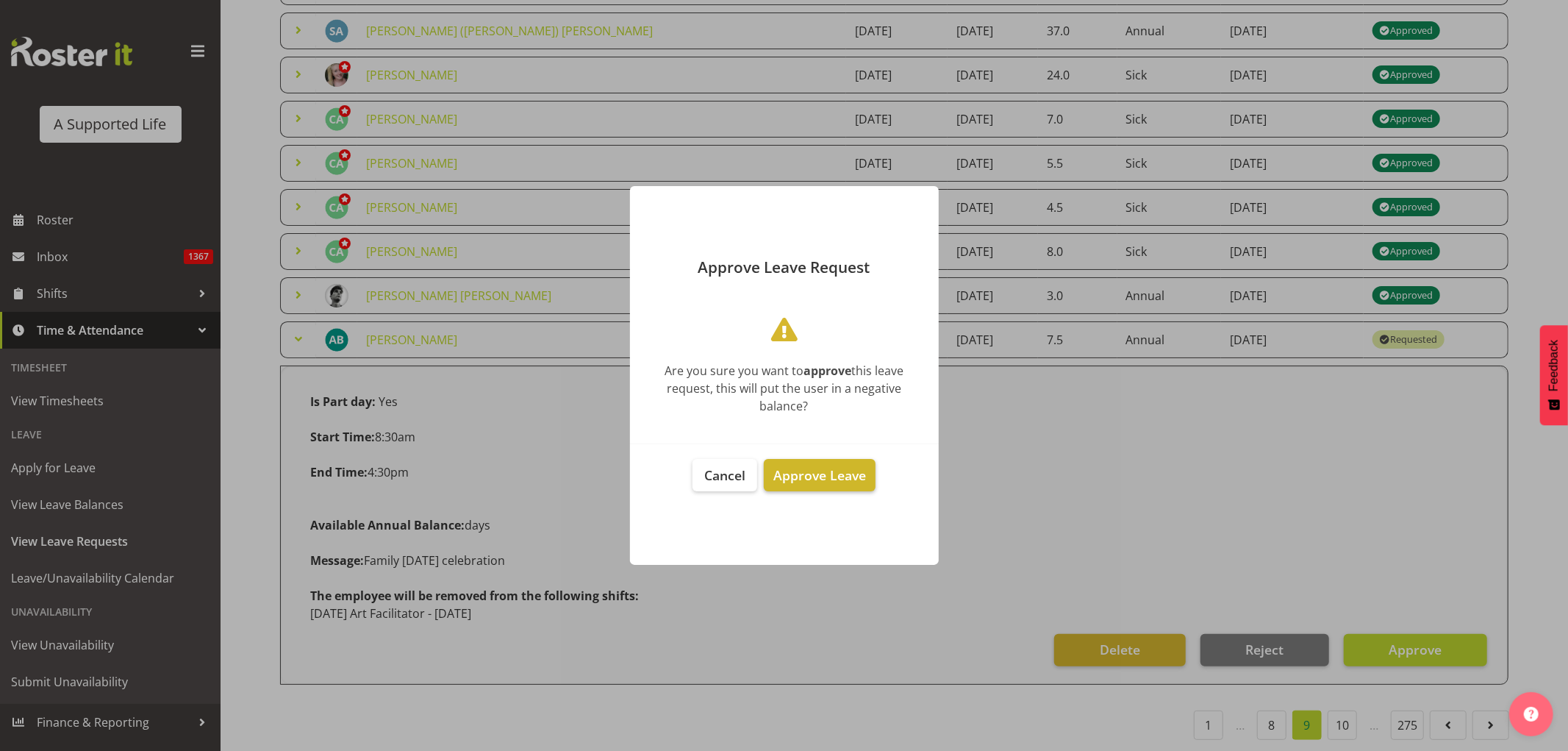
click at [810, 487] on button "Approve Leave" at bounding box center [819, 475] width 112 height 32
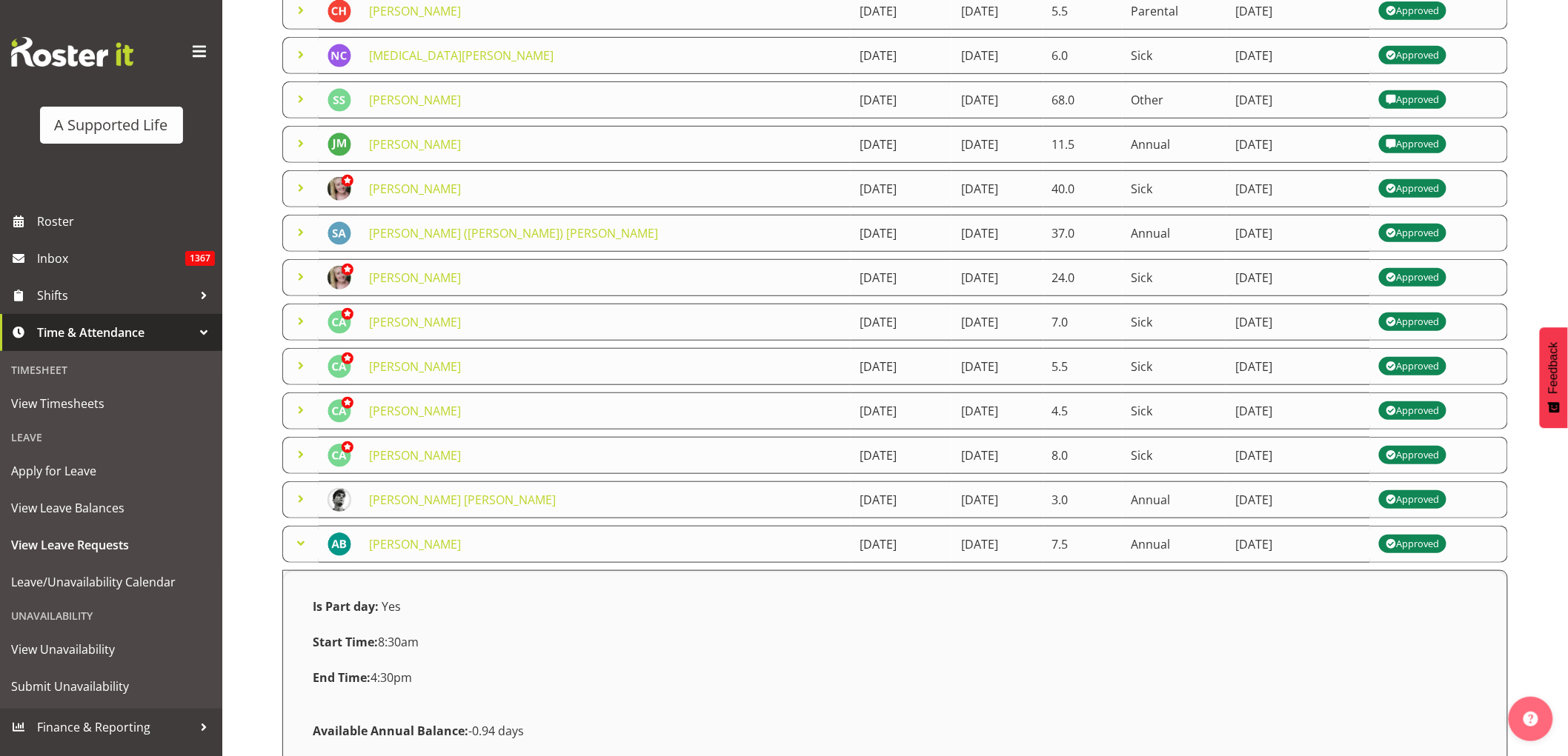
scroll to position [242, 0]
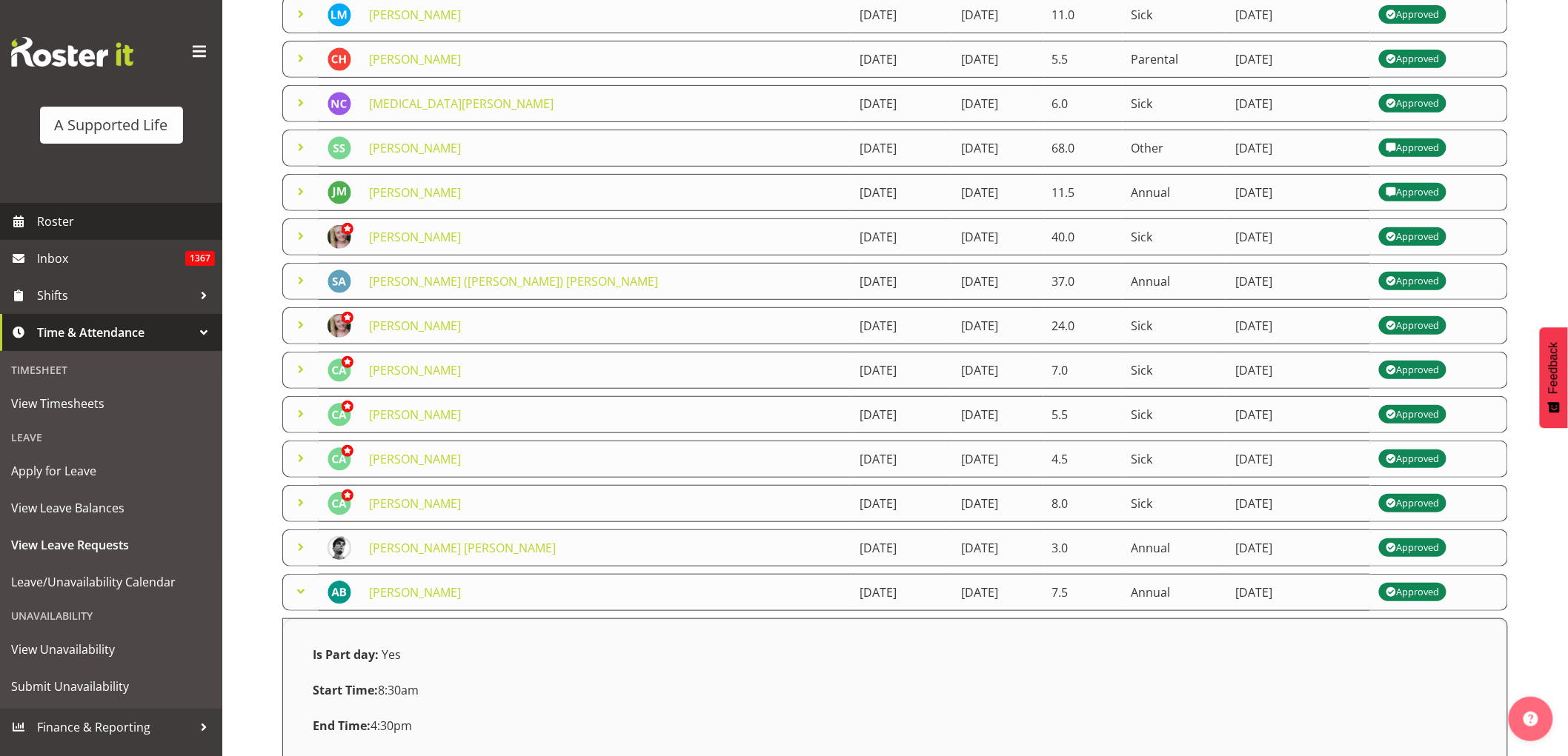
click at [81, 213] on span "Roster" at bounding box center [126, 221] width 177 height 22
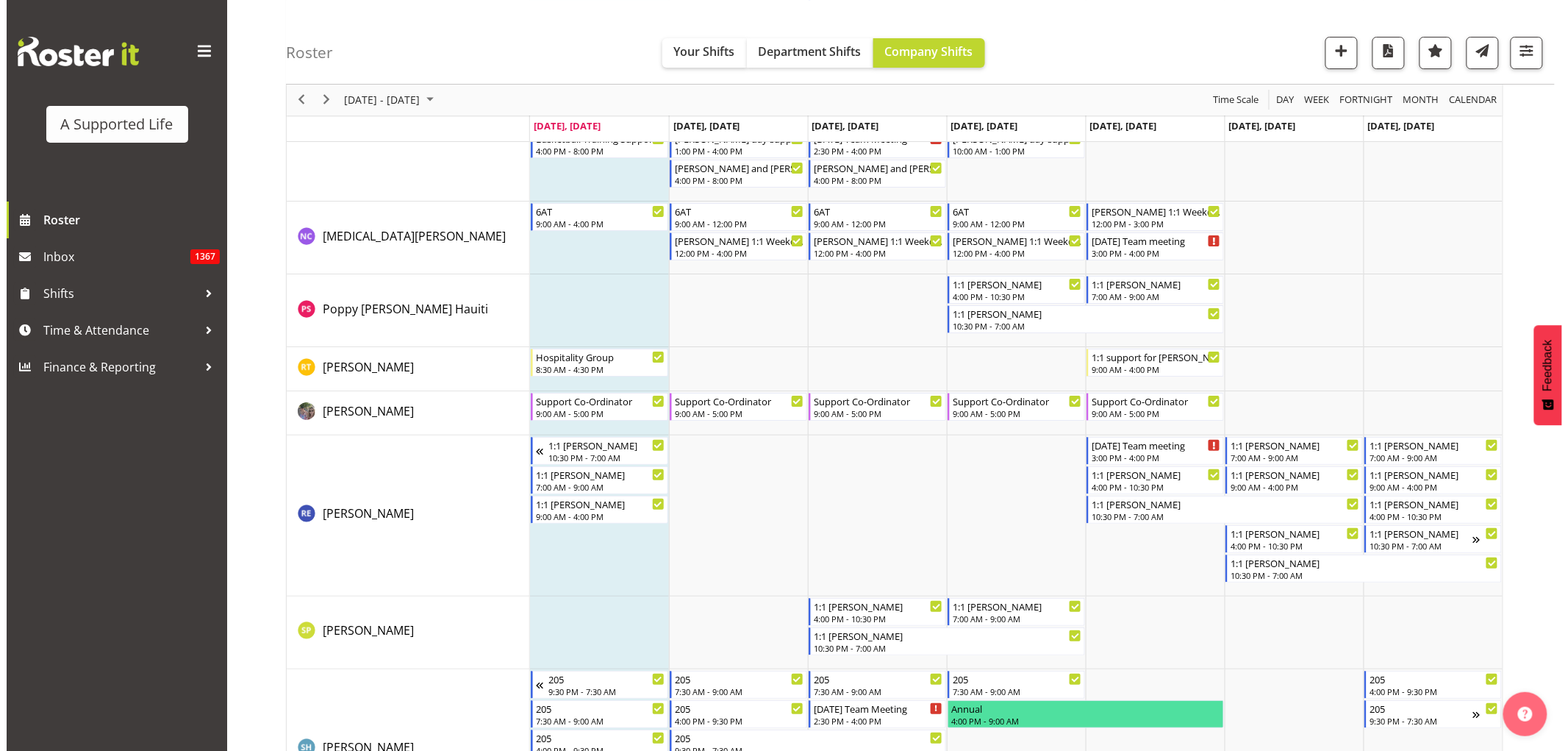
scroll to position [6865, 0]
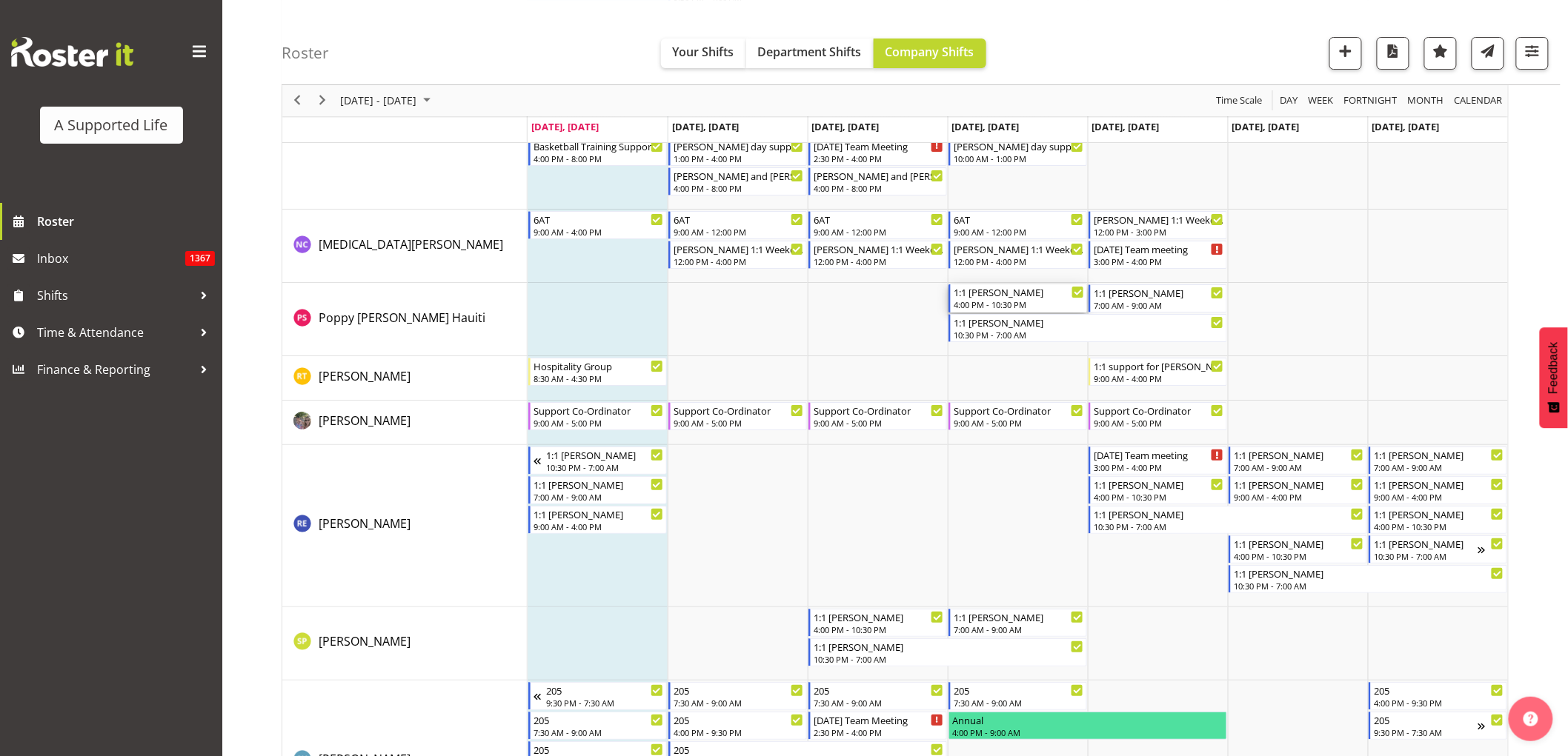
click at [1043, 301] on div "4:00 PM - 10:30 PM" at bounding box center [1019, 304] width 131 height 12
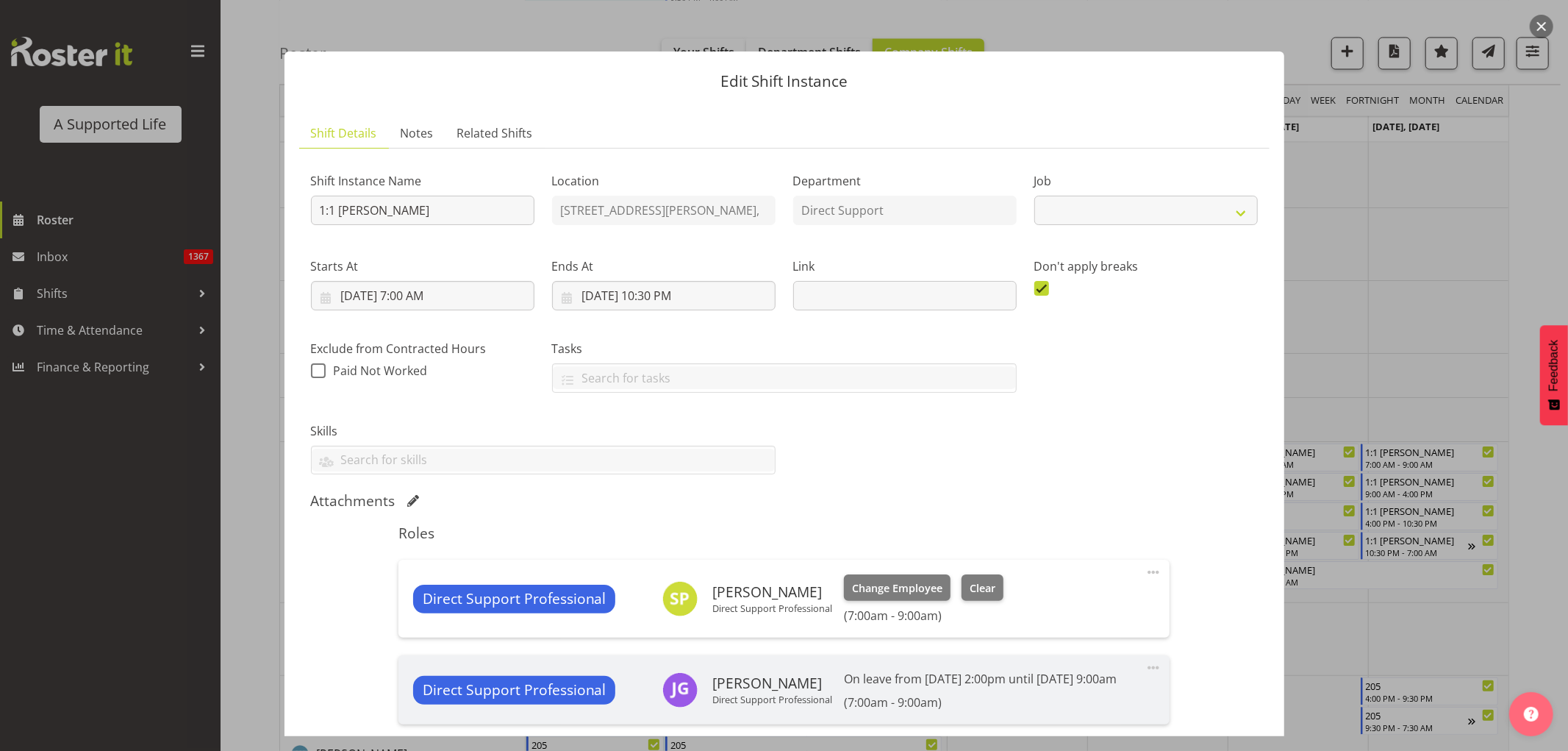
select select "4112"
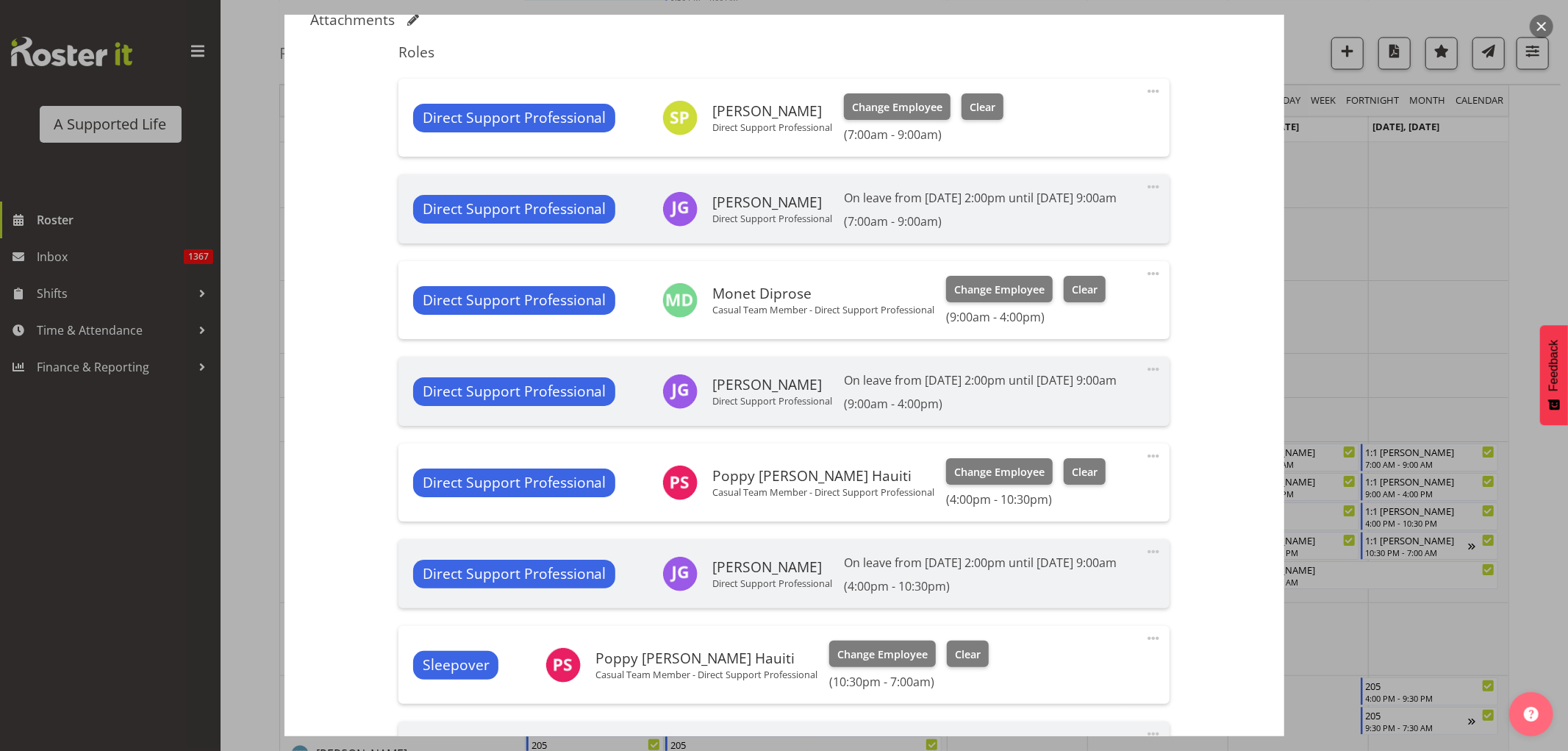
scroll to position [490, 0]
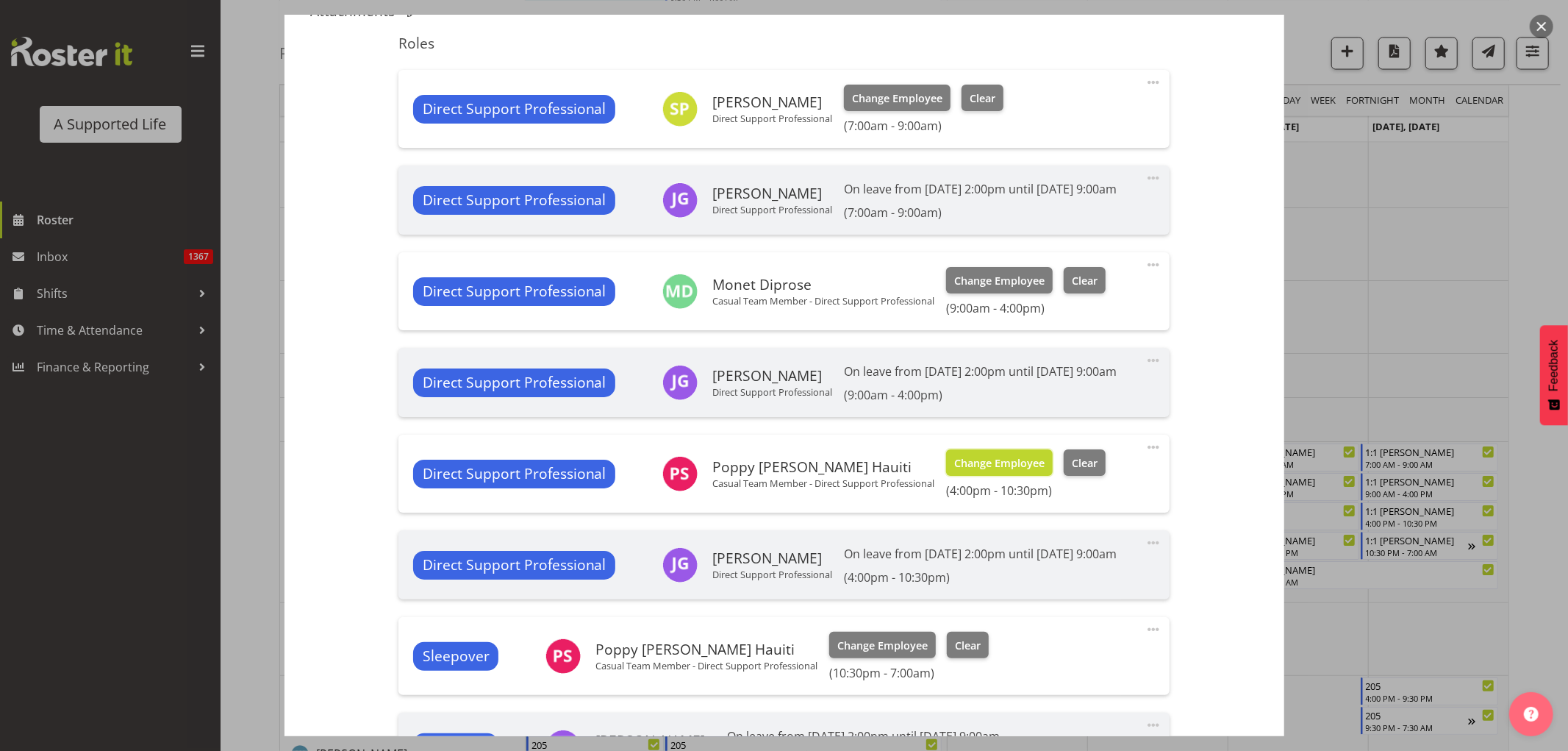
click at [998, 472] on span "Change Employee" at bounding box center [1000, 463] width 91 height 16
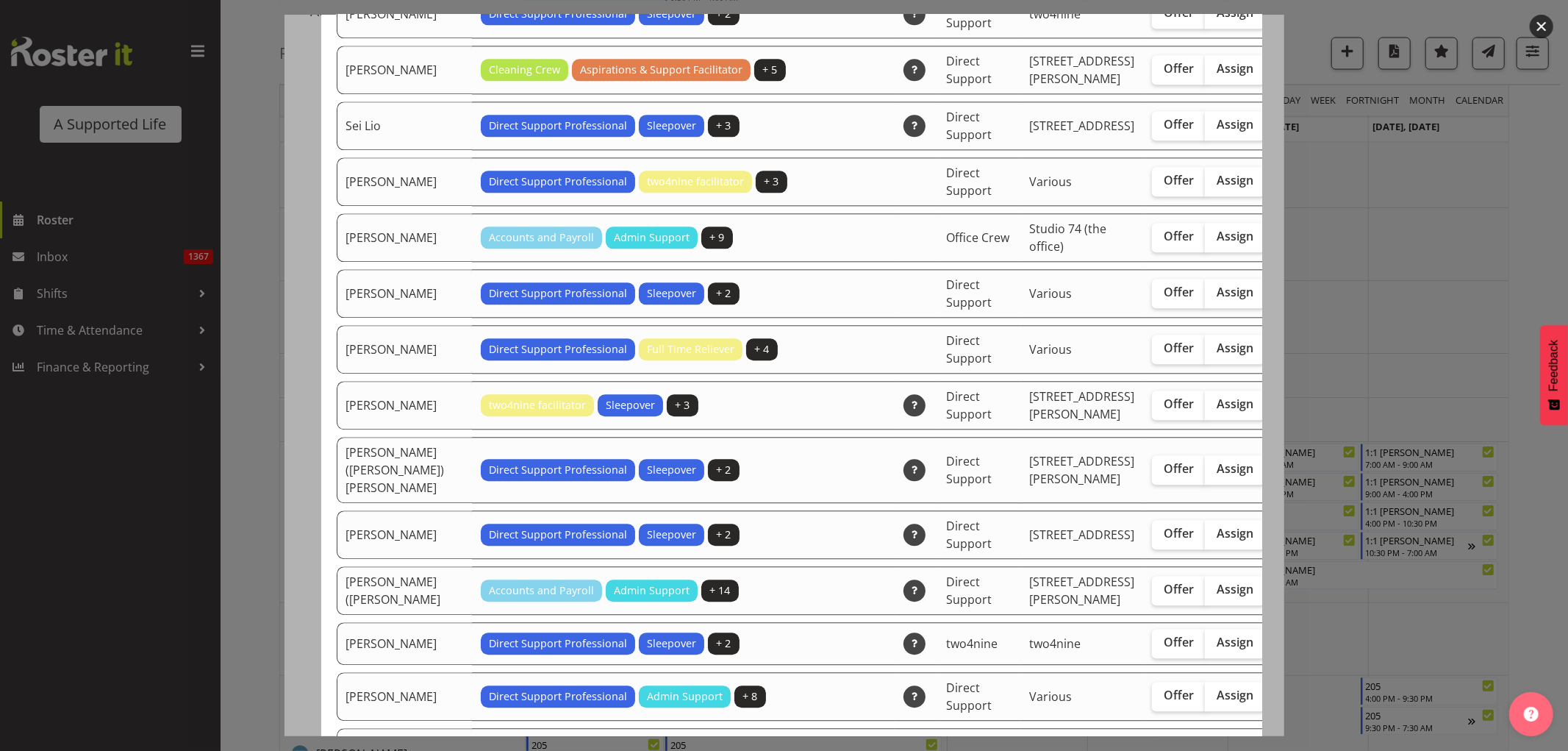
scroll to position [2942, 0]
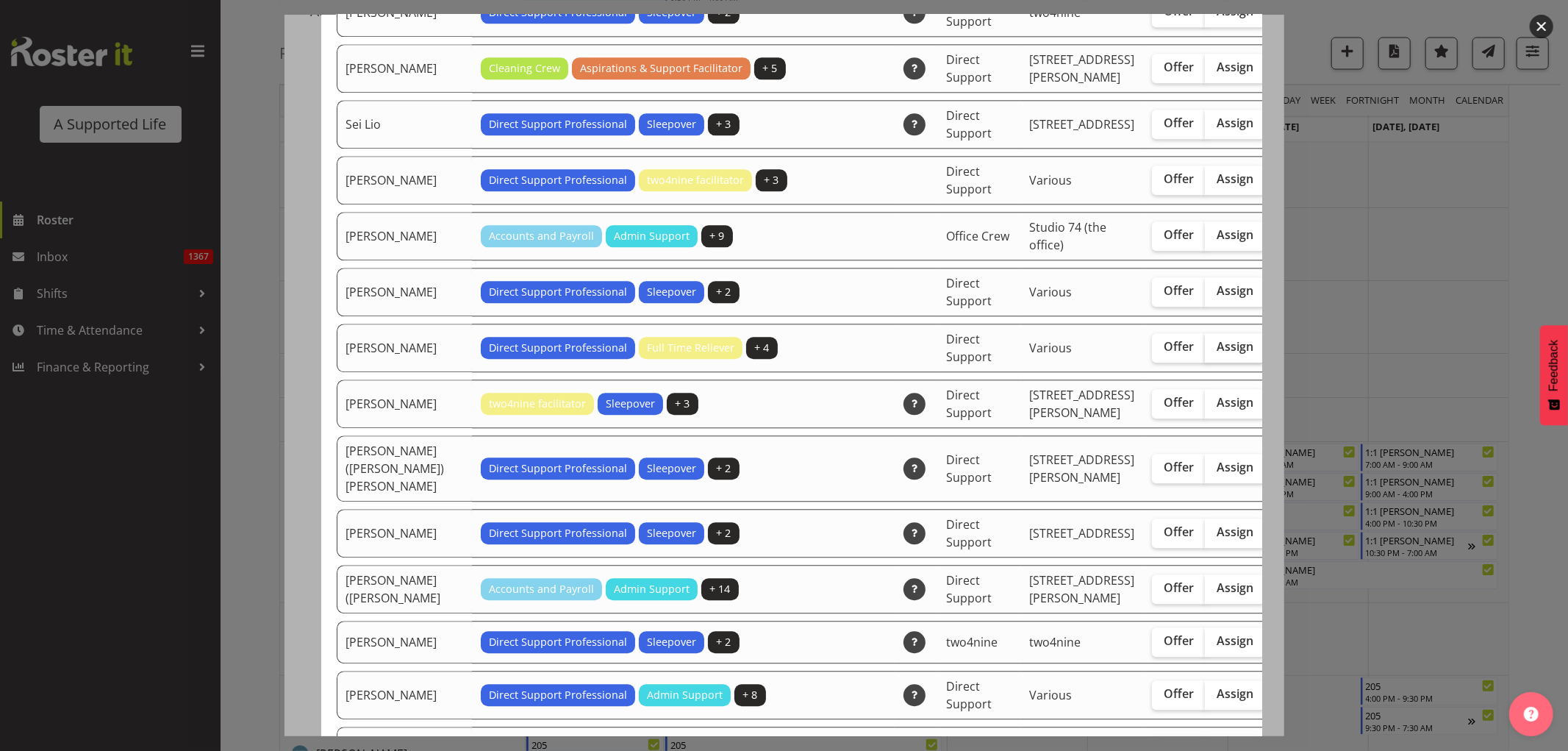
click at [1217, 354] on span "Assign" at bounding box center [1235, 347] width 37 height 15
click at [1205, 351] on input "Assign" at bounding box center [1209, 347] width 9 height 9
checkbox input "true"
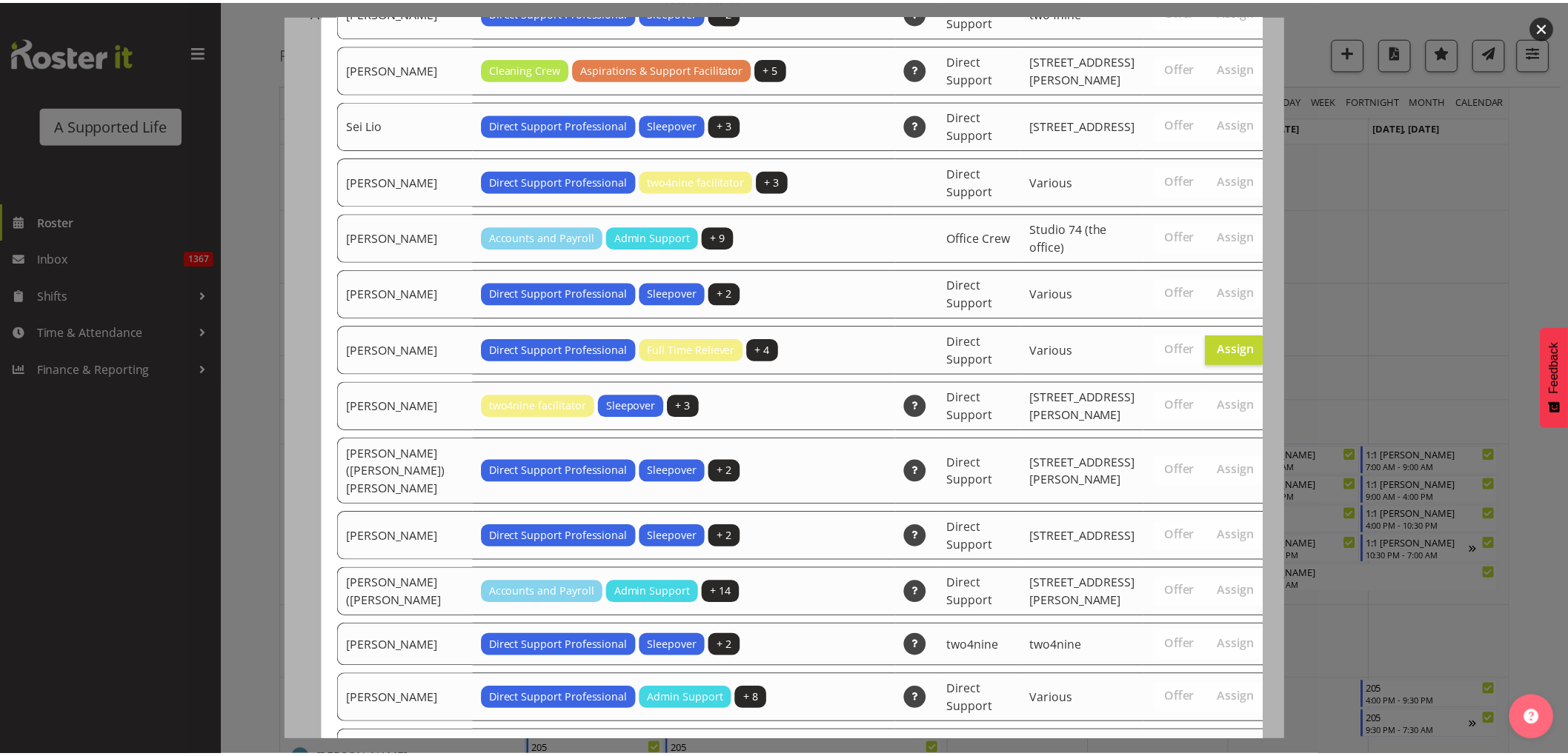
scroll to position [3619, 0]
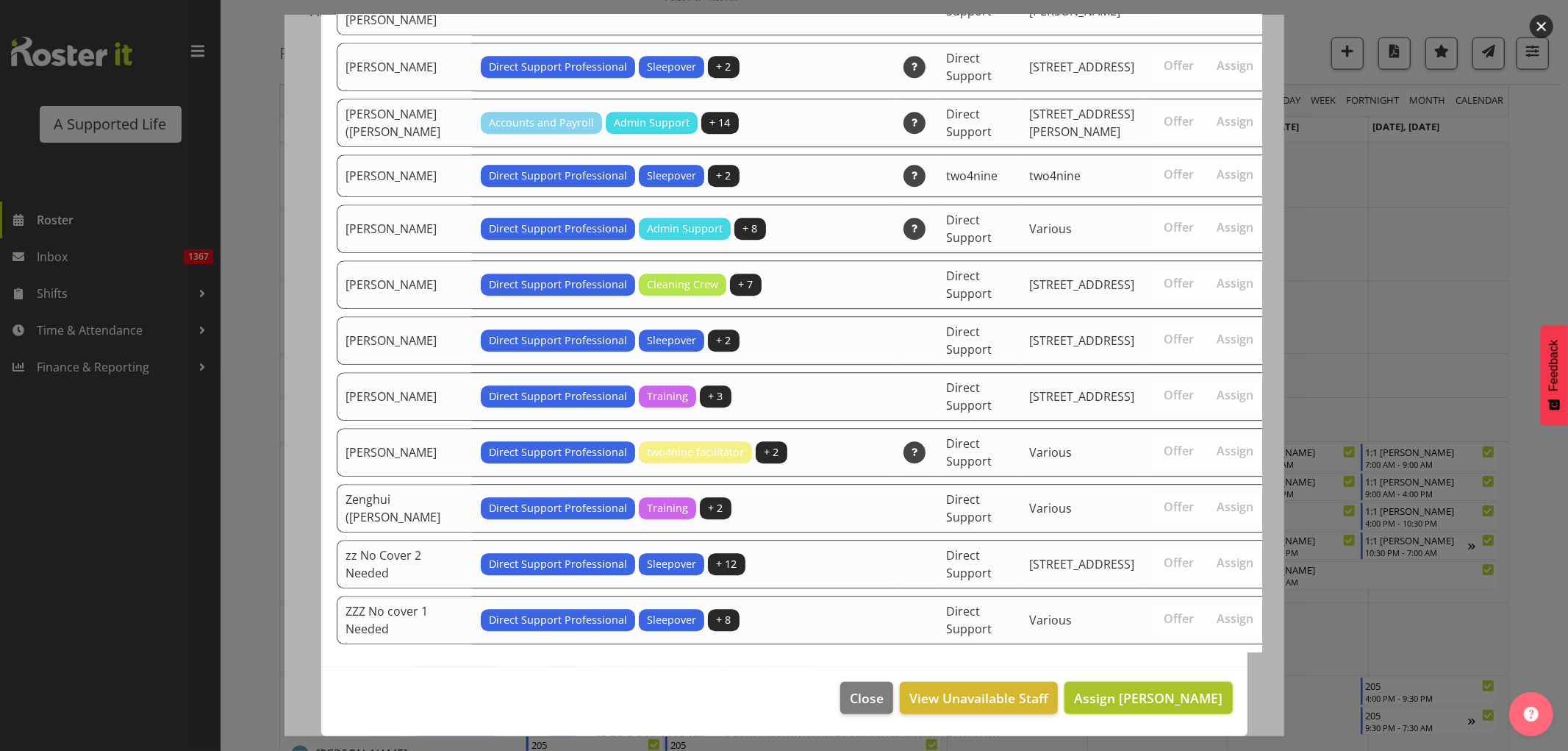
click at [1141, 689] on span "Assign [PERSON_NAME]" at bounding box center [1148, 697] width 148 height 18
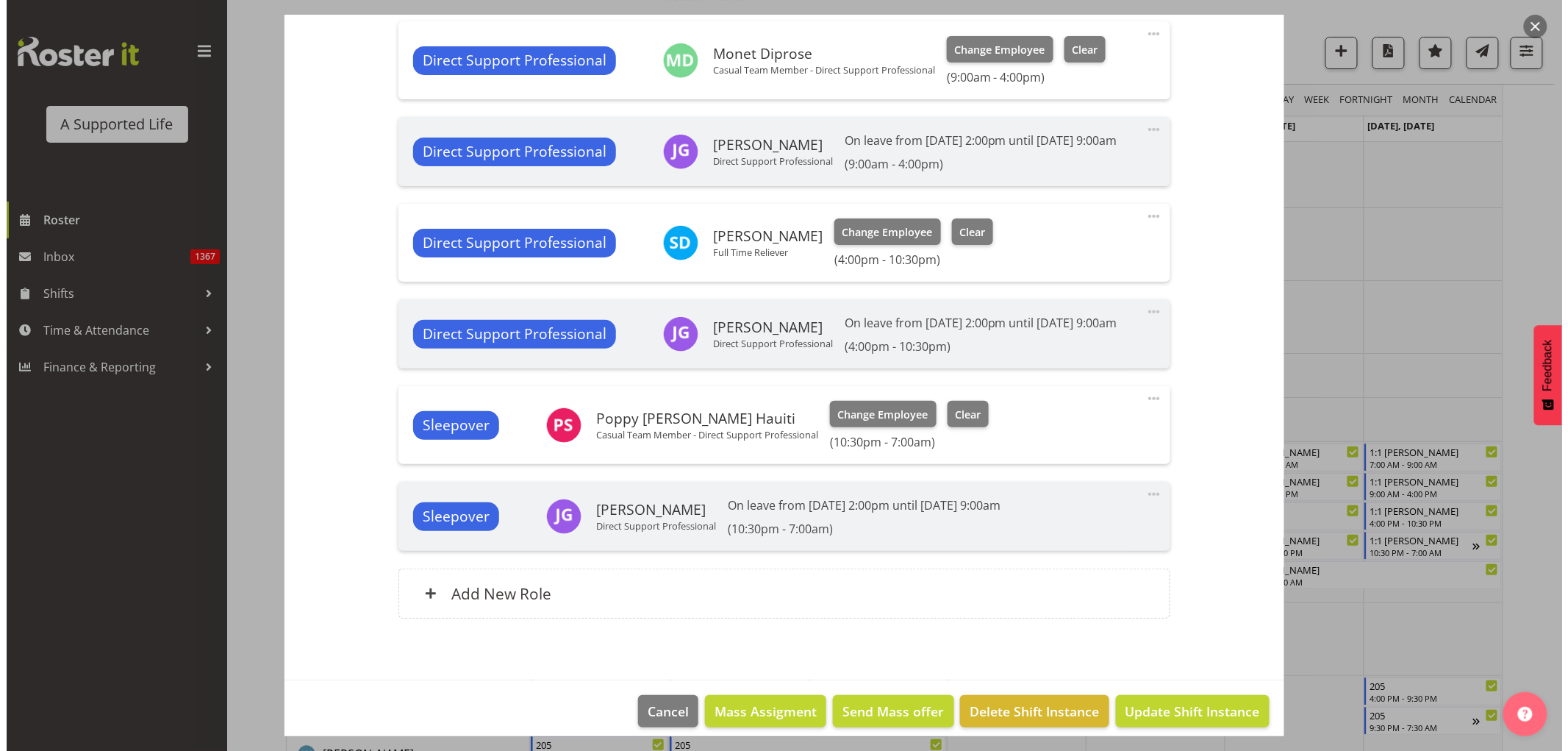
scroll to position [735, 0]
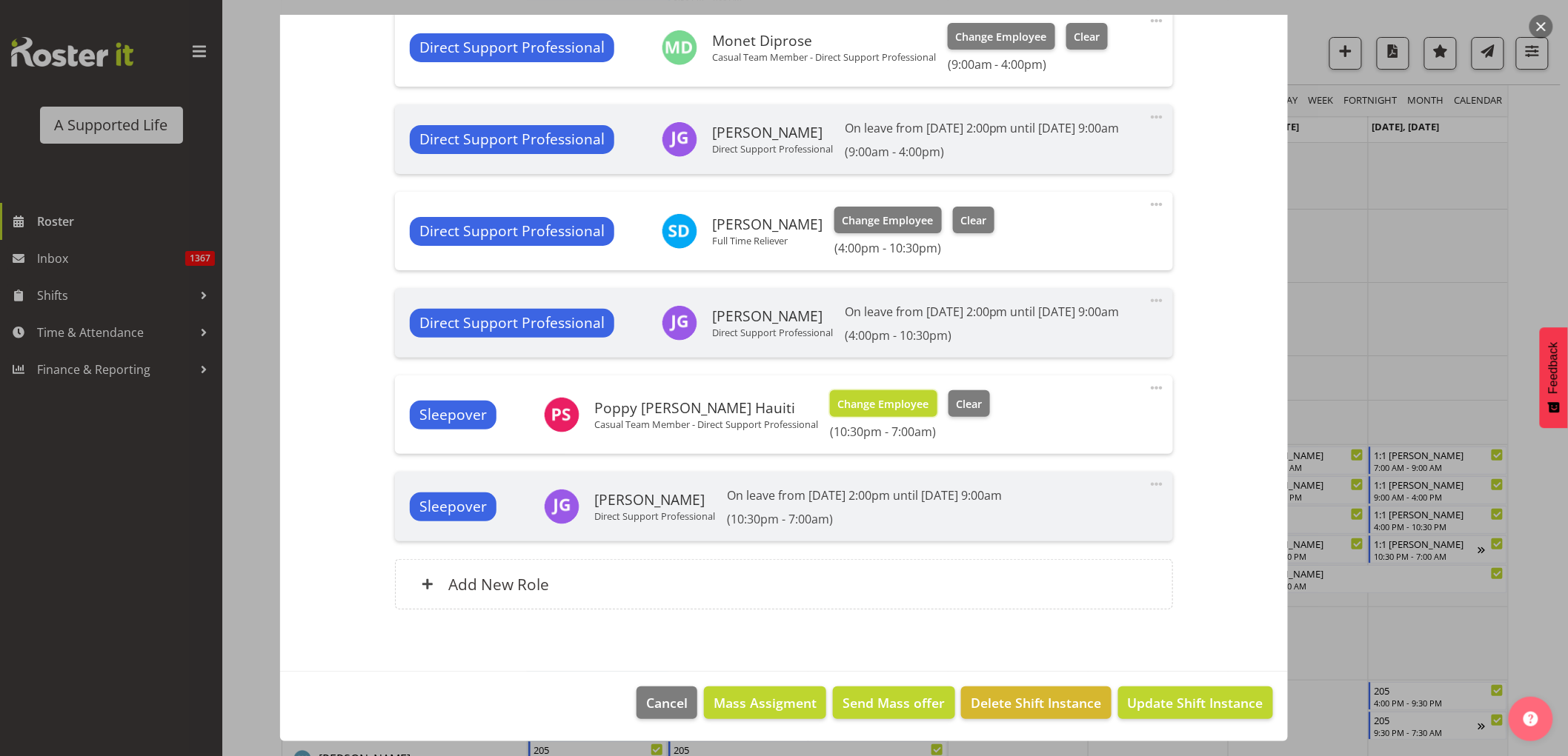
click at [861, 413] on span "Change Employee" at bounding box center [883, 403] width 92 height 16
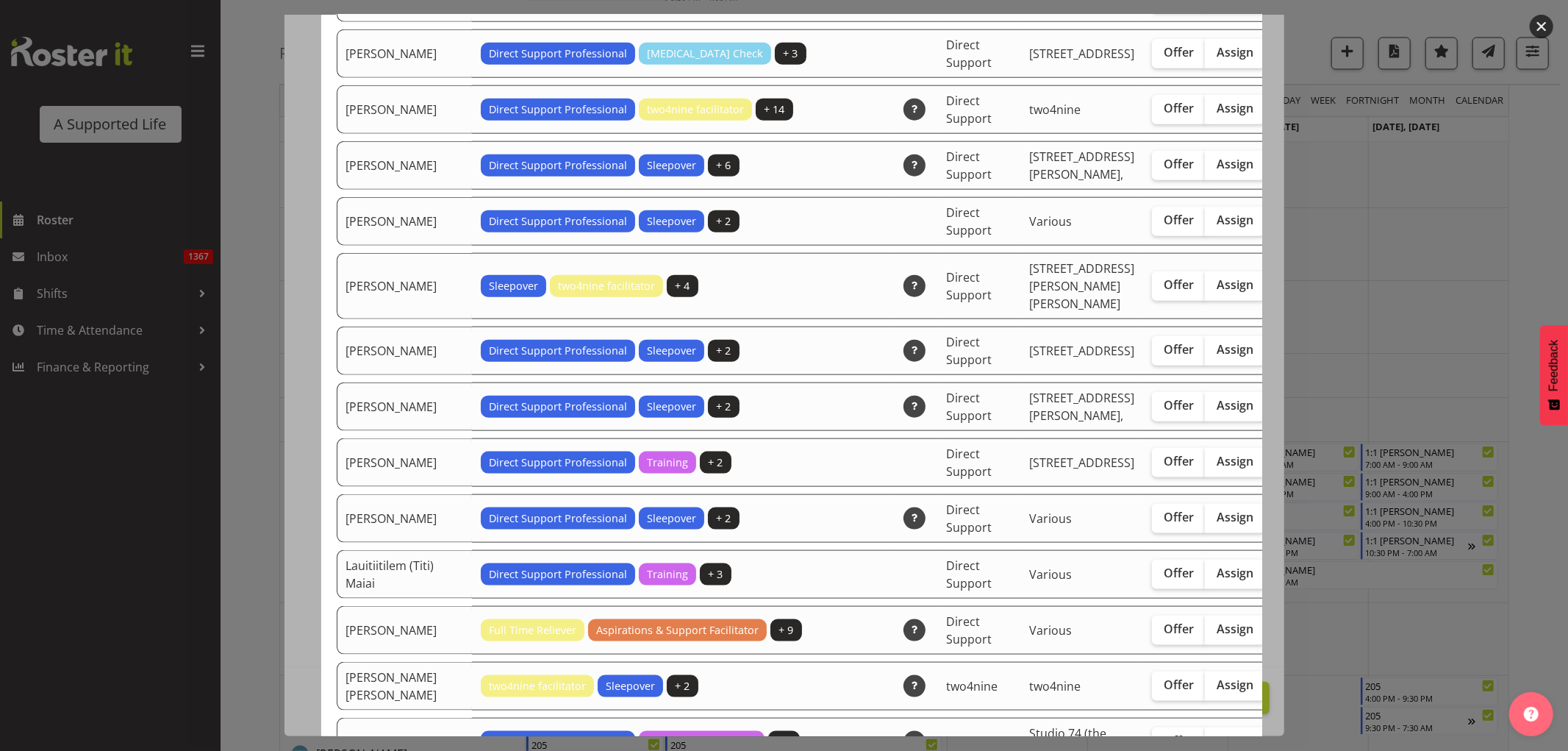
scroll to position [1389, 0]
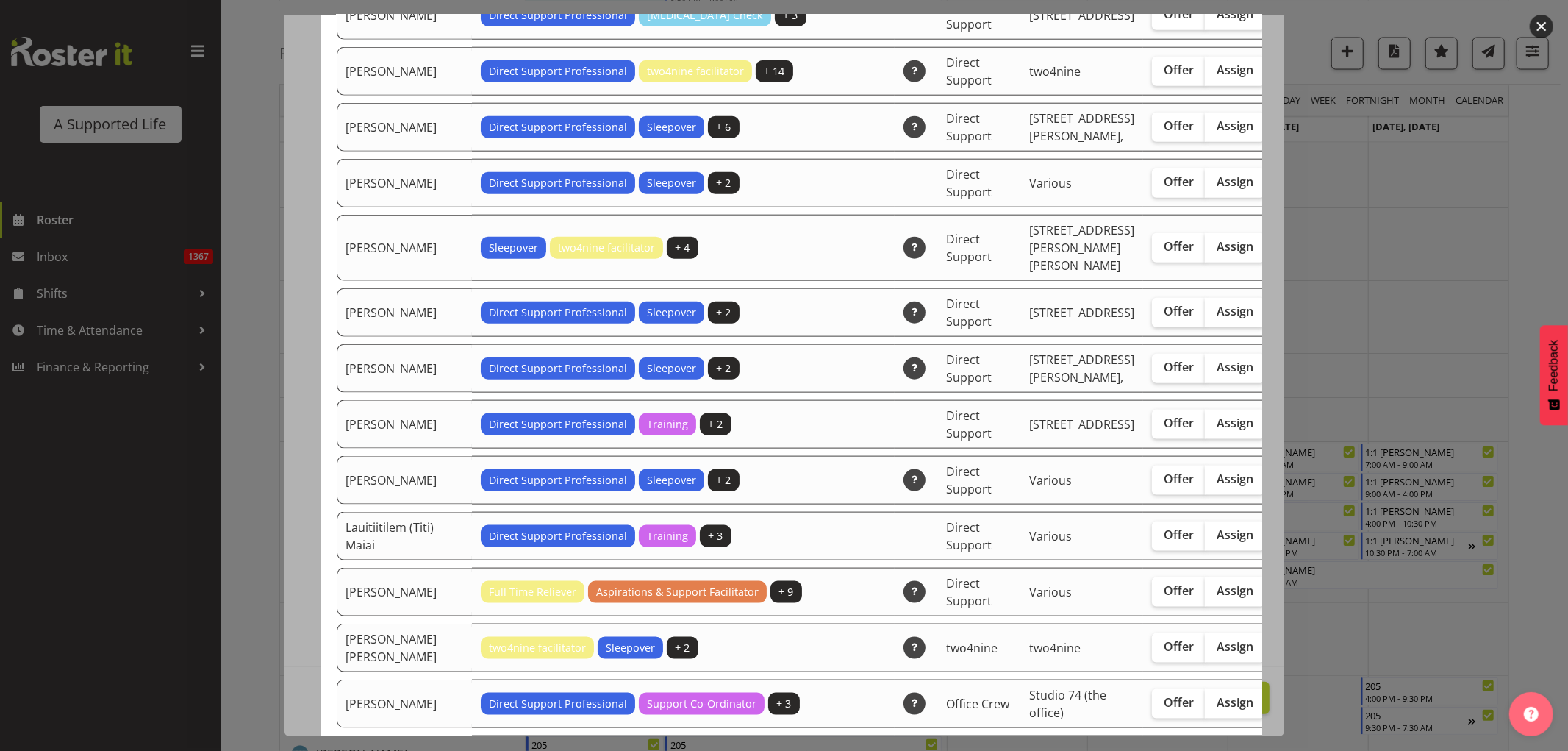
click at [1452, 319] on div at bounding box center [784, 376] width 1568 height 751
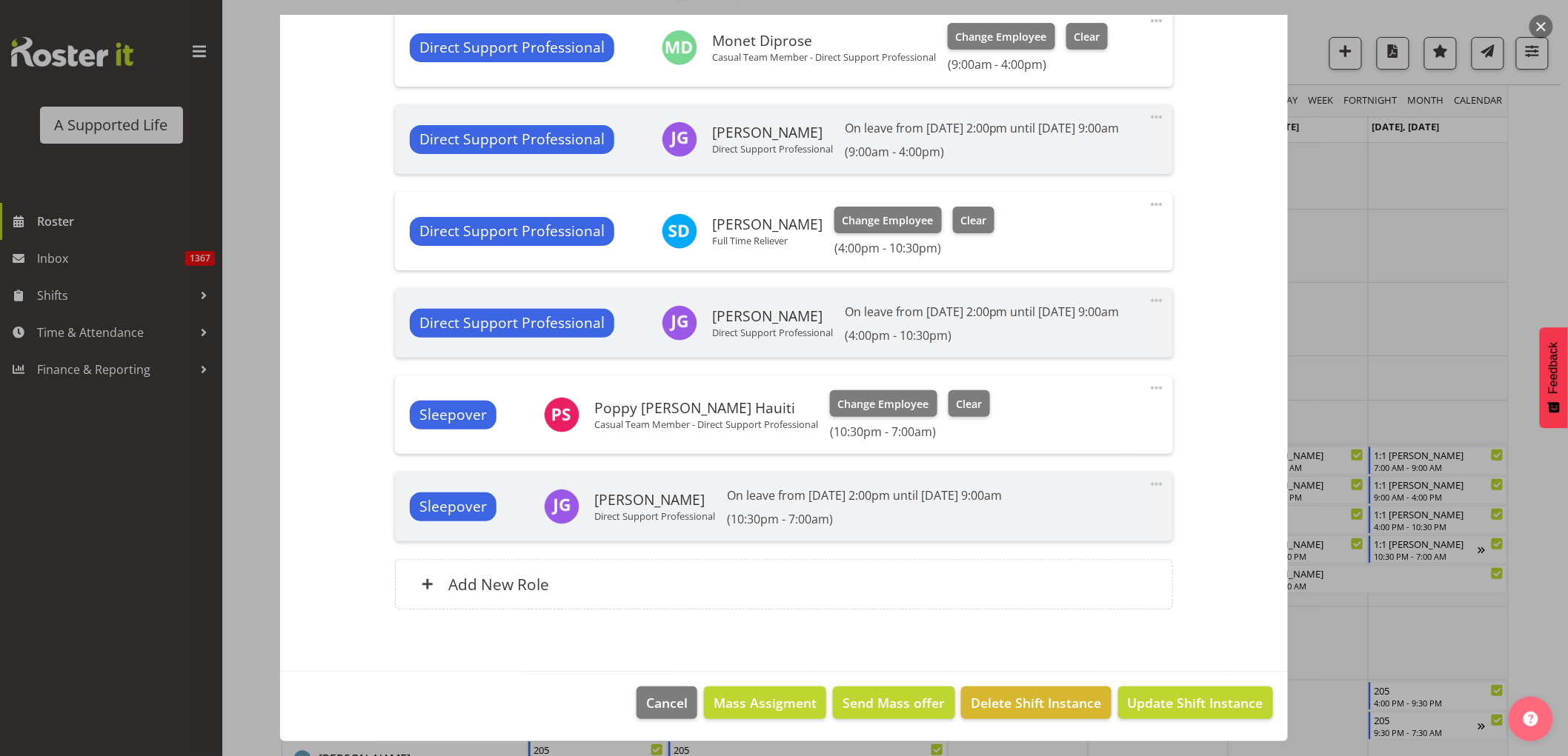
click at [1383, 321] on div at bounding box center [784, 378] width 1568 height 756
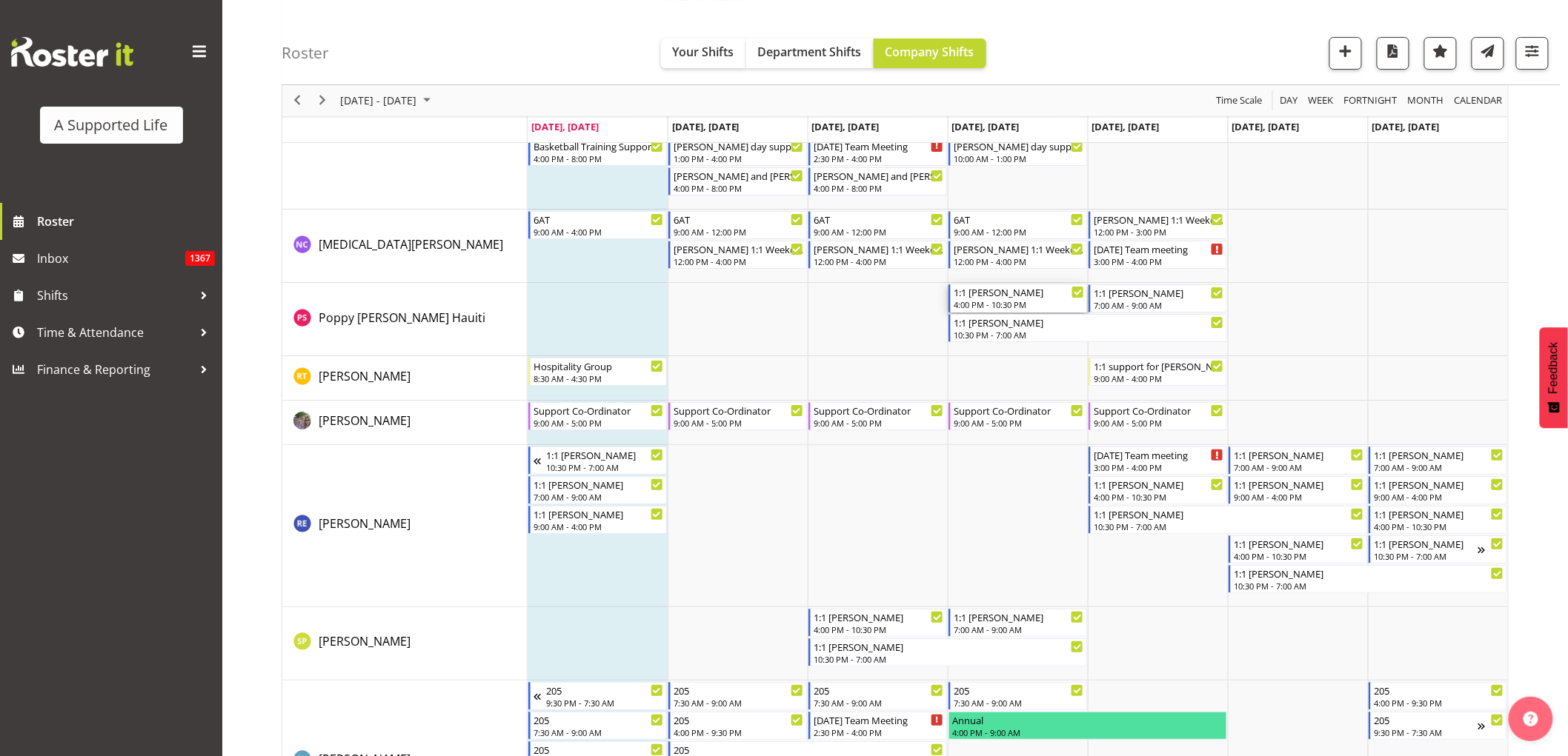
click at [1041, 292] on div "1:1 [PERSON_NAME]" at bounding box center [1019, 292] width 131 height 15
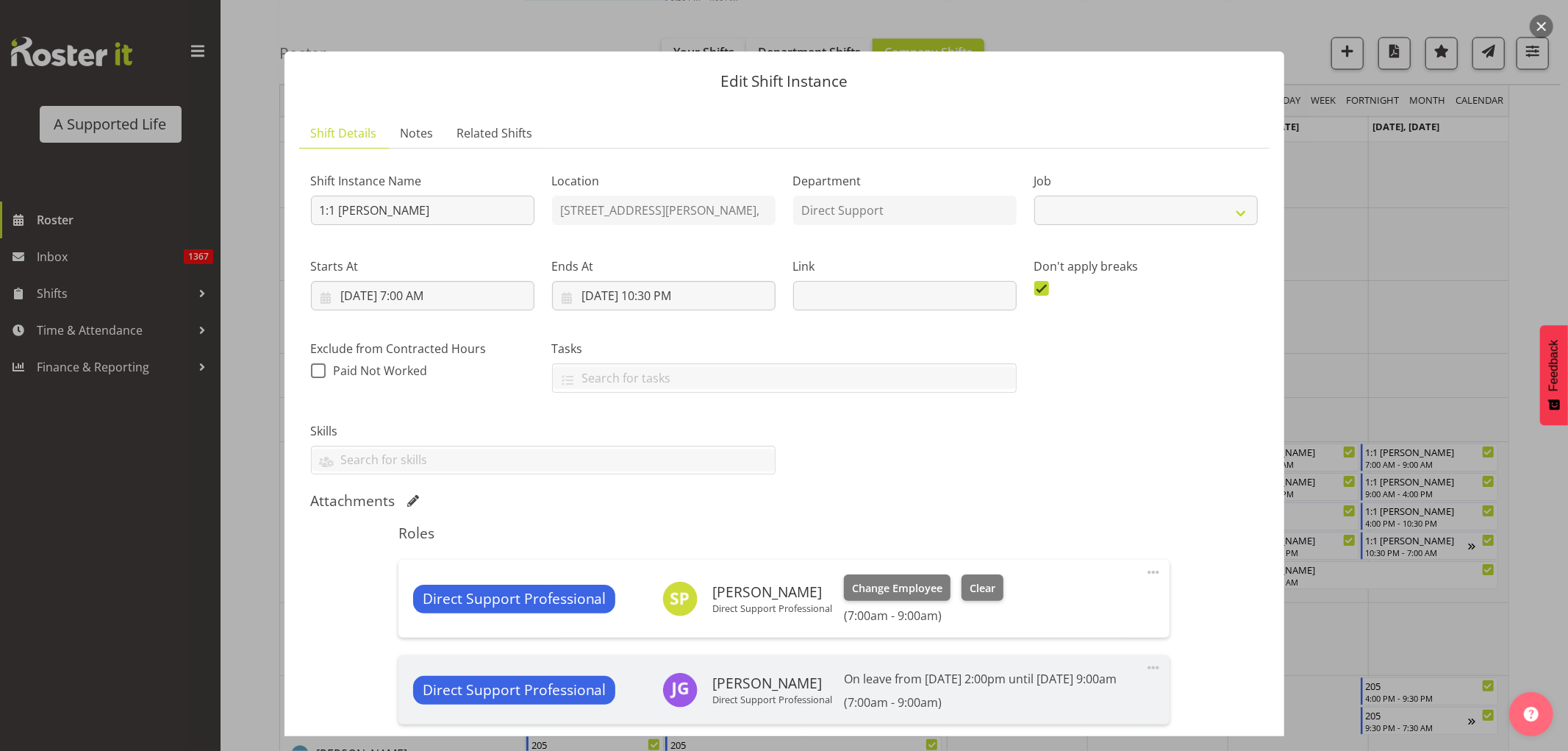
select select "4112"
click at [1382, 338] on div at bounding box center [784, 376] width 1568 height 751
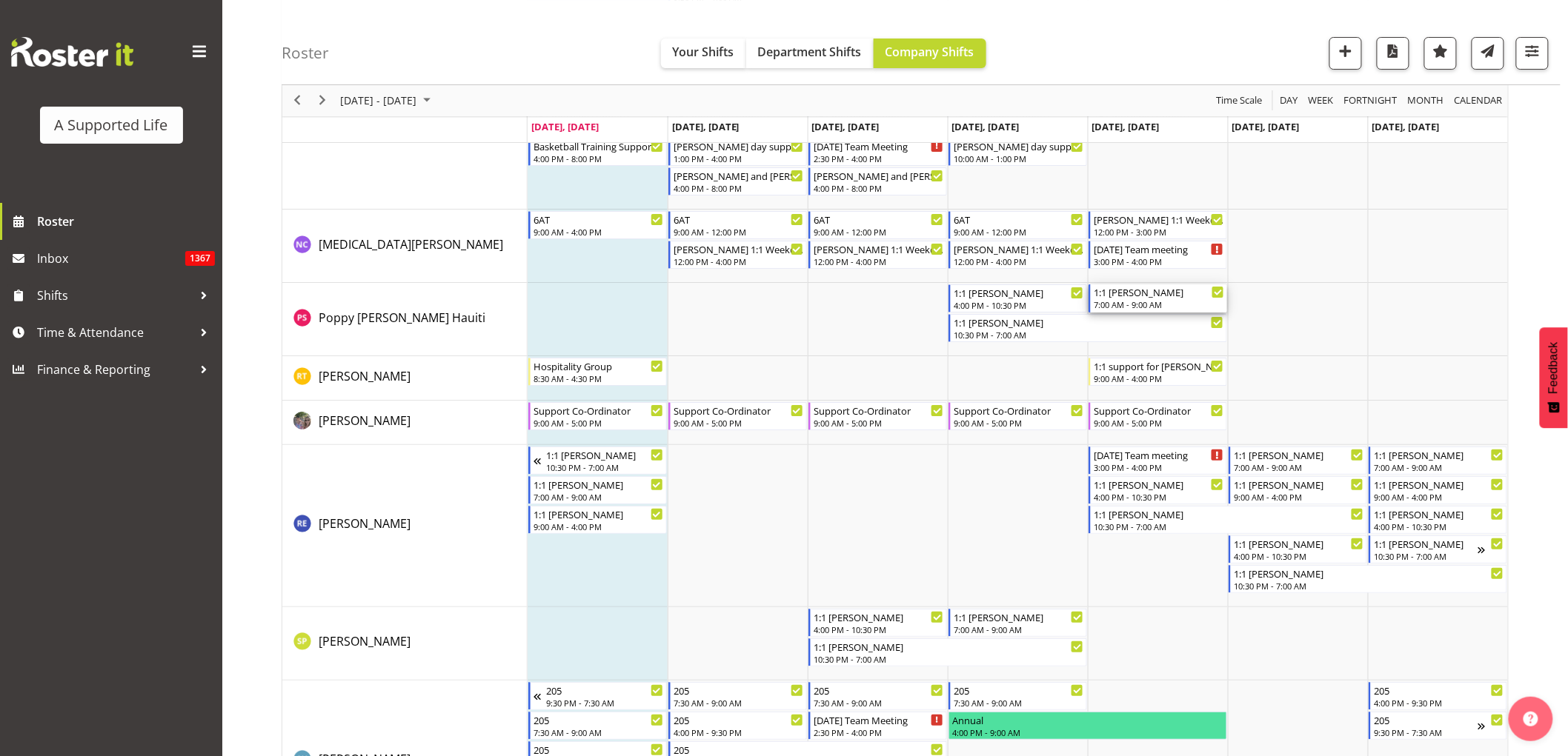
click at [1177, 307] on div "7:00 AM - 9:00 AM" at bounding box center [1159, 304] width 131 height 12
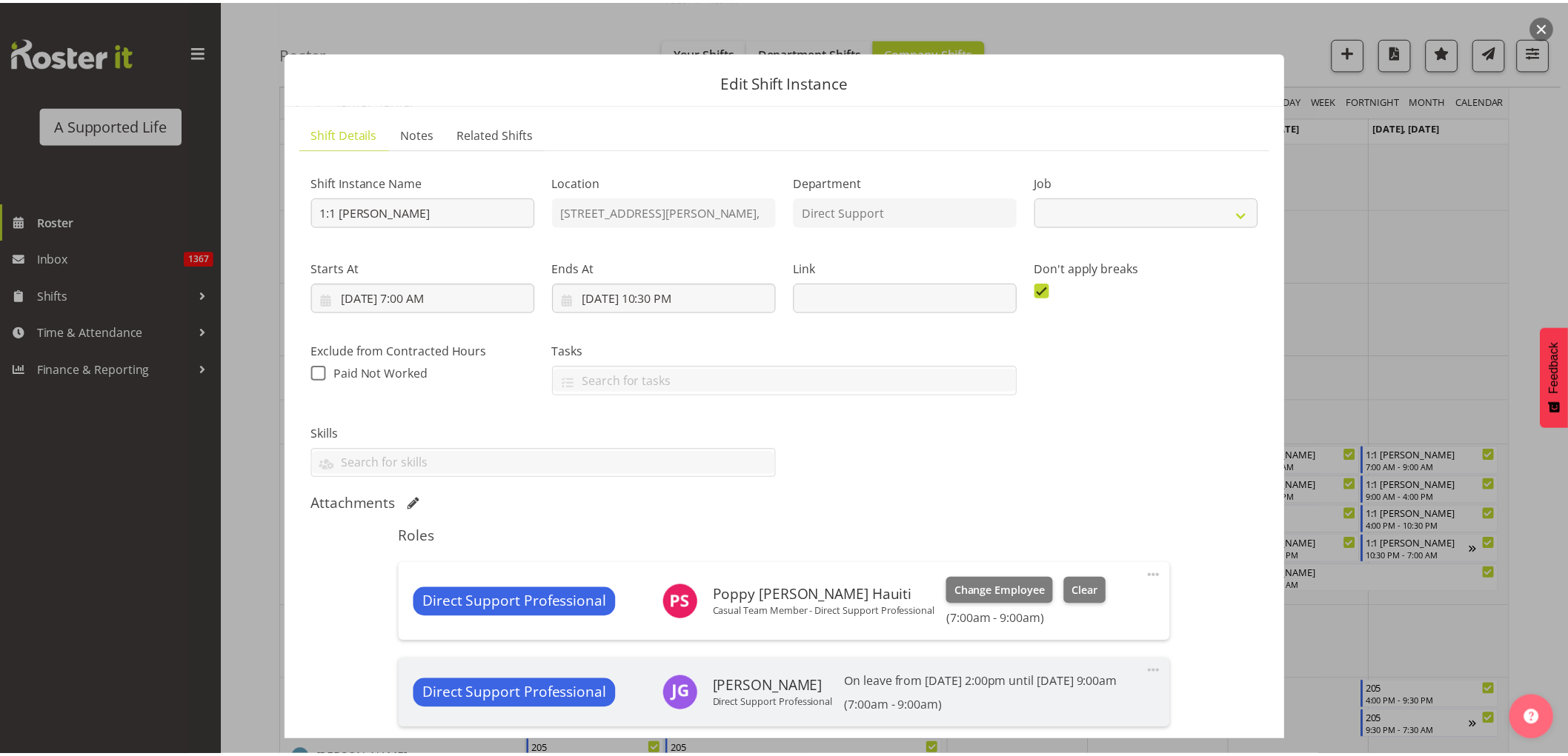
scroll to position [246, 0]
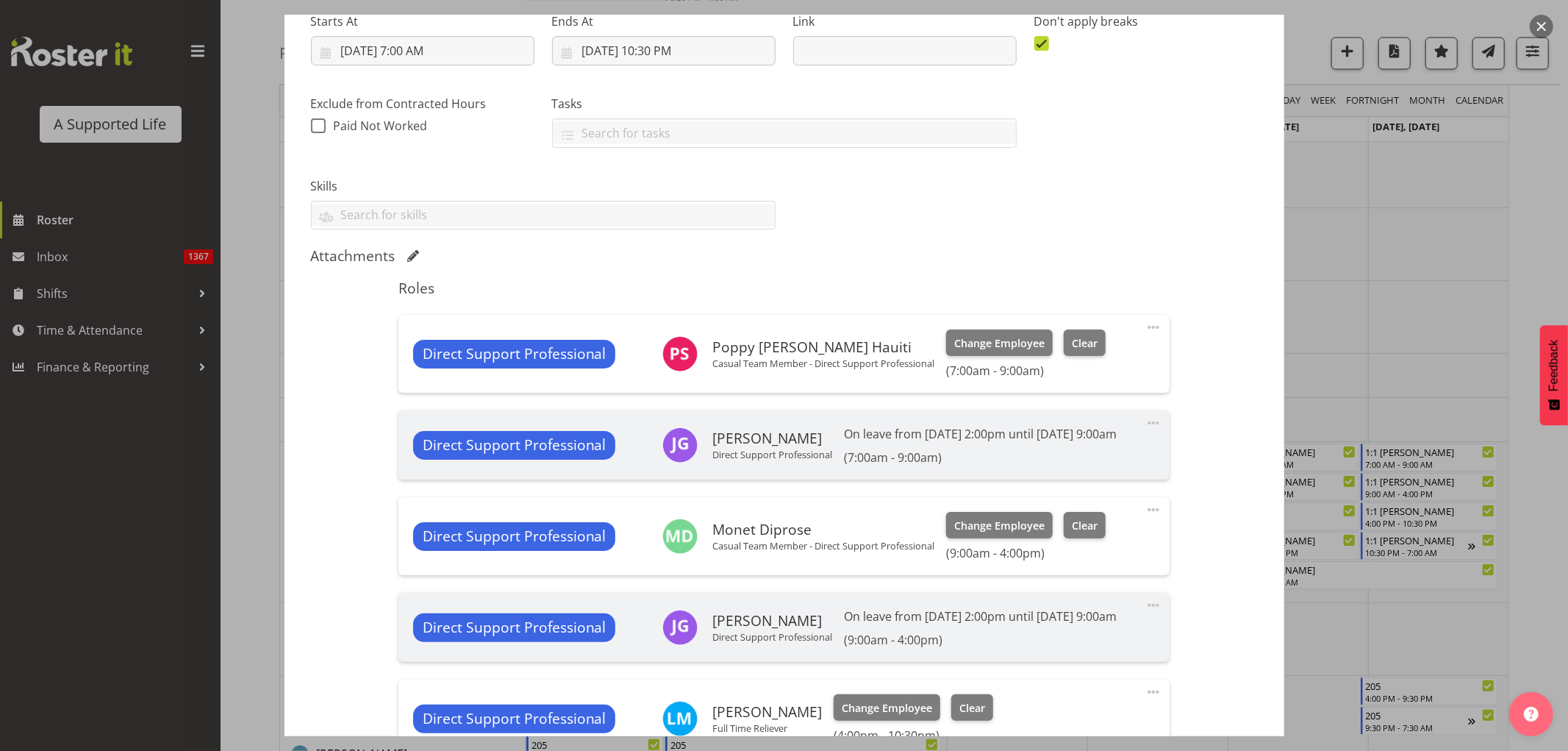
select select "4112"
click at [1362, 186] on div at bounding box center [784, 376] width 1568 height 751
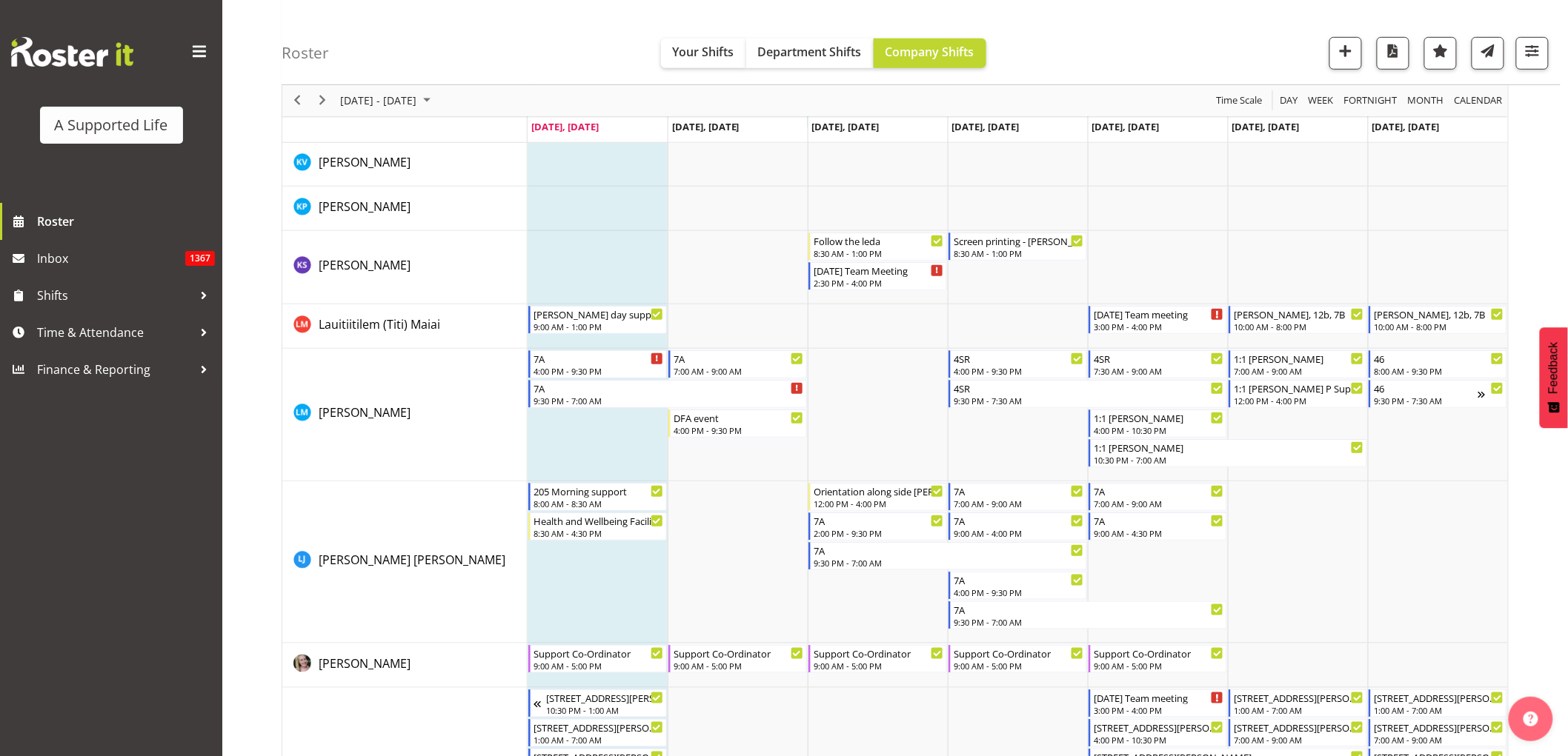
scroll to position [4935, 0]
